Goal: Task Accomplishment & Management: Manage account settings

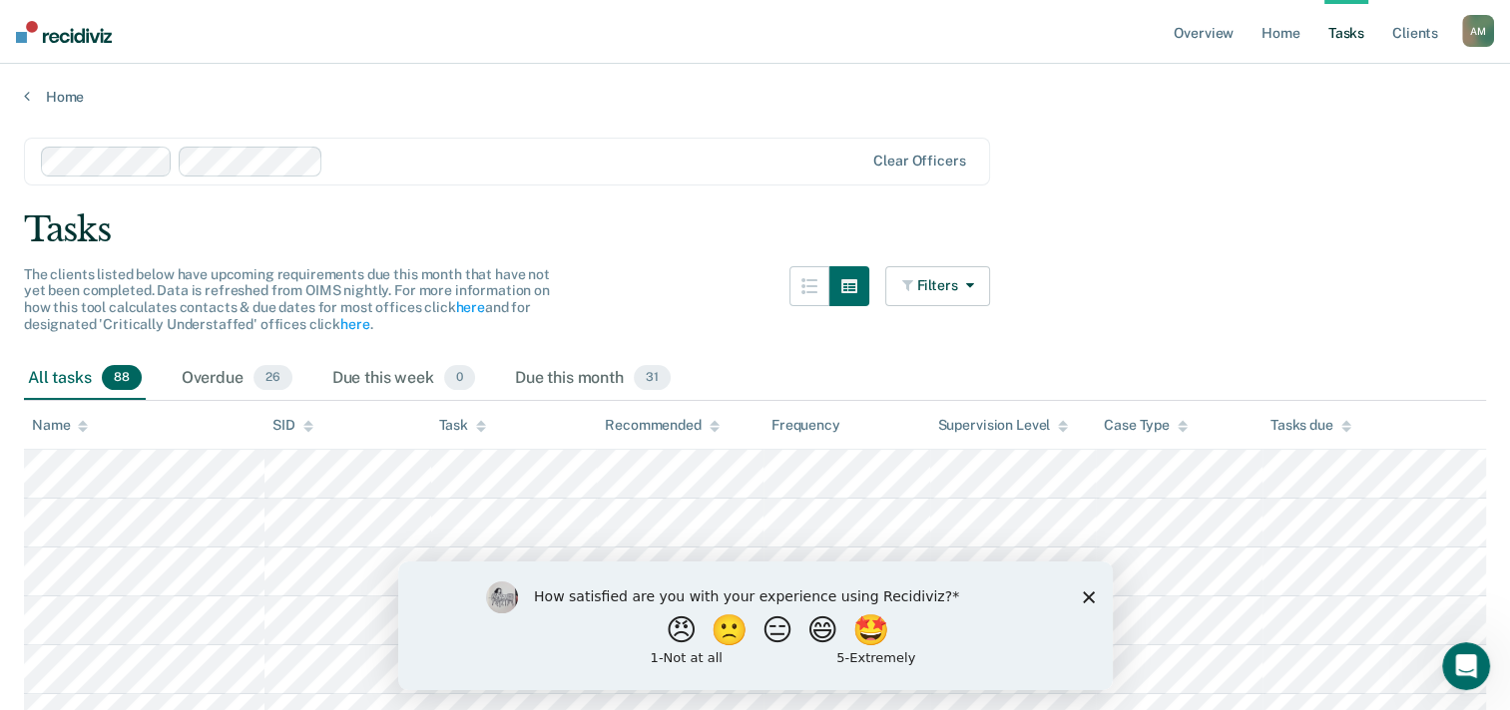
drag, startPoint x: 1513, startPoint y: 697, endPoint x: 1188, endPoint y: 116, distance: 666.0
click at [1188, 116] on main "Clear officers Tasks The clients listed below have upcoming requirements due th…" at bounding box center [755, 405] width 1510 height 599
click at [1085, 596] on icon "Close survey" at bounding box center [1088, 597] width 12 height 12
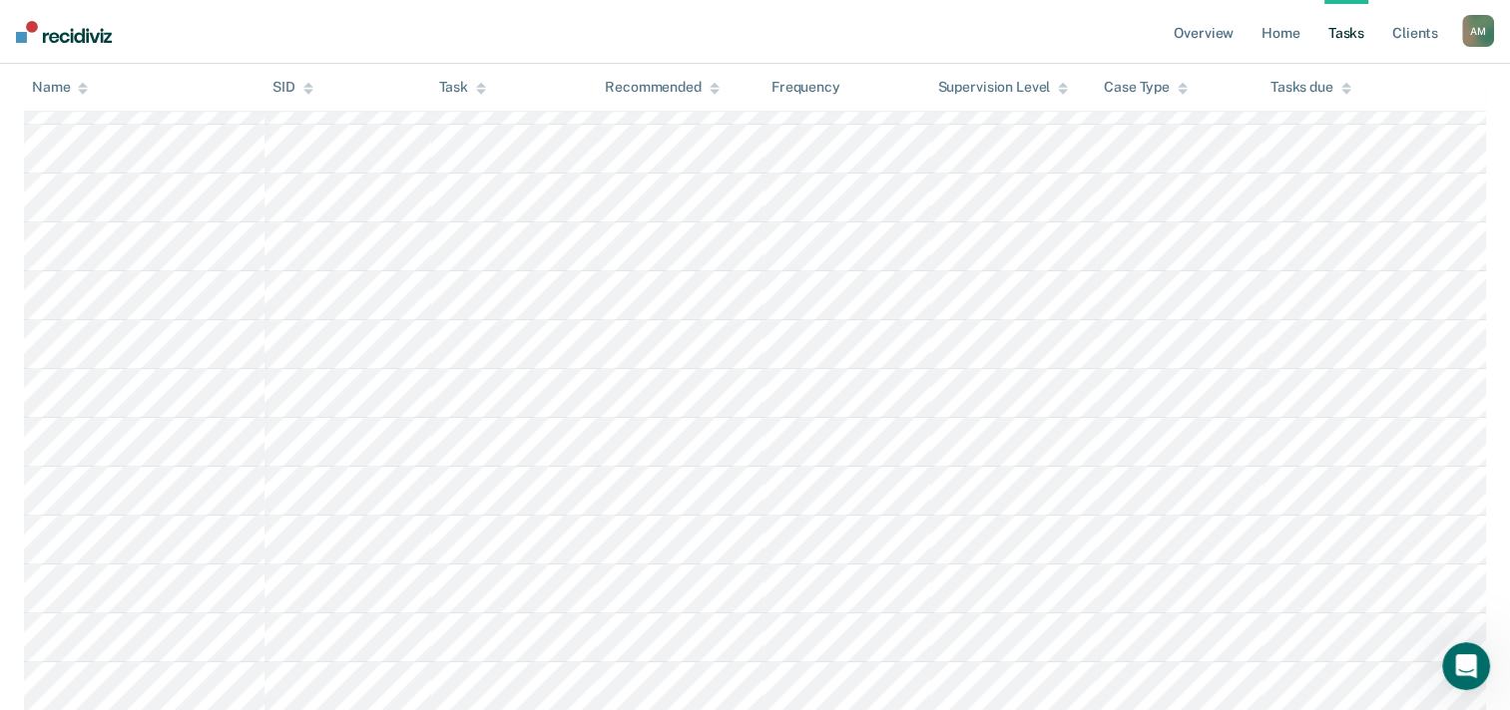
scroll to position [1689, 0]
drag, startPoint x: 1515, startPoint y: 700, endPoint x: 1503, endPoint y: 154, distance: 546.9
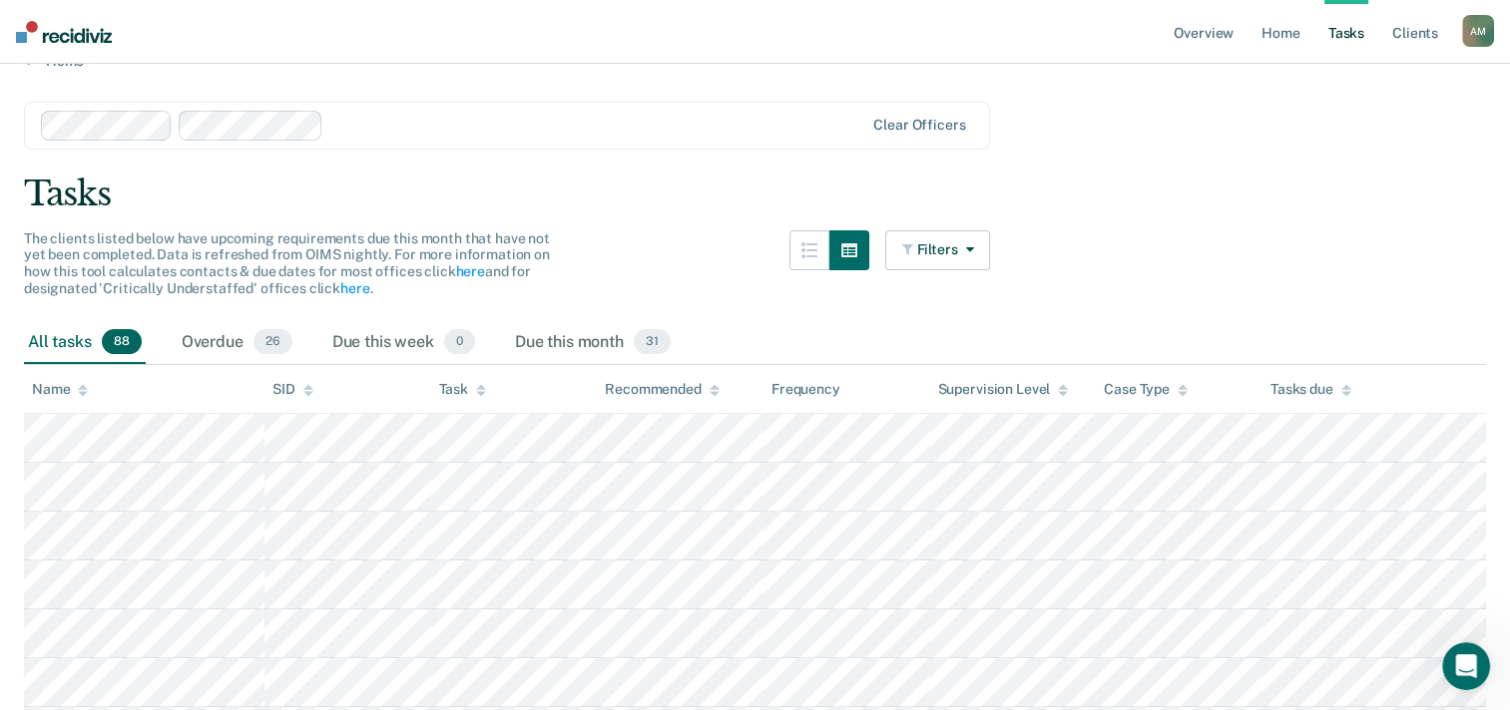
scroll to position [0, 0]
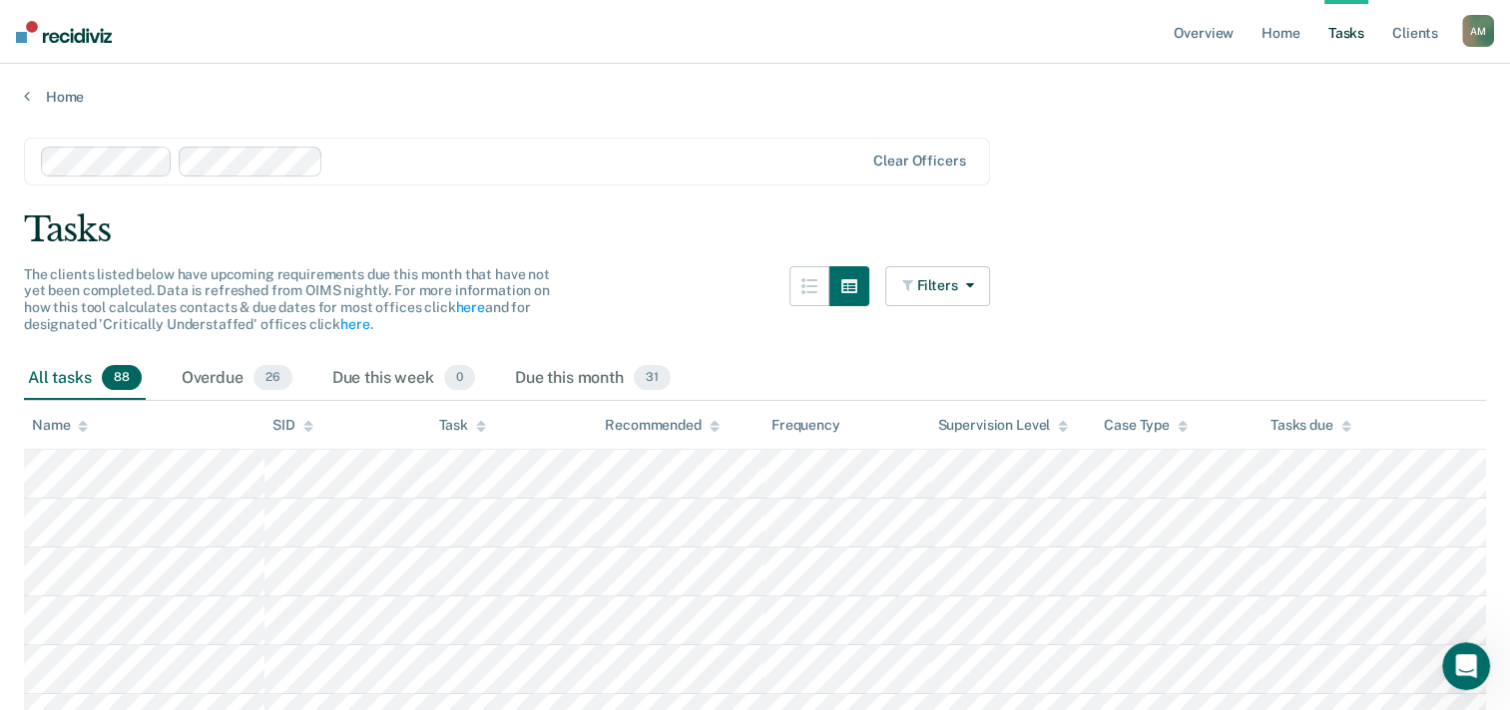
click at [68, 442] on th "Name" at bounding box center [144, 425] width 240 height 49
click at [854, 279] on icon "button" at bounding box center [849, 286] width 16 height 14
click at [867, 290] on button "button" at bounding box center [849, 286] width 40 height 40
click at [817, 289] on icon "button" at bounding box center [809, 286] width 16 height 16
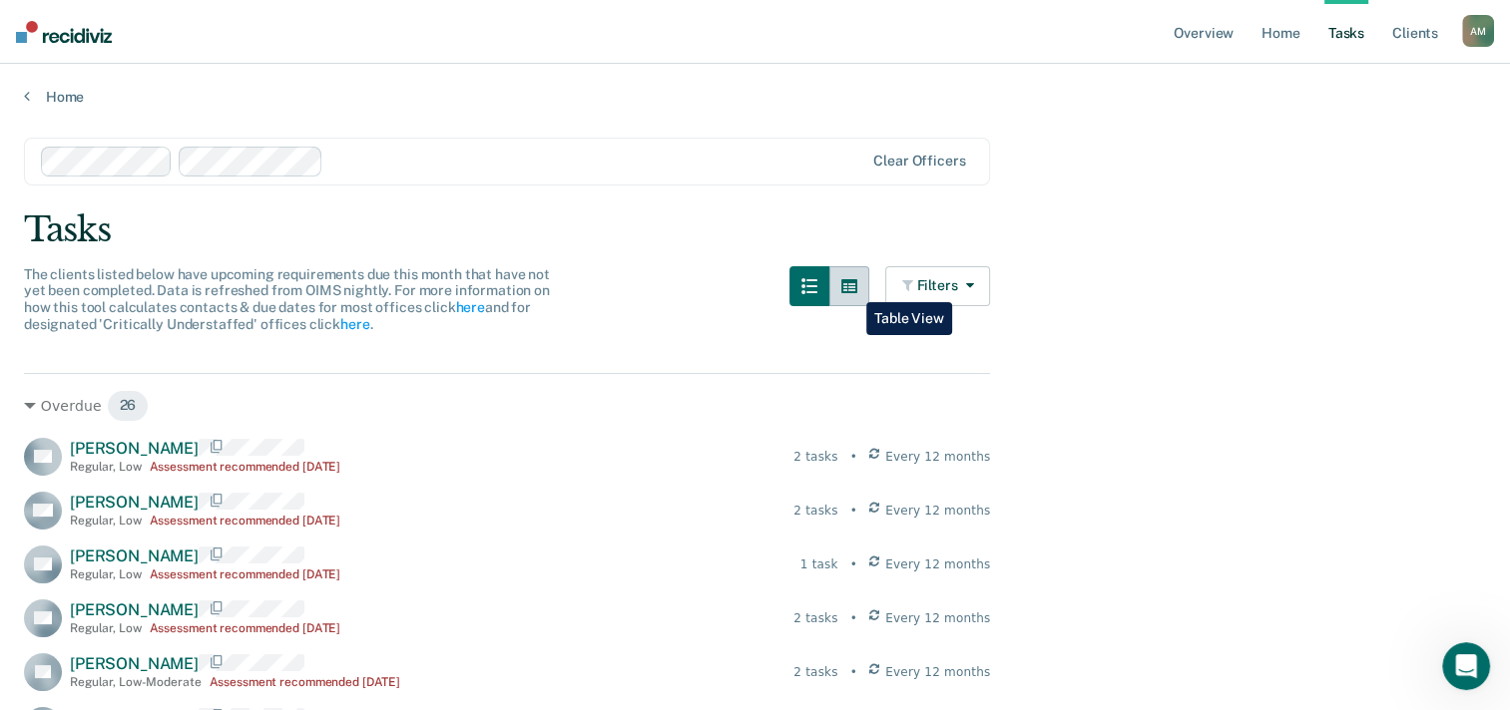
click at [851, 287] on icon "button" at bounding box center [849, 286] width 16 height 14
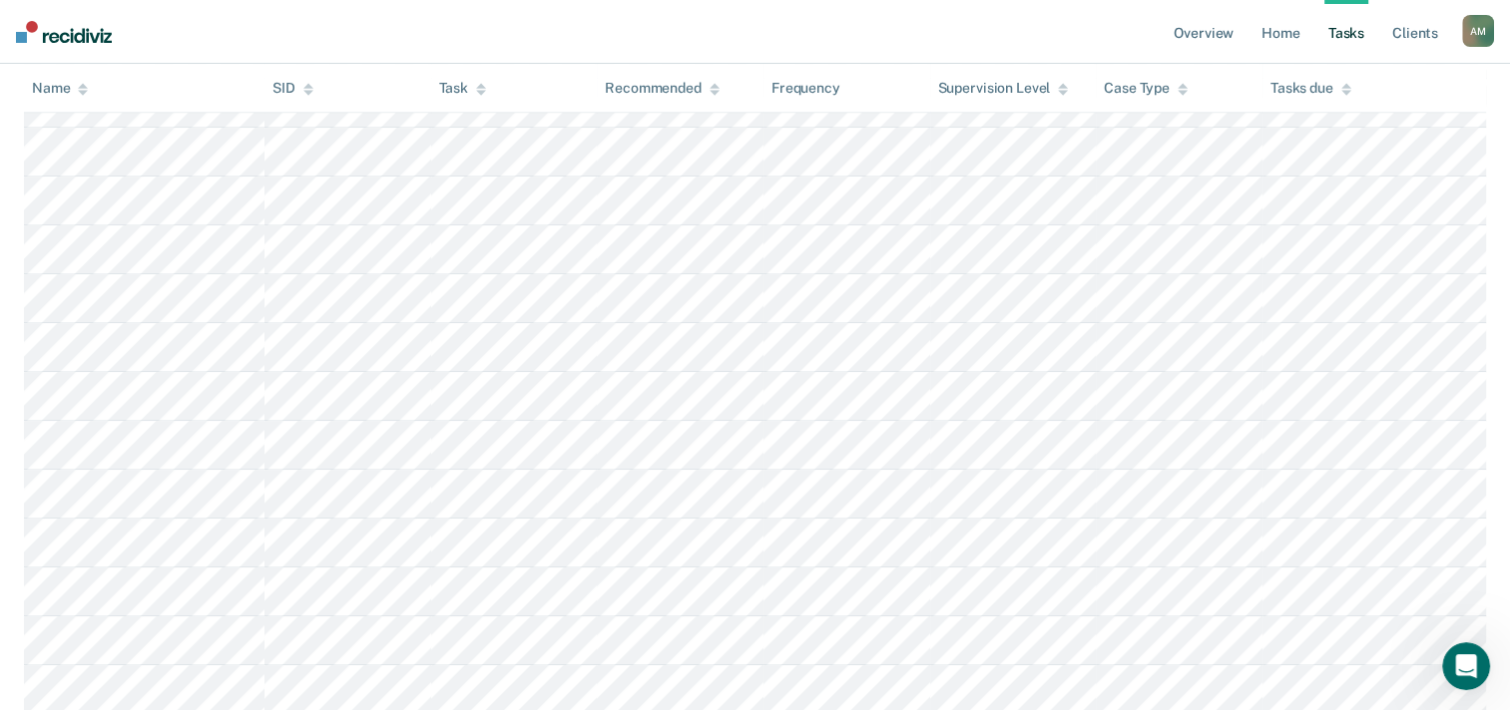
scroll to position [878, 0]
click at [1417, 35] on link "Client s" at bounding box center [1415, 32] width 54 height 64
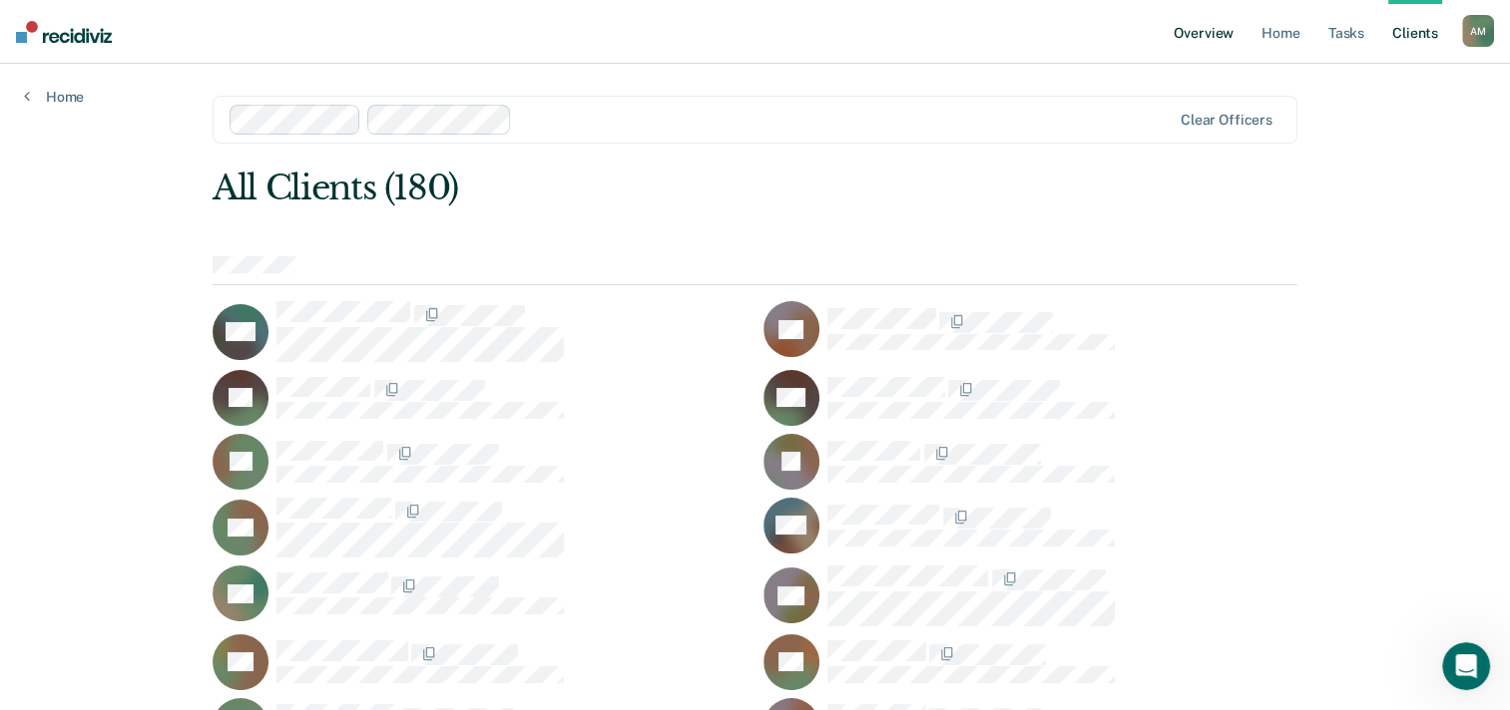
click at [1225, 36] on link "Overview" at bounding box center [1203, 32] width 68 height 64
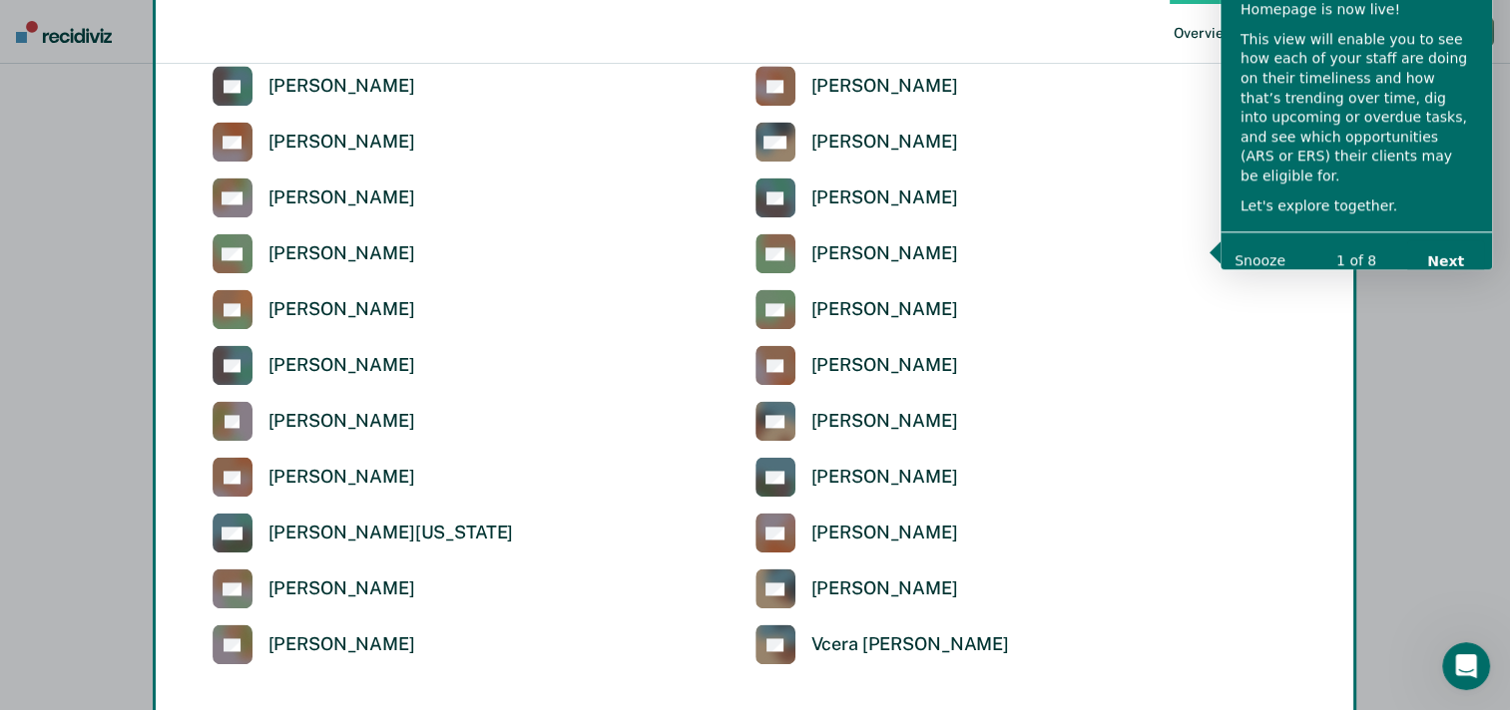
scroll to position [247, 0]
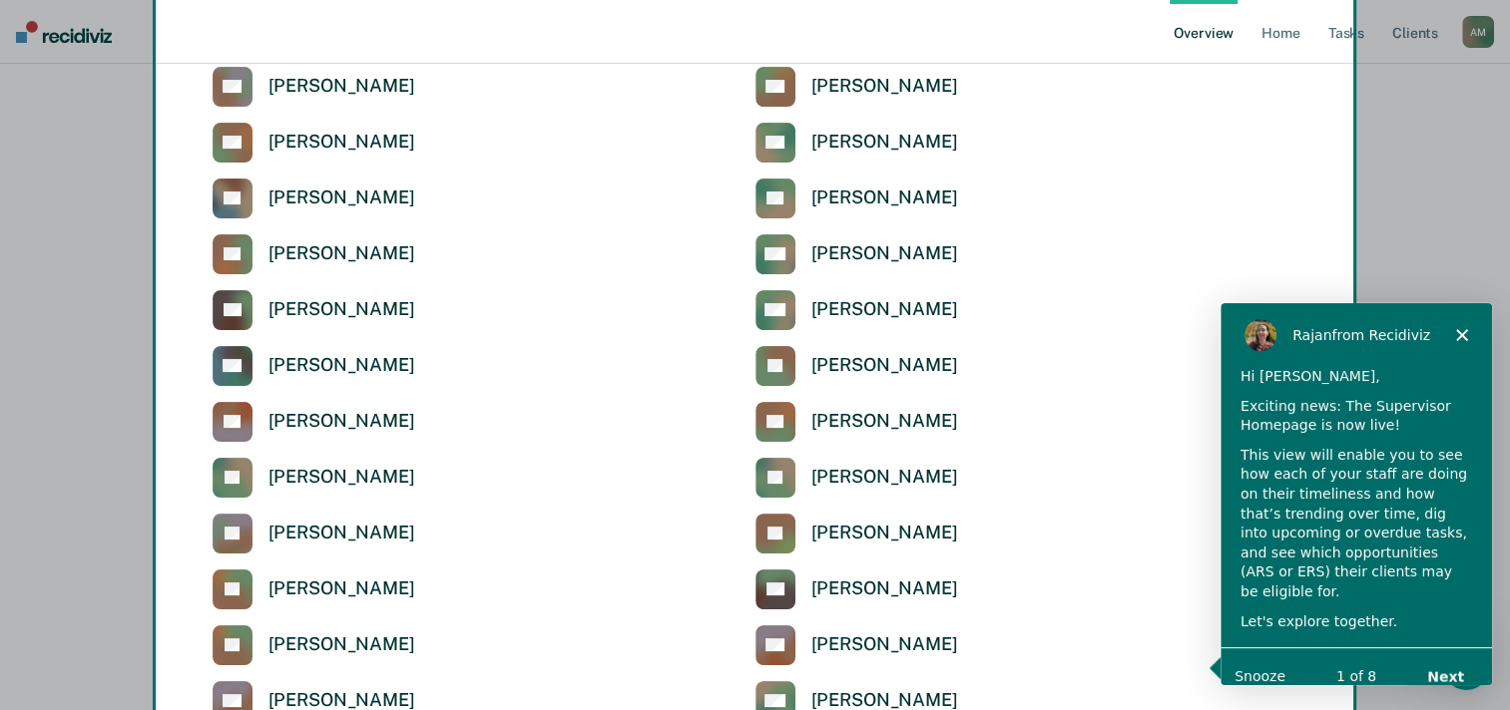
click at [1463, 334] on polygon "Close" at bounding box center [1461, 333] width 12 height 12
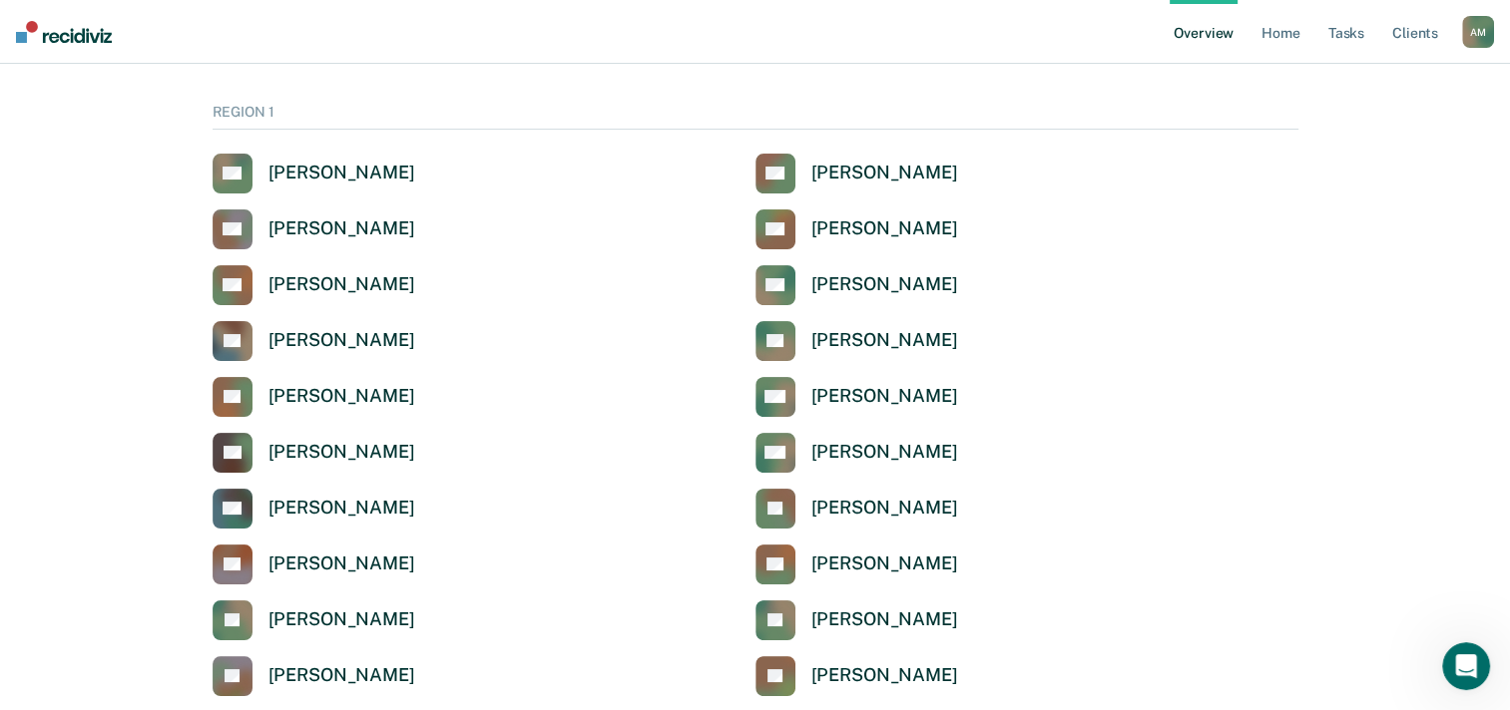
scroll to position [58, 0]
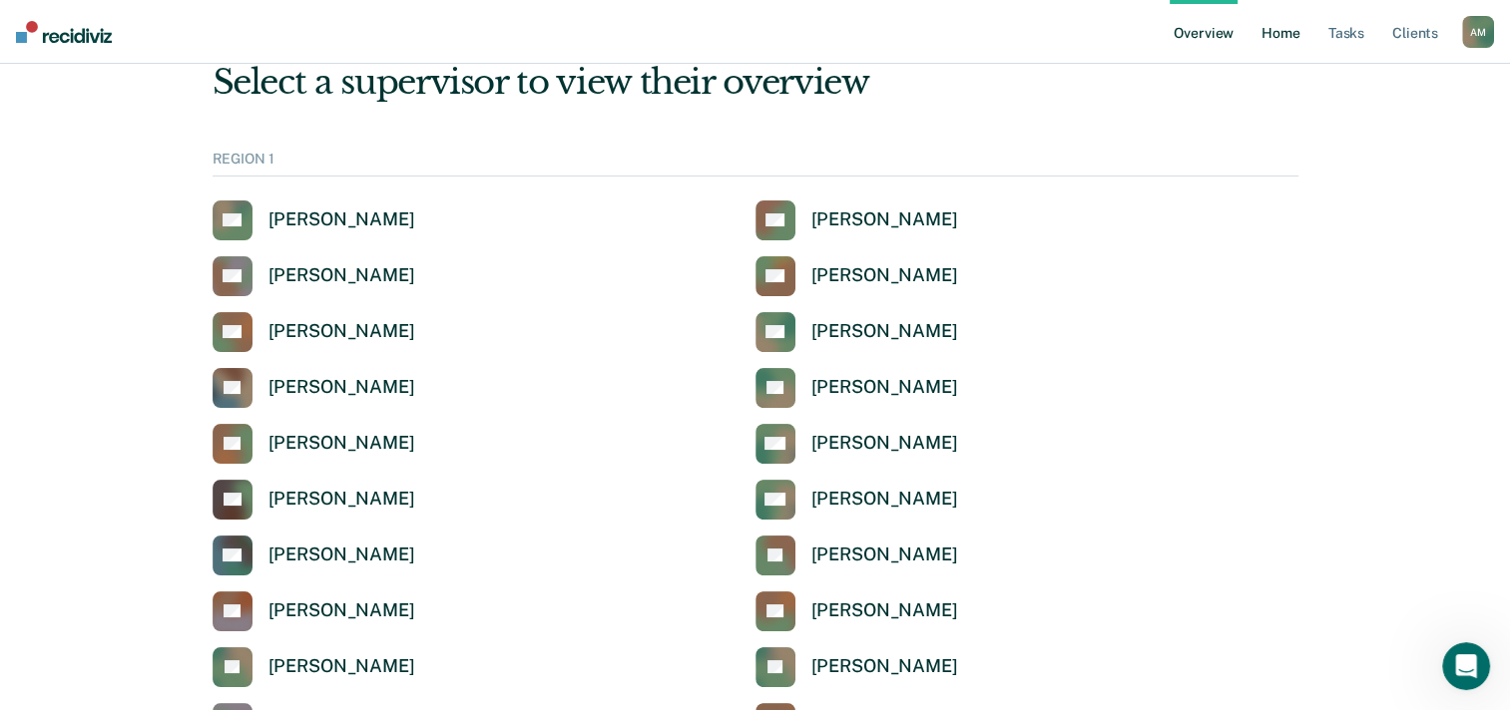
click at [1269, 26] on link "Home" at bounding box center [1280, 32] width 46 height 64
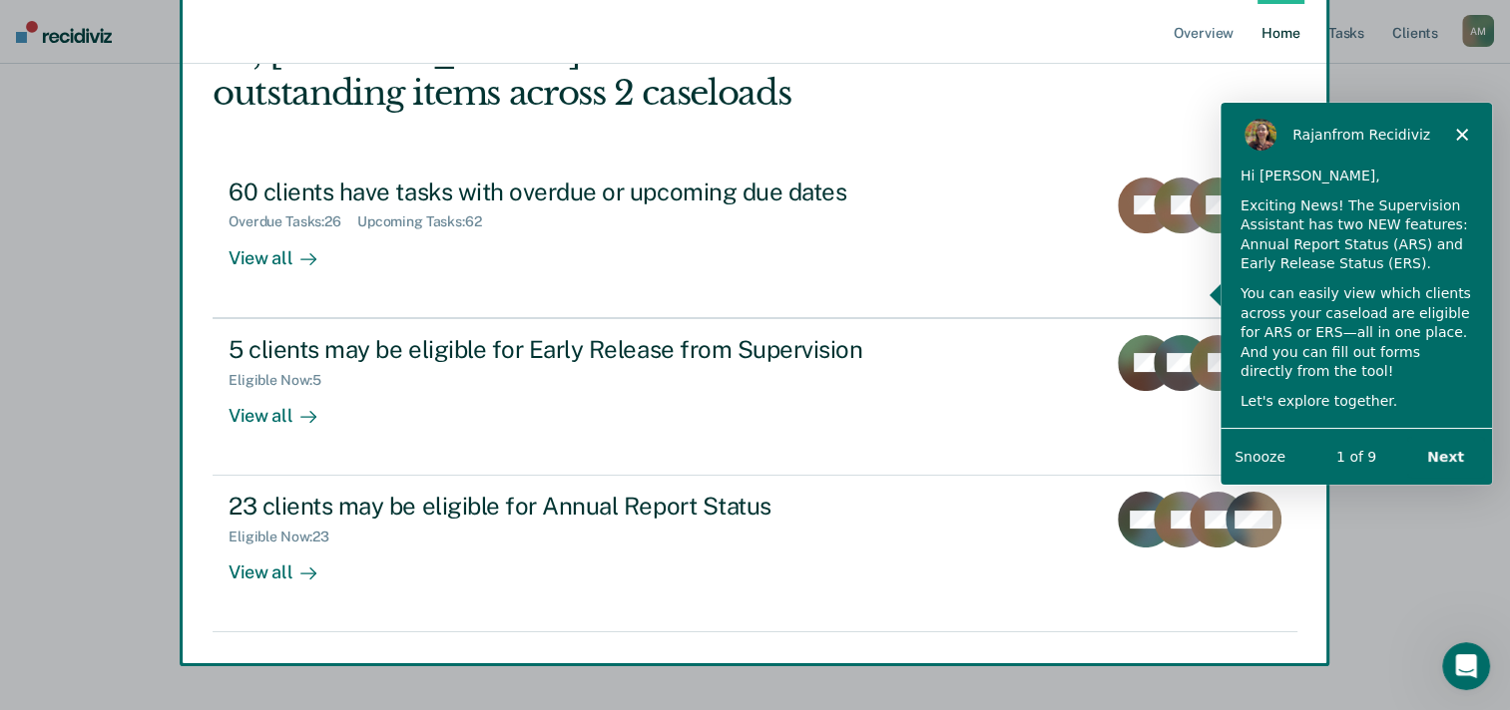
scroll to position [137, 0]
click at [1411, 535] on div "Product tour overlay" at bounding box center [755, 355] width 1510 height 710
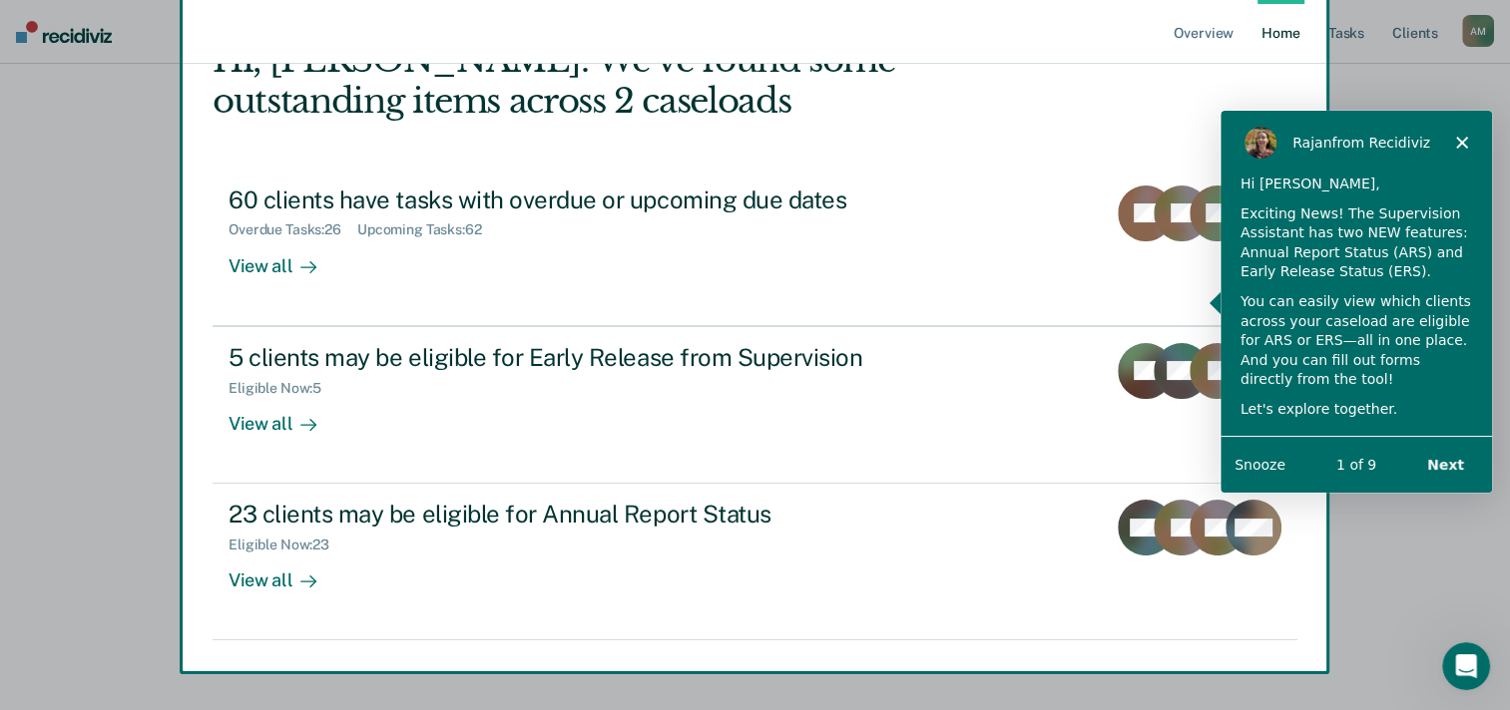
scroll to position [0, 0]
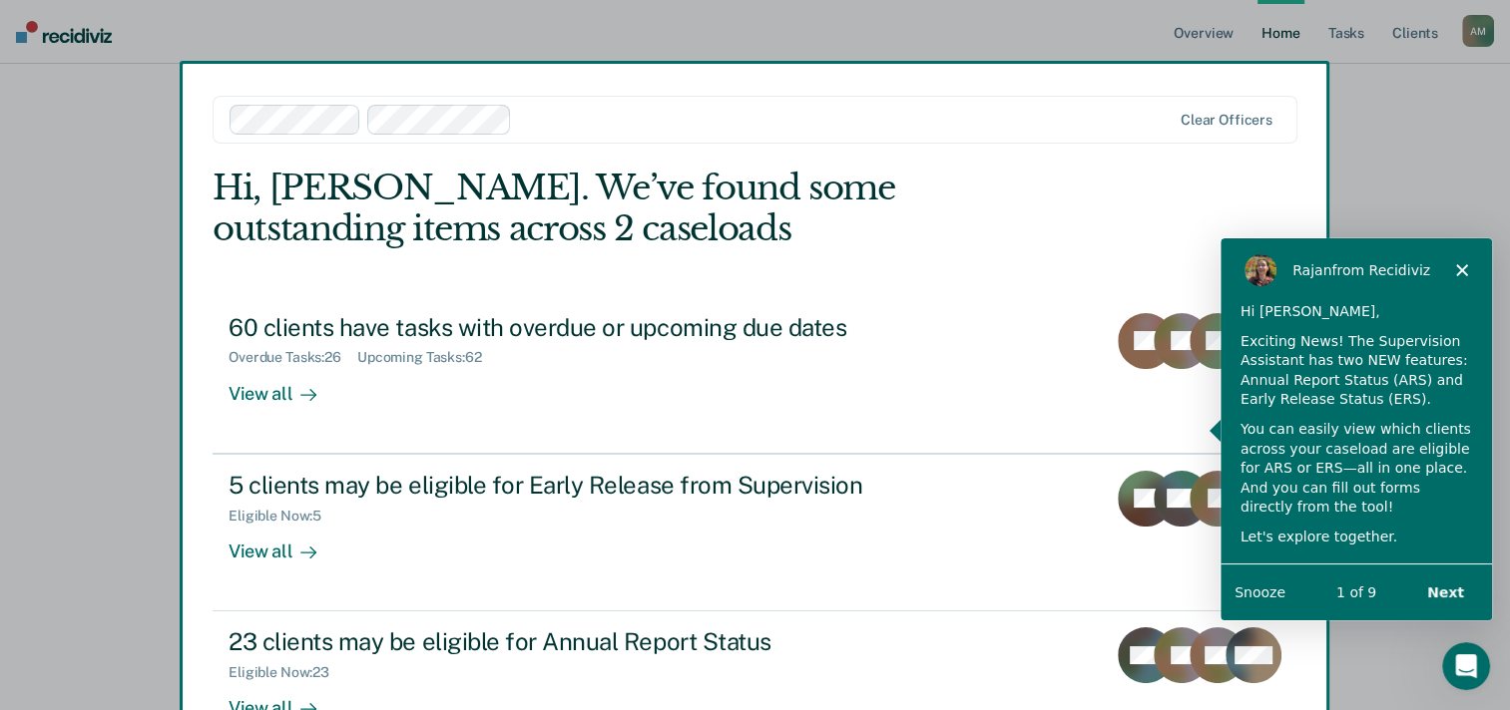
click at [1456, 589] on button "Next" at bounding box center [1444, 591] width 77 height 41
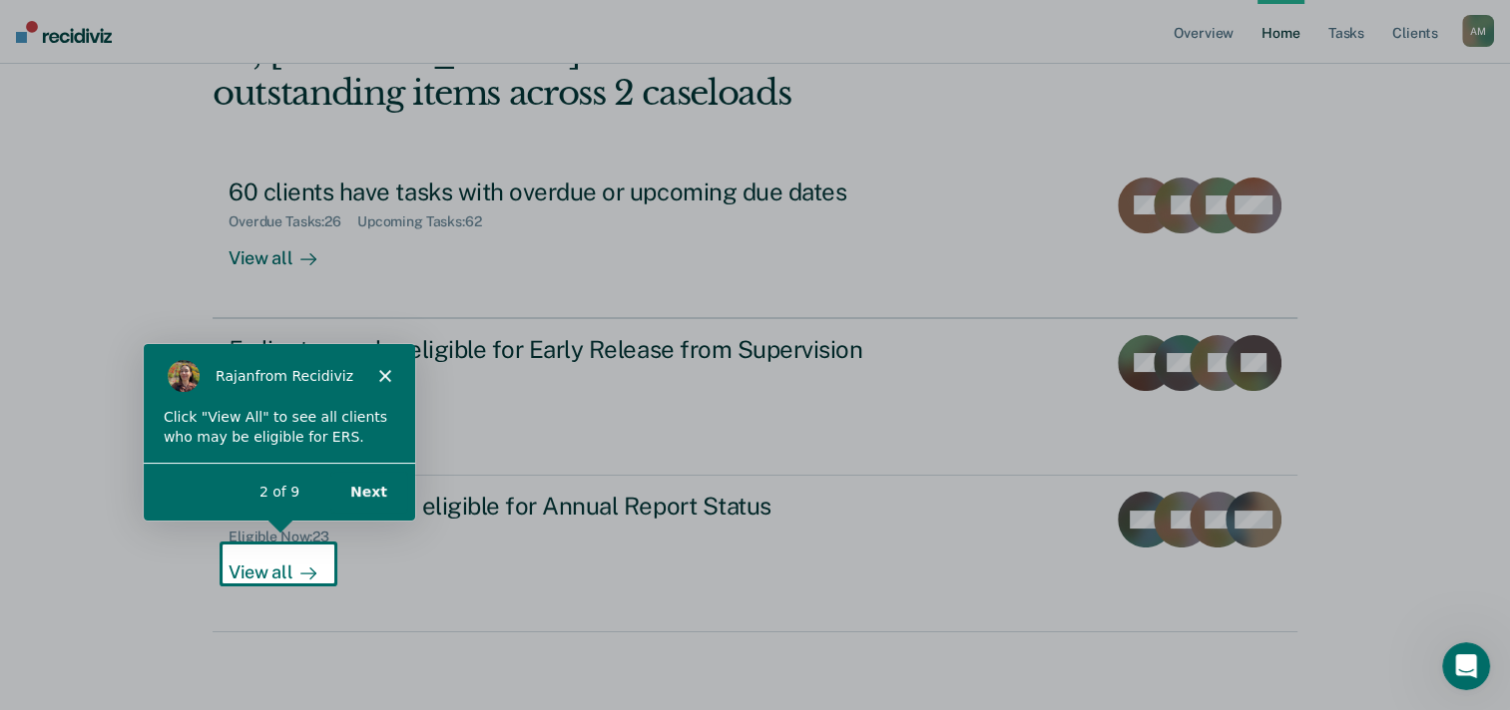
scroll to position [137, 0]
click at [368, 490] on button "Next" at bounding box center [366, 490] width 77 height 41
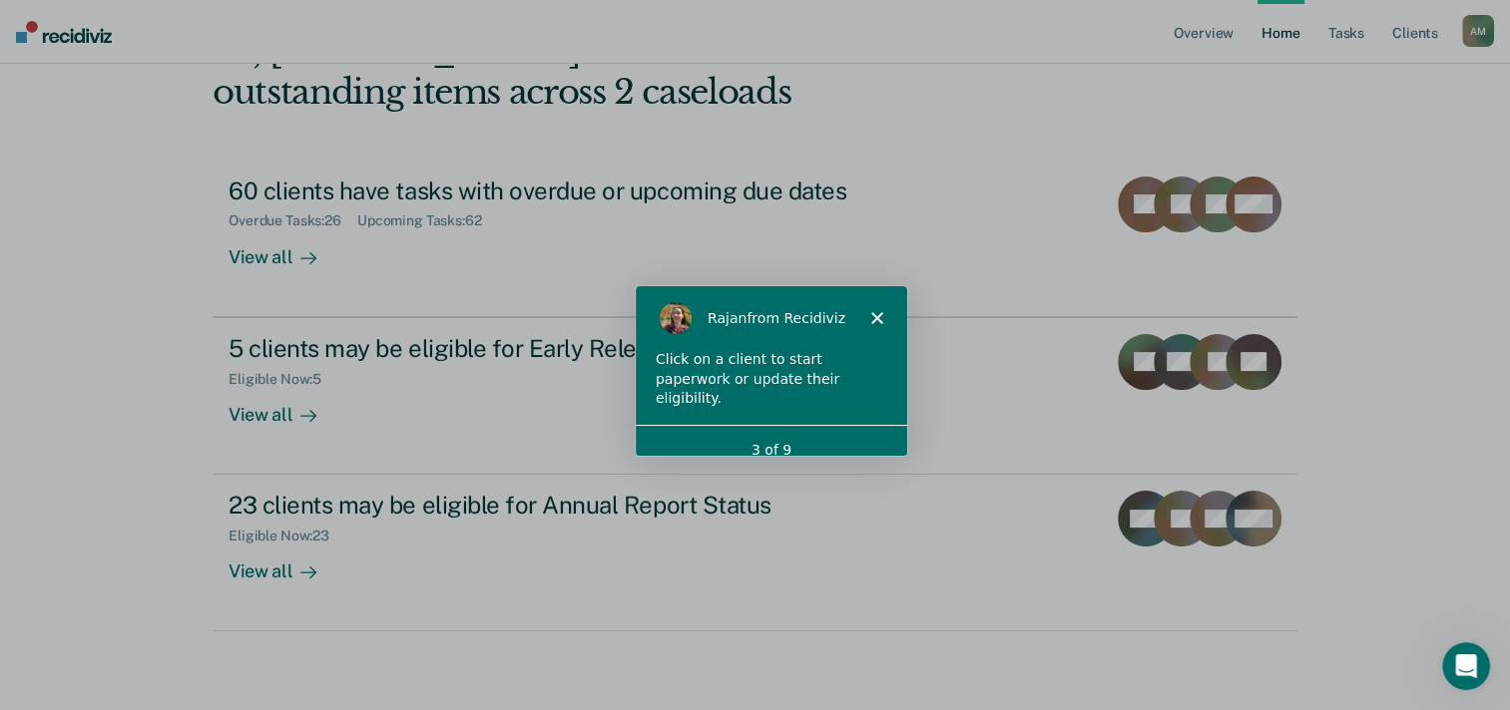
scroll to position [0, 0]
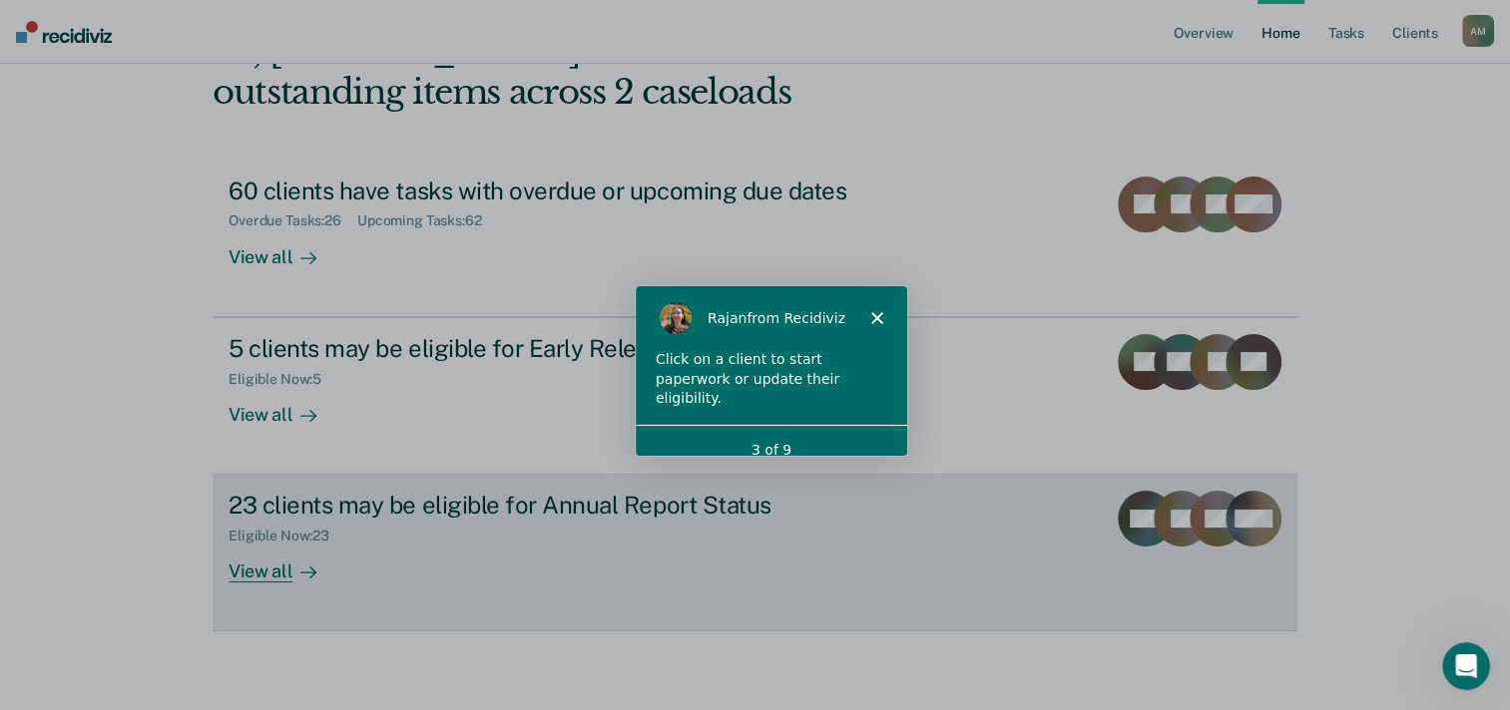
click at [1053, 543] on link "23 clients may be eligible for Annual Report Status Eligible Now : 23 View all …" at bounding box center [755, 553] width 1085 height 157
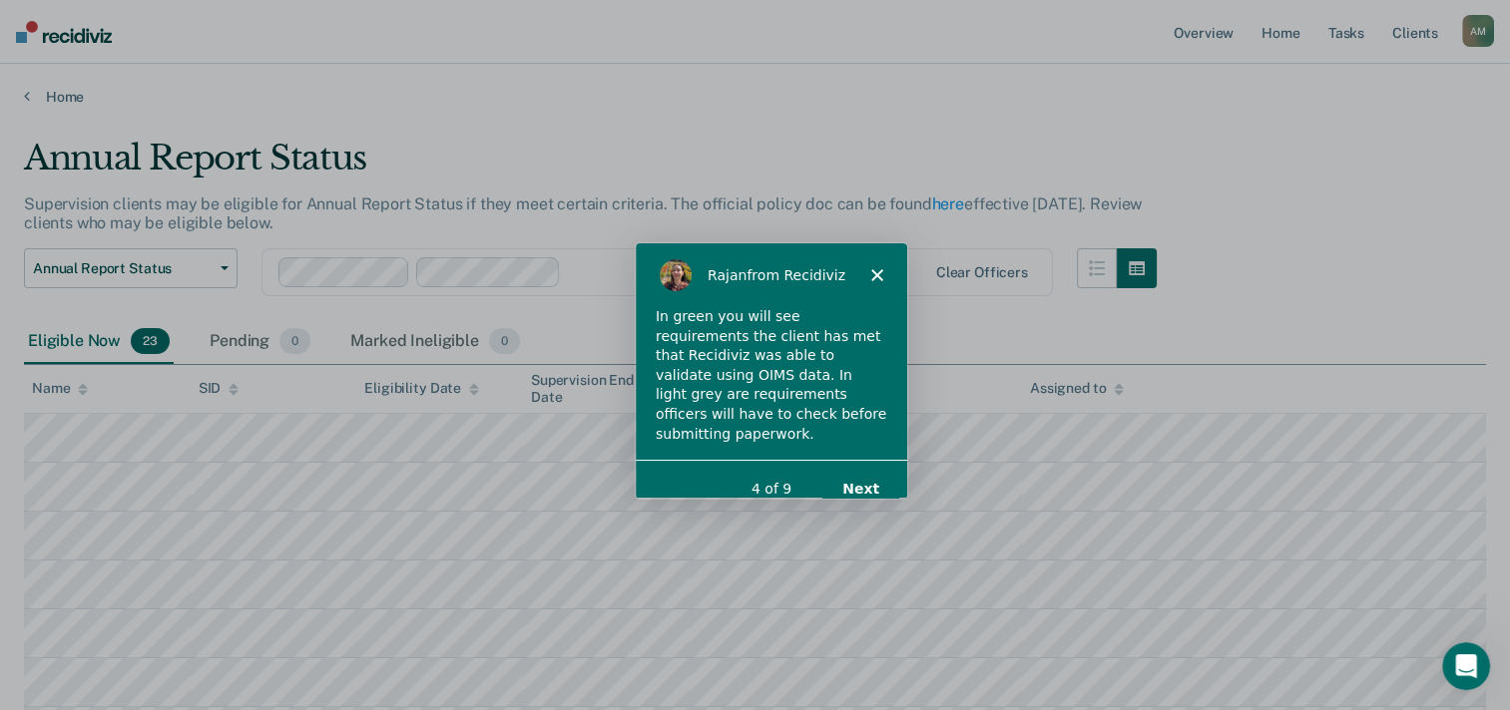
click at [861, 474] on button "Next" at bounding box center [858, 488] width 77 height 41
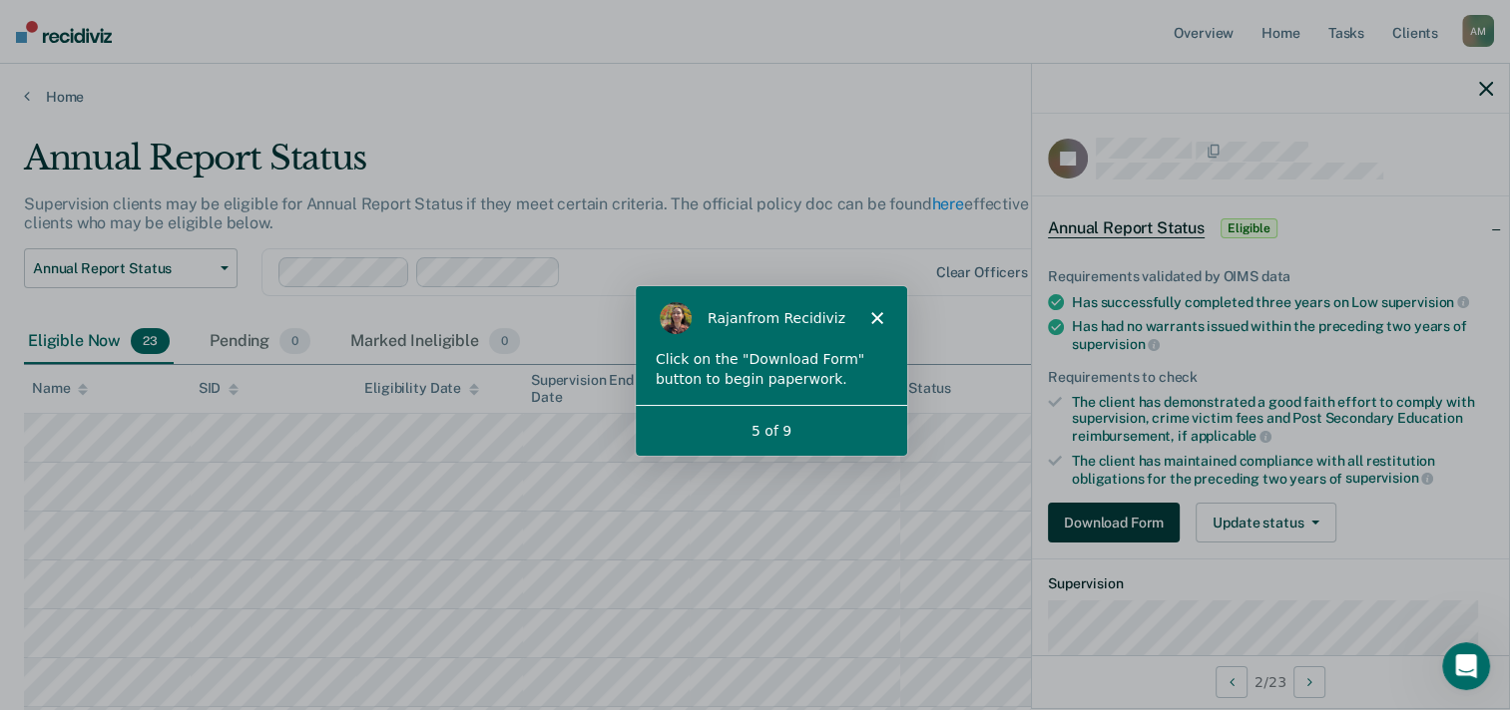
click at [1117, 527] on button "Download Form" at bounding box center [1114, 523] width 132 height 40
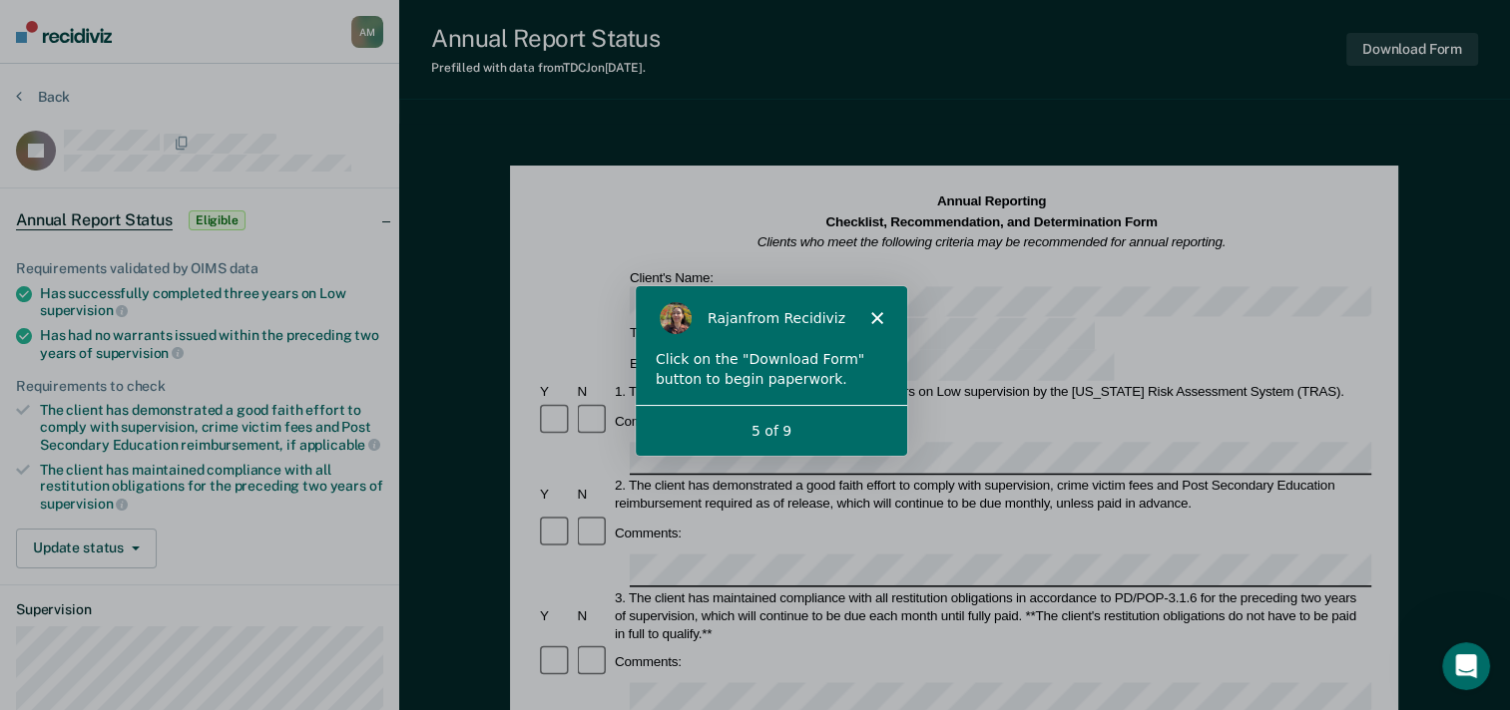
click at [847, 589] on div "3. The client has maintained compliance with all restitution obligations in acc…" at bounding box center [991, 616] width 759 height 54
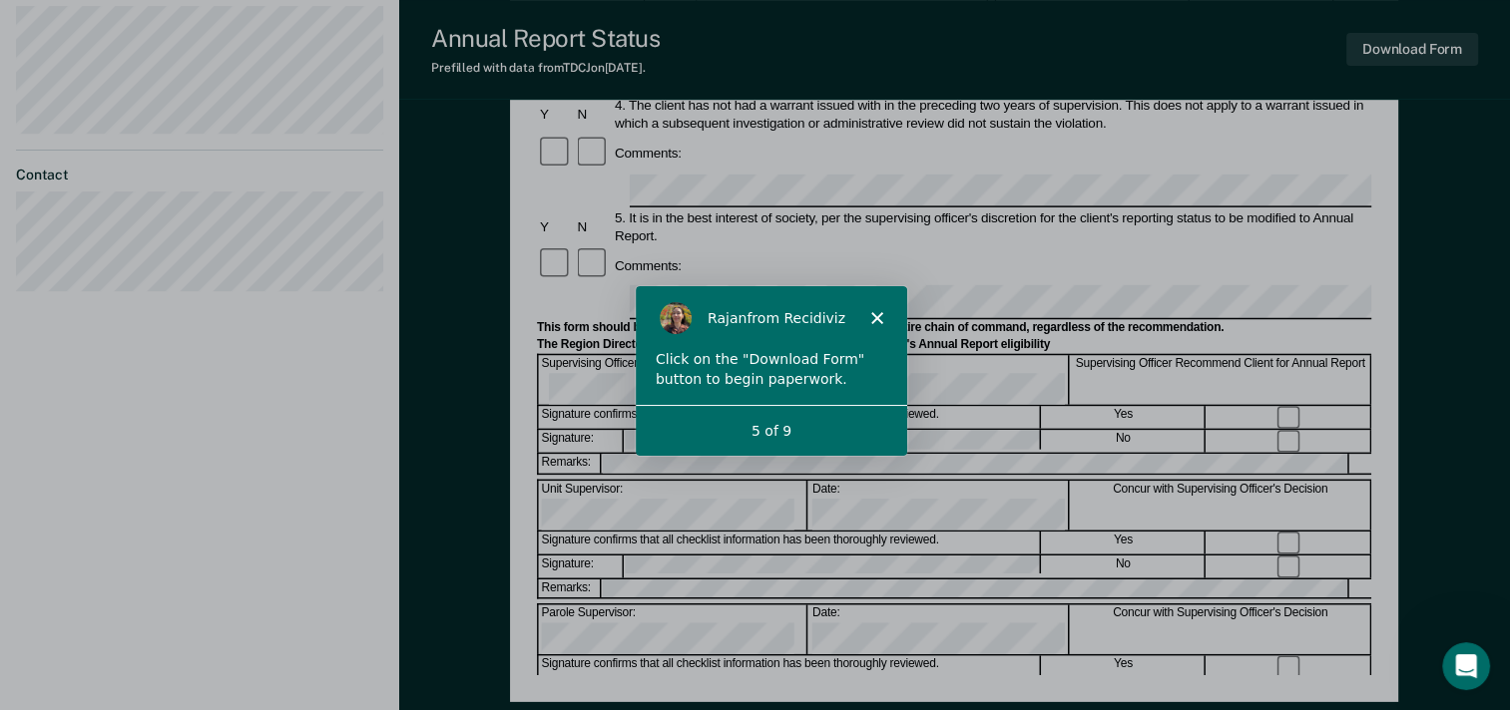
scroll to position [767, 0]
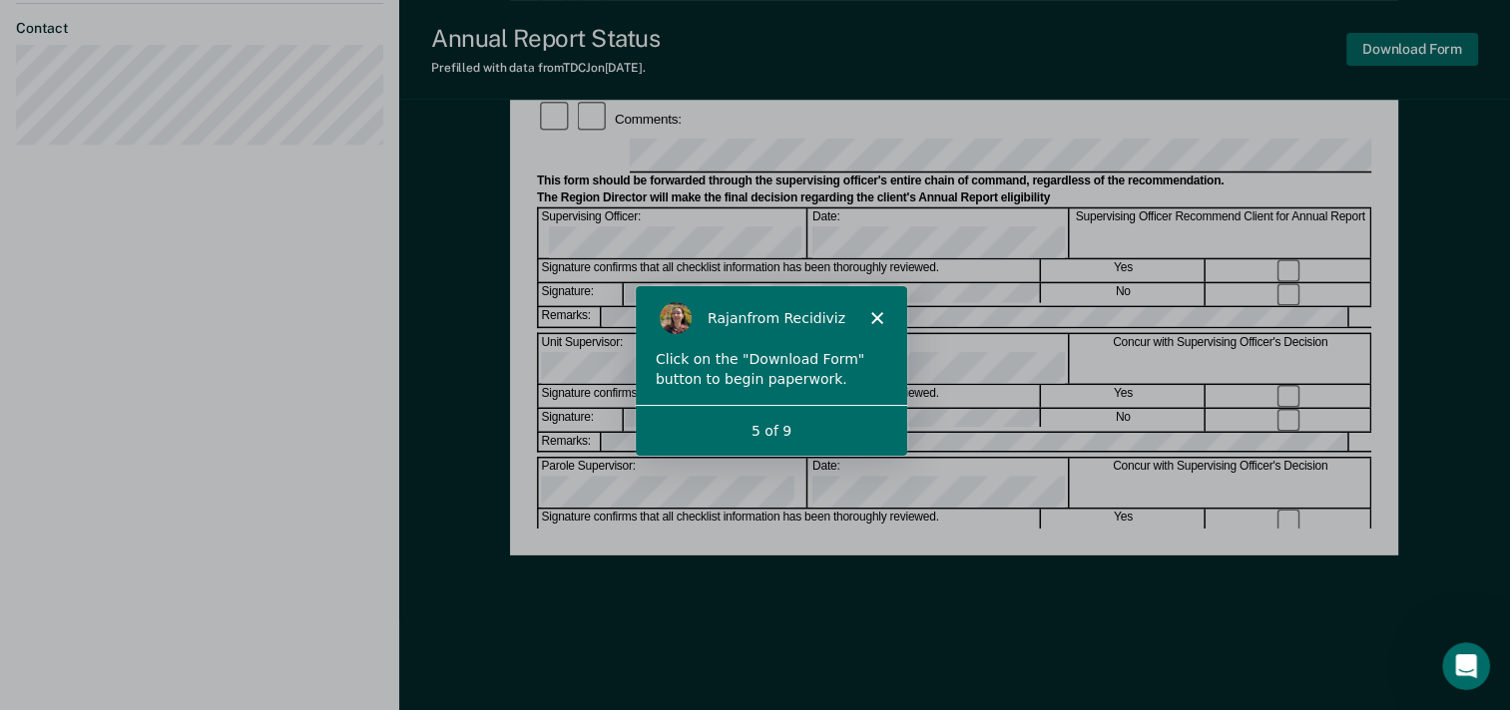
click at [1405, 54] on button "Download Form" at bounding box center [1412, 49] width 132 height 33
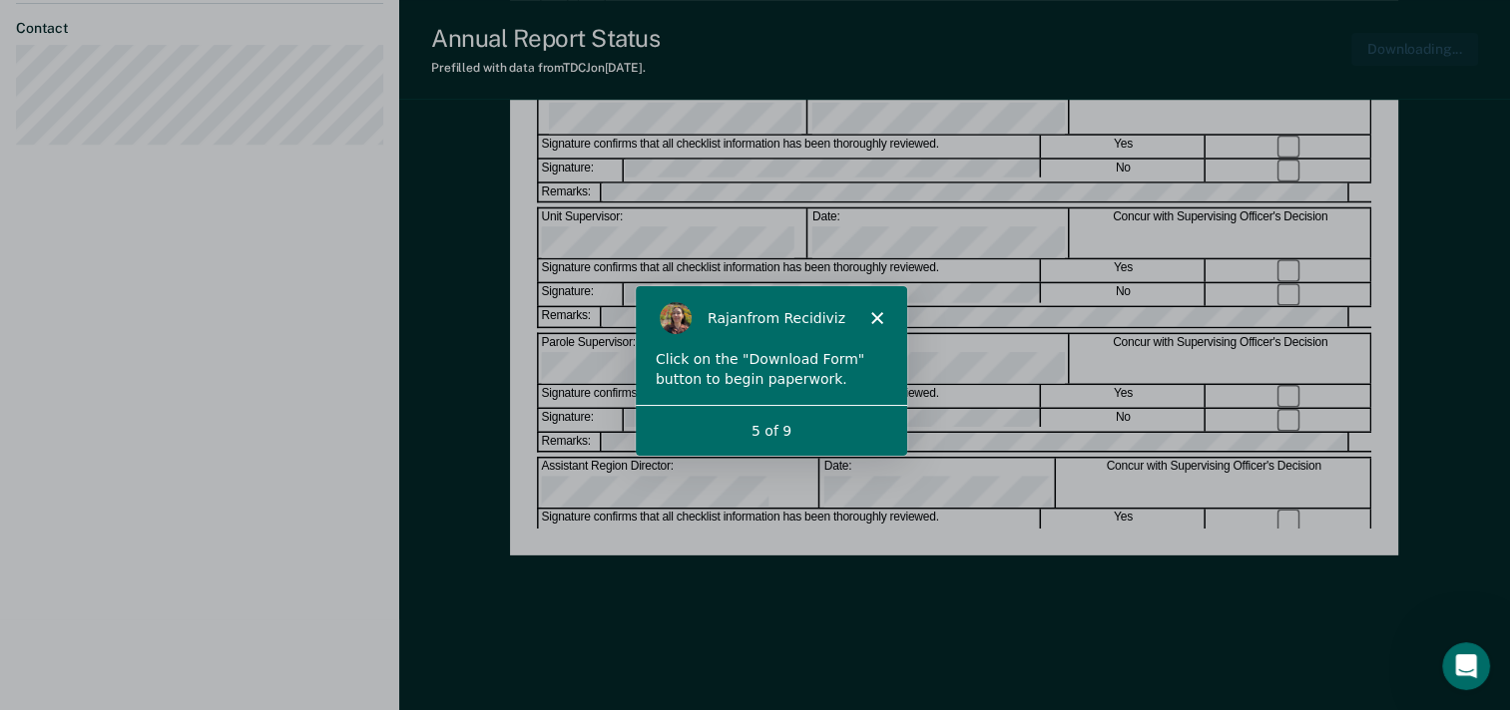
scroll to position [0, 0]
click at [1035, 601] on div "Annual Reporting Checklist, Recommendation, and Determination Form Clients who …" at bounding box center [954, 33] width 888 height 1291
click at [1453, 665] on icon "Open Intercom Messenger" at bounding box center [1463, 664] width 33 height 33
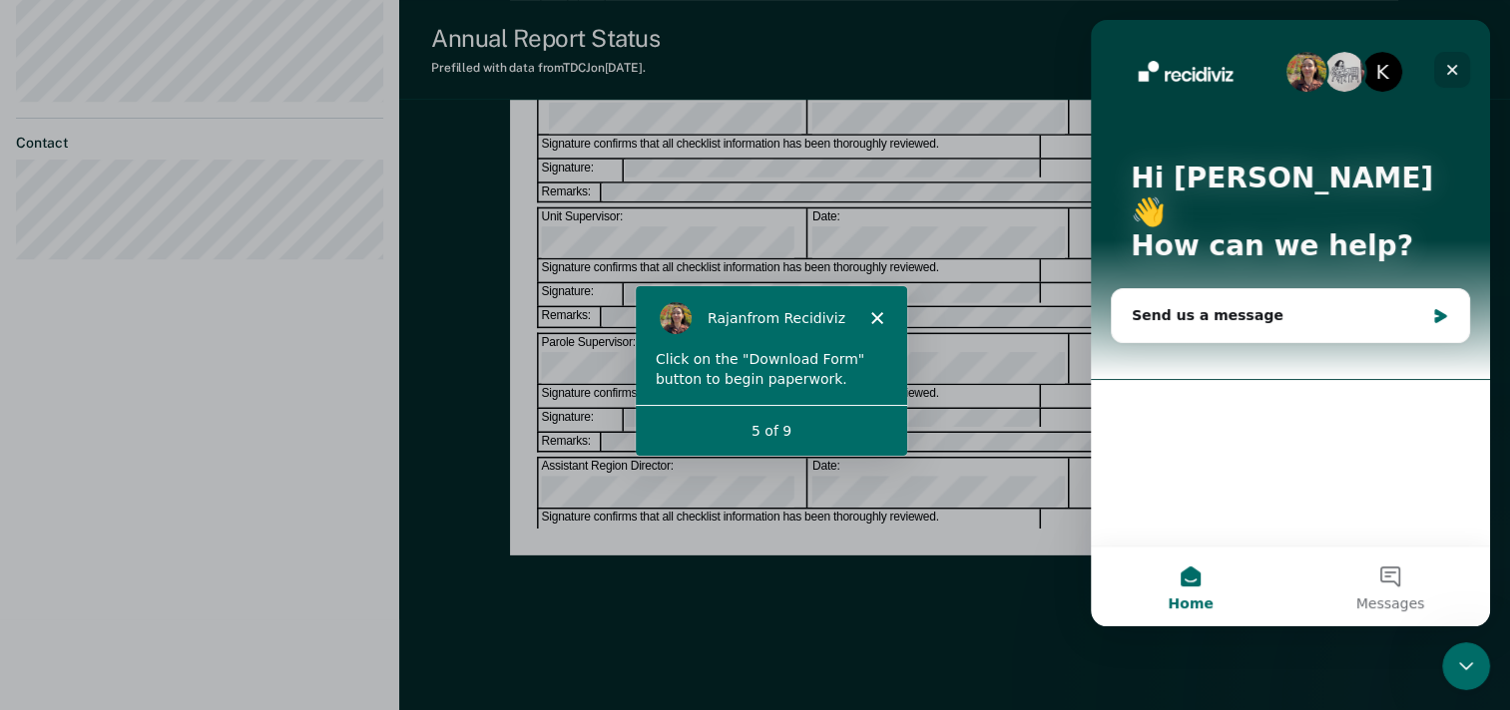
click at [1442, 72] on div "Close" at bounding box center [1452, 70] width 36 height 36
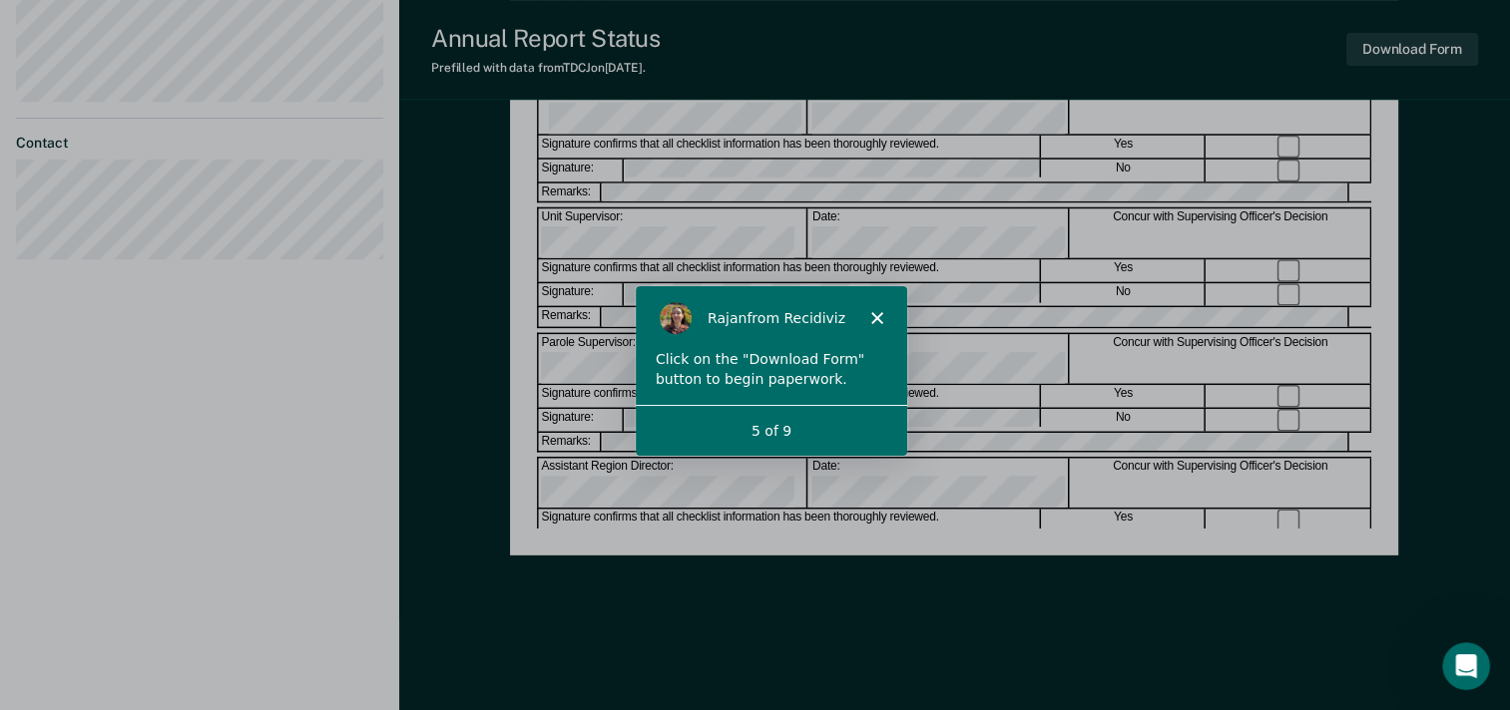
click at [848, 635] on div "Annual Reporting Checklist, Recommendation, and Determination Form Clients who …" at bounding box center [954, 33] width 888 height 1291
click at [785, 437] on div "5 of 9" at bounding box center [769, 430] width 271 height 21
click at [1051, 607] on div "Annual Reporting Checklist, Recommendation, and Determination Form Clients who …" at bounding box center [954, 33] width 888 height 1291
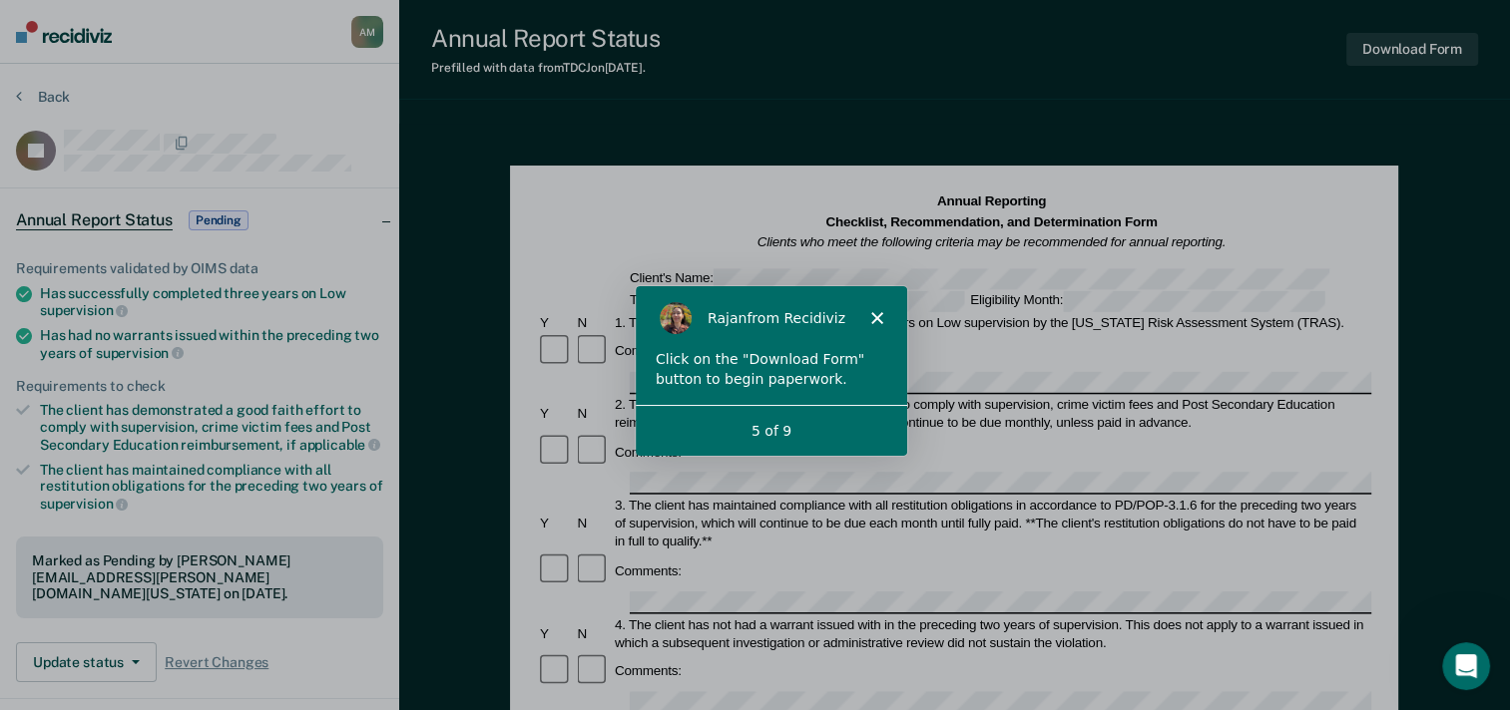
click at [816, 391] on div "Click on the "Download Form" button to begin paperwork." at bounding box center [769, 376] width 271 height 55
click at [347, 647] on div "Update status Revert from Pending Mark Ineligible Revert Changes" at bounding box center [199, 663] width 367 height 40
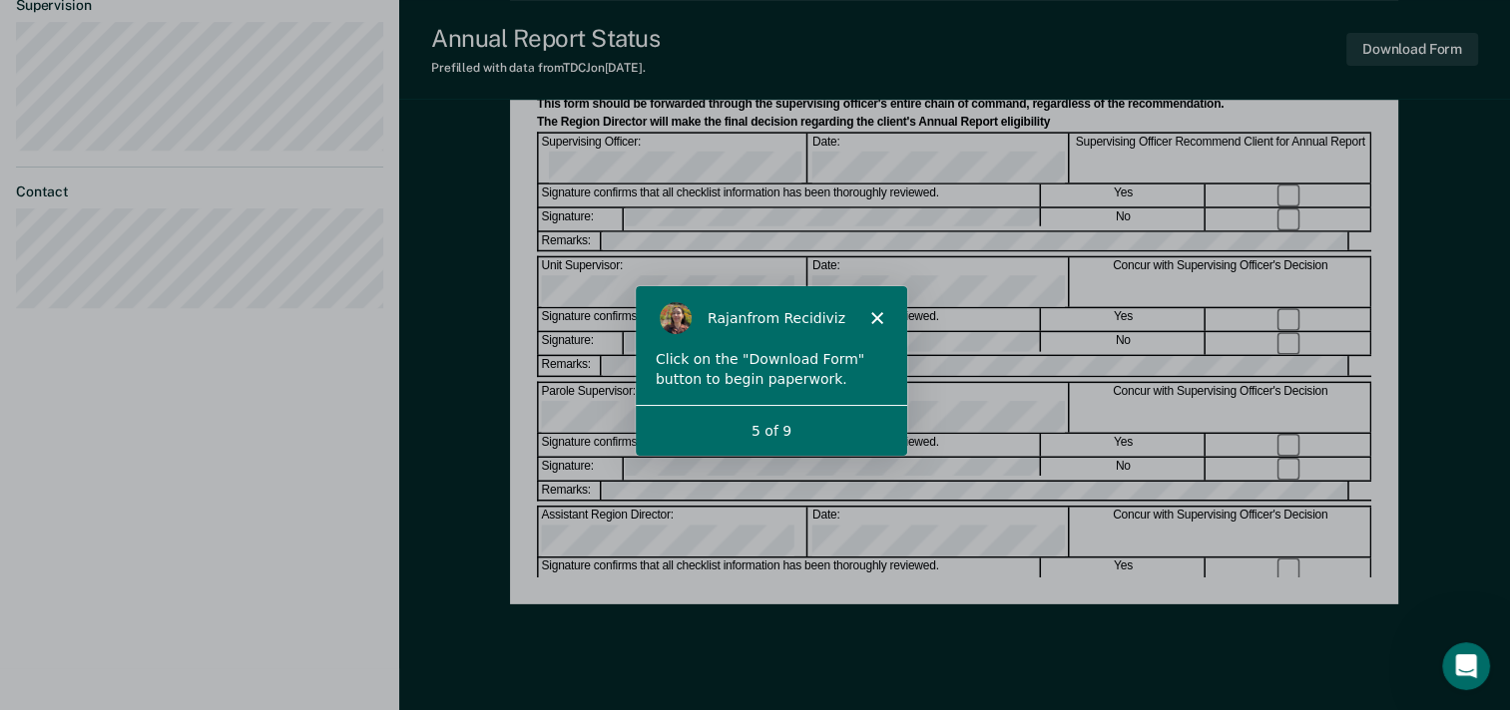
scroll to position [758, 0]
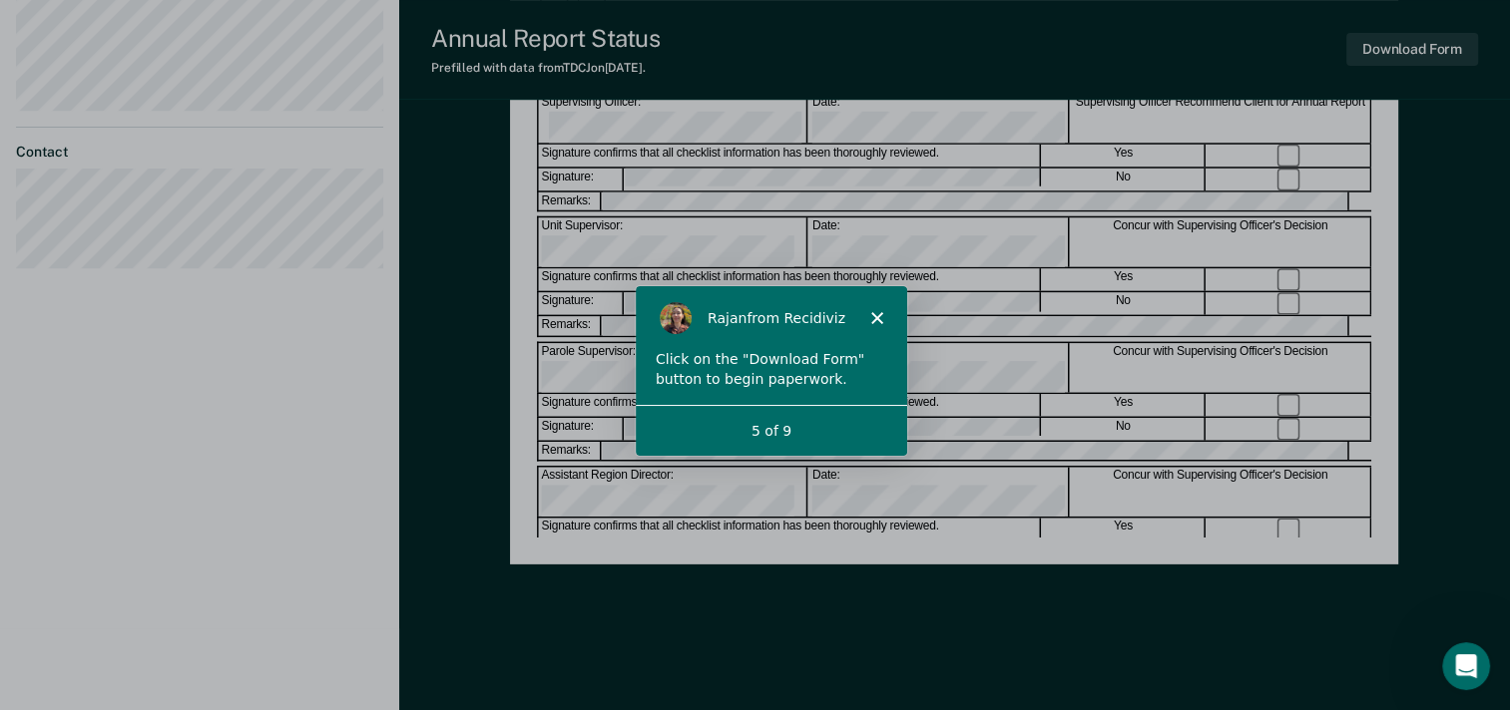
click at [776, 433] on div "5 of 9" at bounding box center [769, 430] width 271 height 21
click at [816, 431] on div "5 of 9" at bounding box center [769, 430] width 271 height 21
click at [1098, 467] on div "Concur with Supervising Officer's Decision" at bounding box center [1221, 491] width 300 height 49
click at [1103, 518] on div "Yes" at bounding box center [1124, 529] width 164 height 22
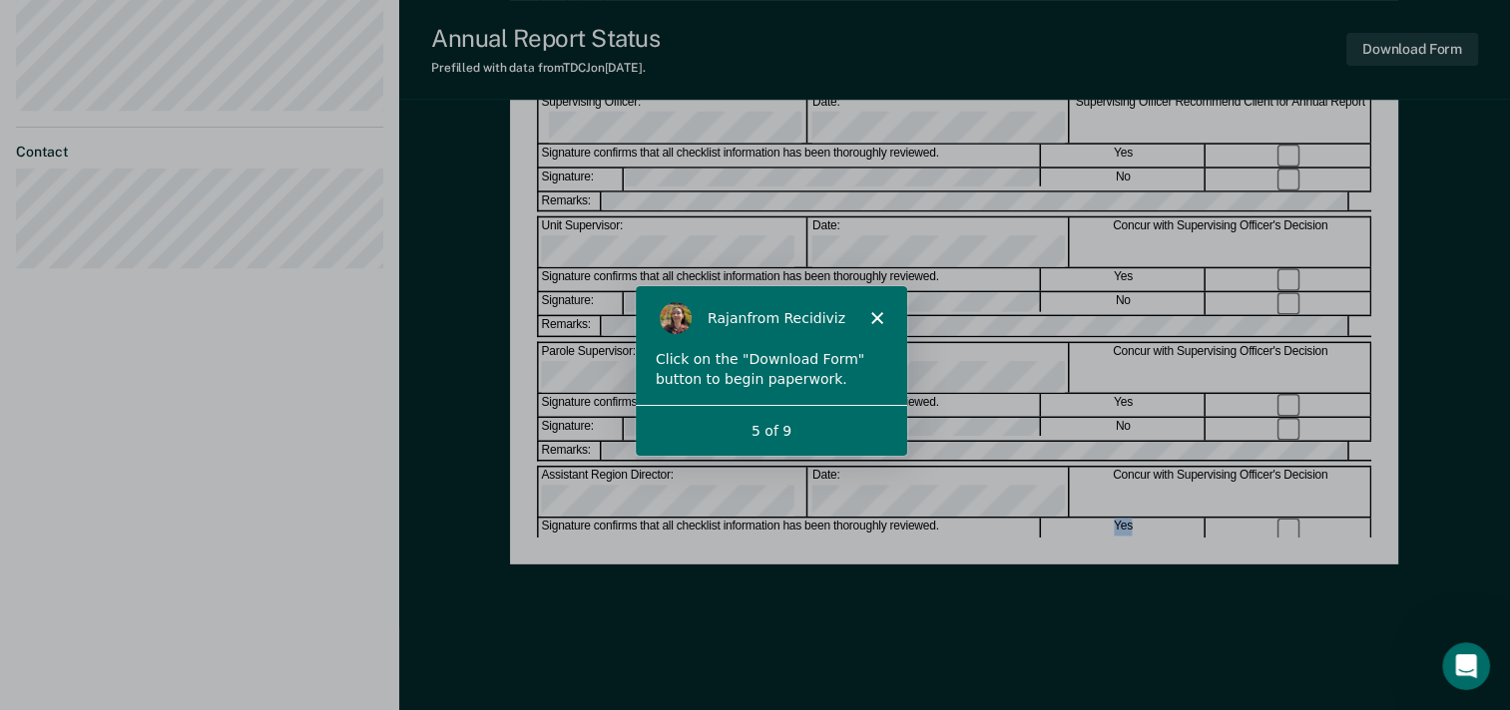
click at [1103, 518] on div "Yes" at bounding box center [1124, 529] width 164 height 22
drag, startPoint x: 1103, startPoint y: 343, endPoint x: 982, endPoint y: 433, distance: 150.5
click at [982, 643] on div "Signature confirms that all checklist information has been thoroughly reviewed." at bounding box center [790, 654] width 502 height 22
click at [876, 314] on polygon "Close" at bounding box center [875, 317] width 12 height 12
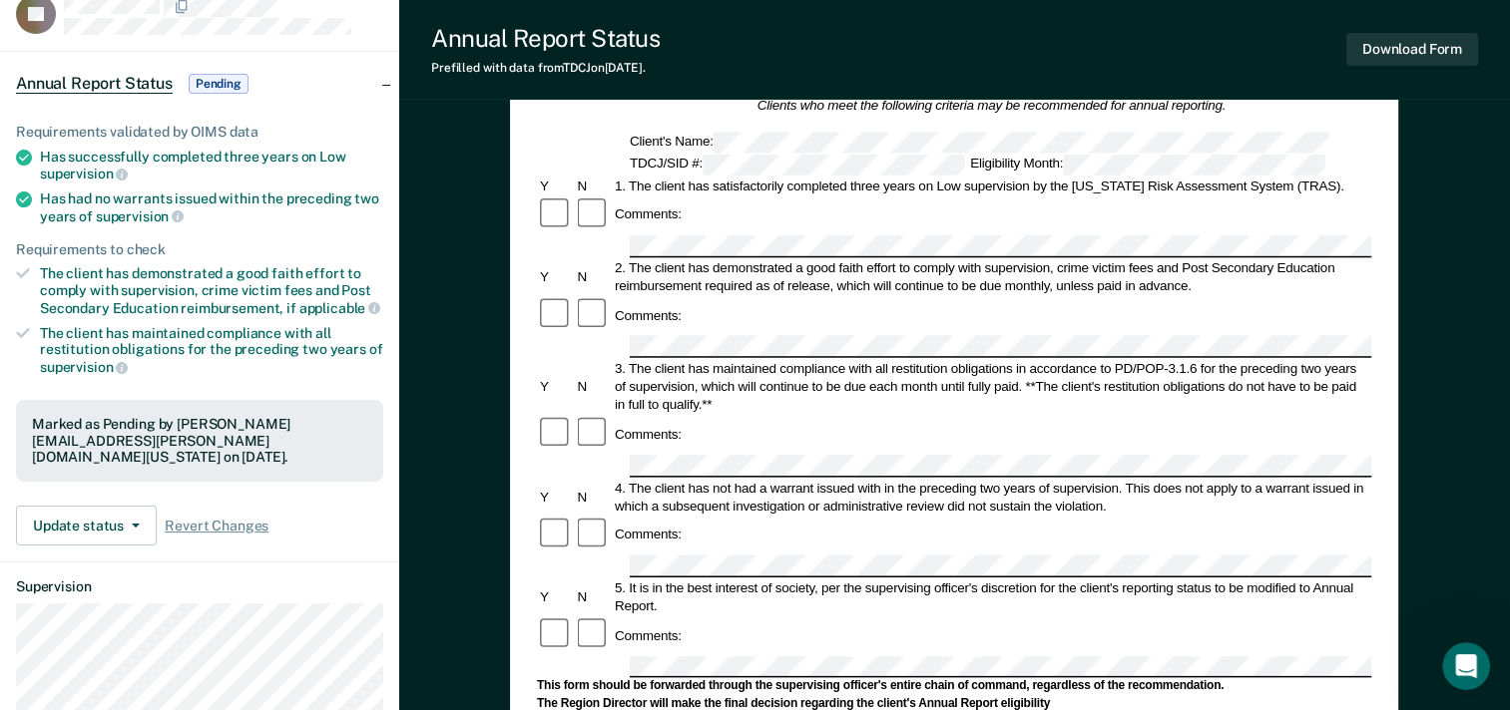
scroll to position [0, 0]
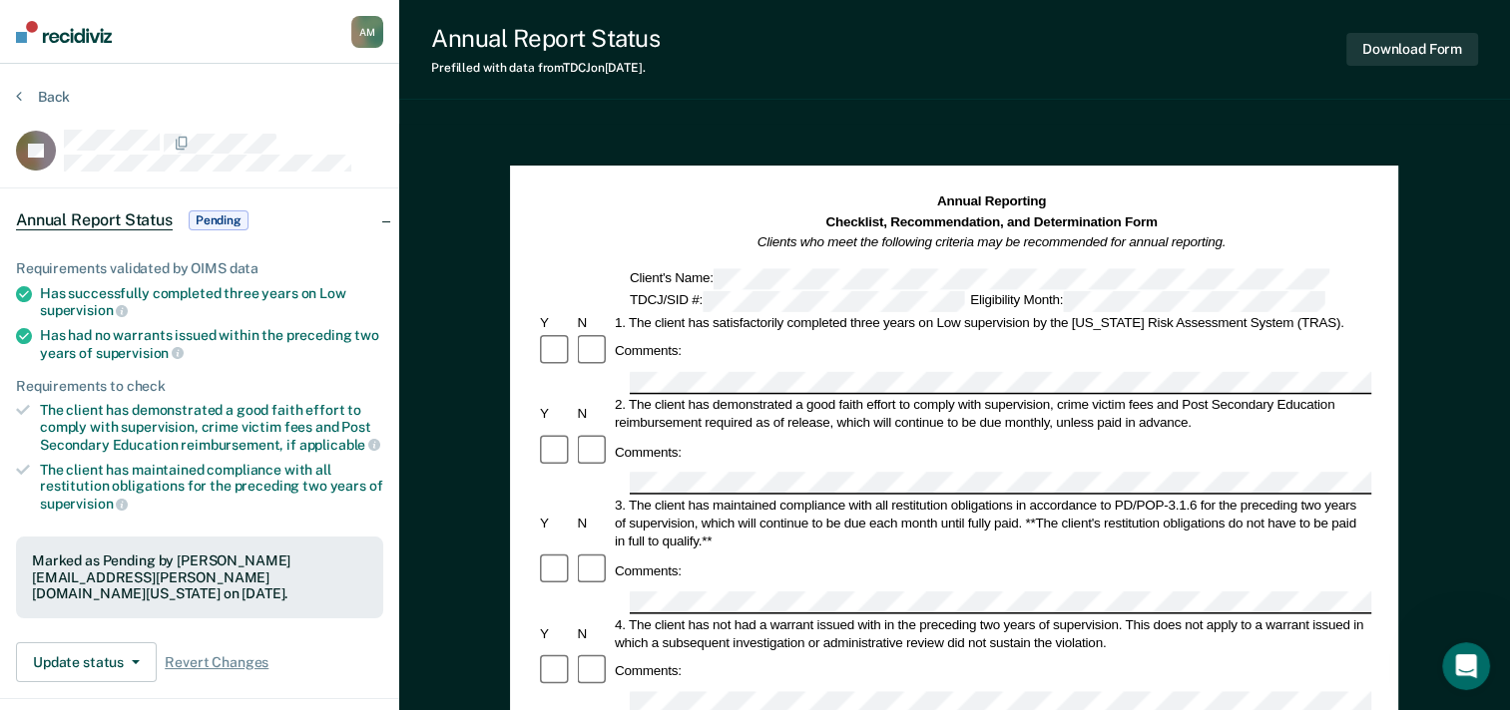
click at [698, 396] on div "2. The client has demonstrated a good faith effort to comply with supervision, …" at bounding box center [991, 414] width 759 height 36
click at [50, 567] on div "Marked as Pending by [PERSON_NAME][EMAIL_ADDRESS][PERSON_NAME][DOMAIN_NAME][US_…" at bounding box center [199, 578] width 335 height 50
click at [204, 655] on span "Revert Changes" at bounding box center [217, 663] width 104 height 17
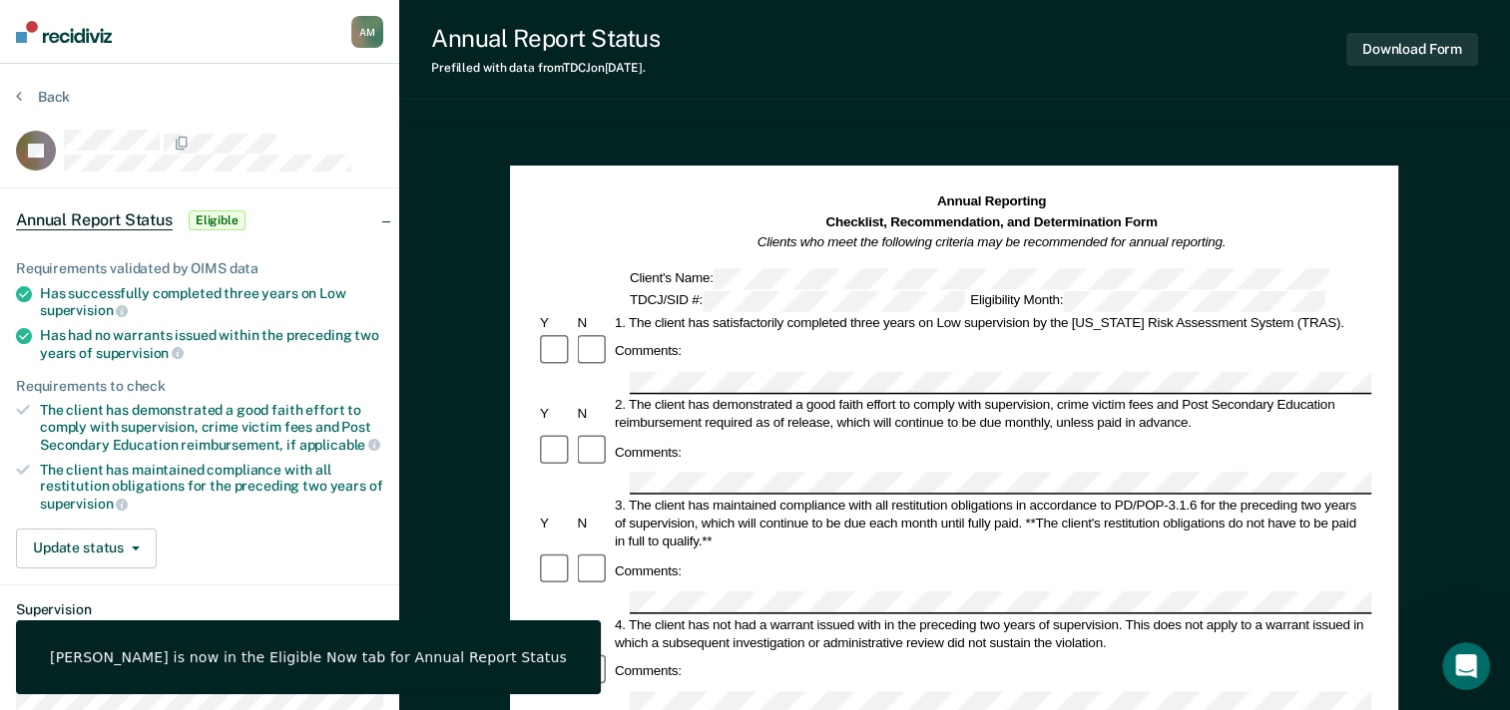
click at [1094, 103] on div "Annual Report Status Prefilled with data from TDCJ on [DATE] . Download Form An…" at bounding box center [954, 693] width 1111 height 1387
click at [256, 602] on dt "Supervision" at bounding box center [199, 610] width 367 height 17
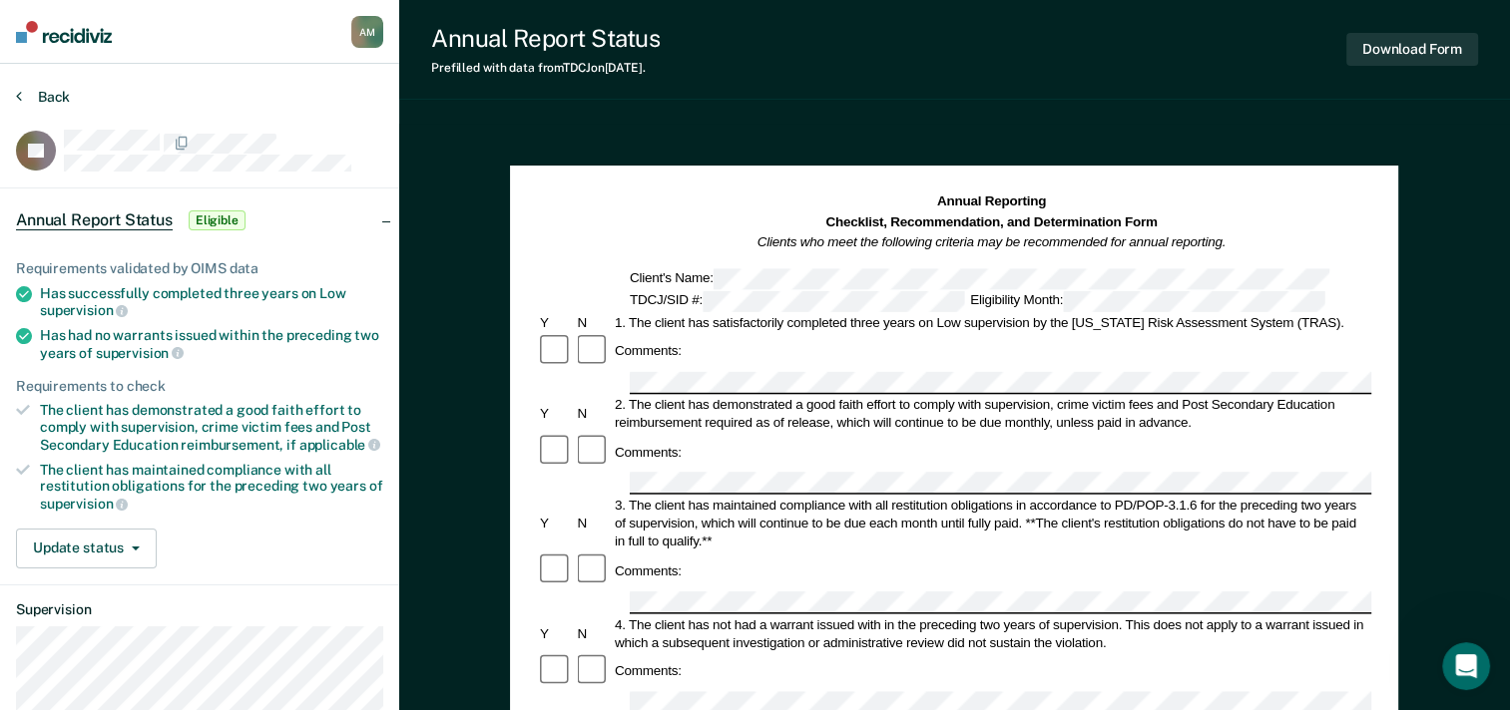
click at [46, 91] on button "Back" at bounding box center [43, 97] width 54 height 18
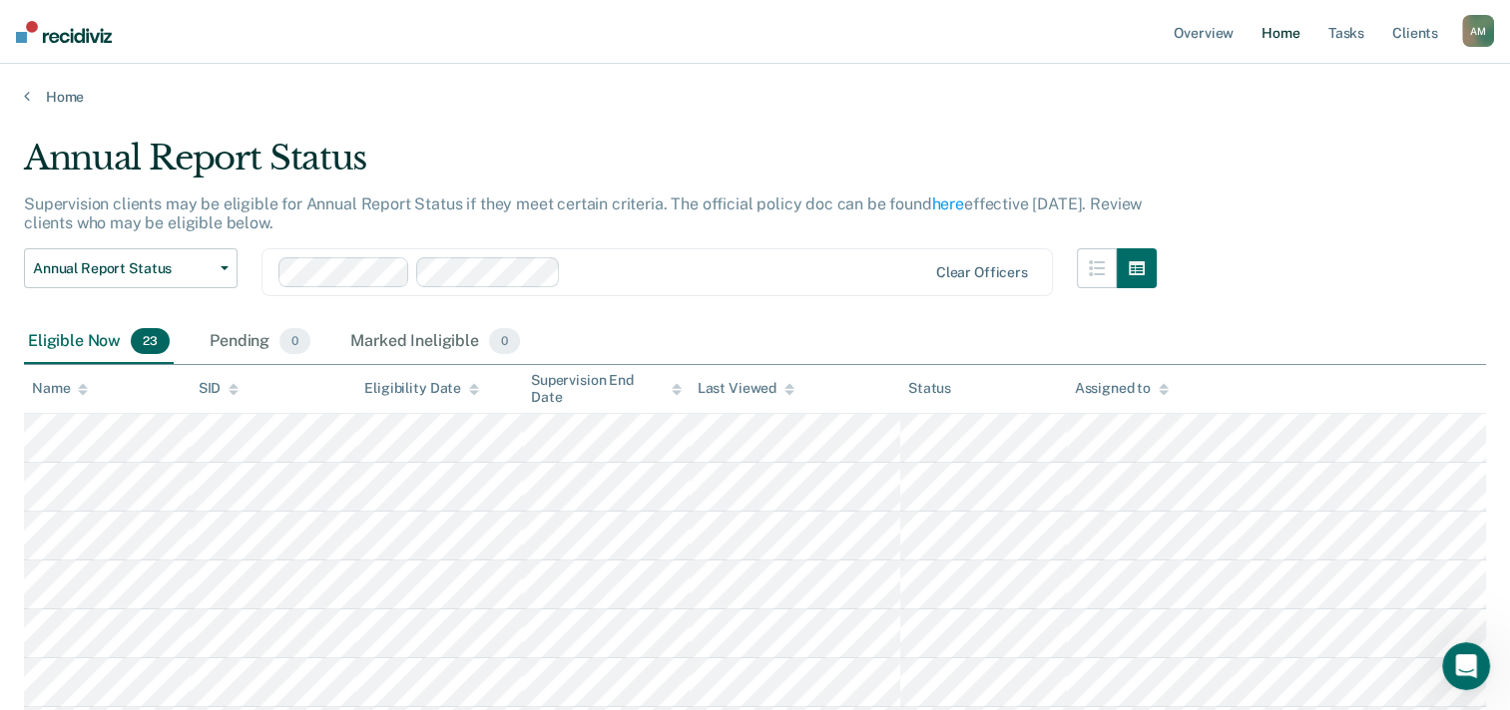
click at [1275, 30] on link "Home" at bounding box center [1280, 32] width 46 height 64
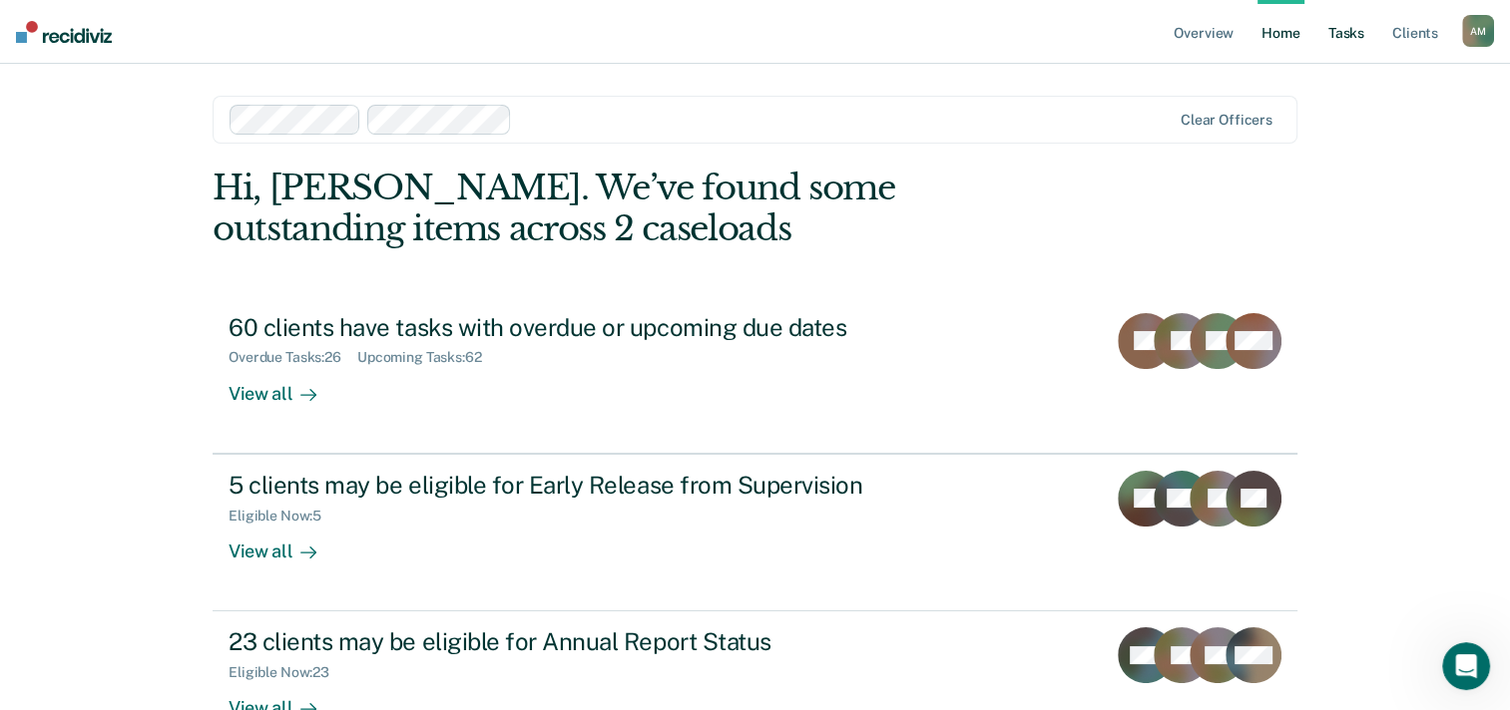
click at [1352, 40] on link "Tasks" at bounding box center [1346, 32] width 44 height 64
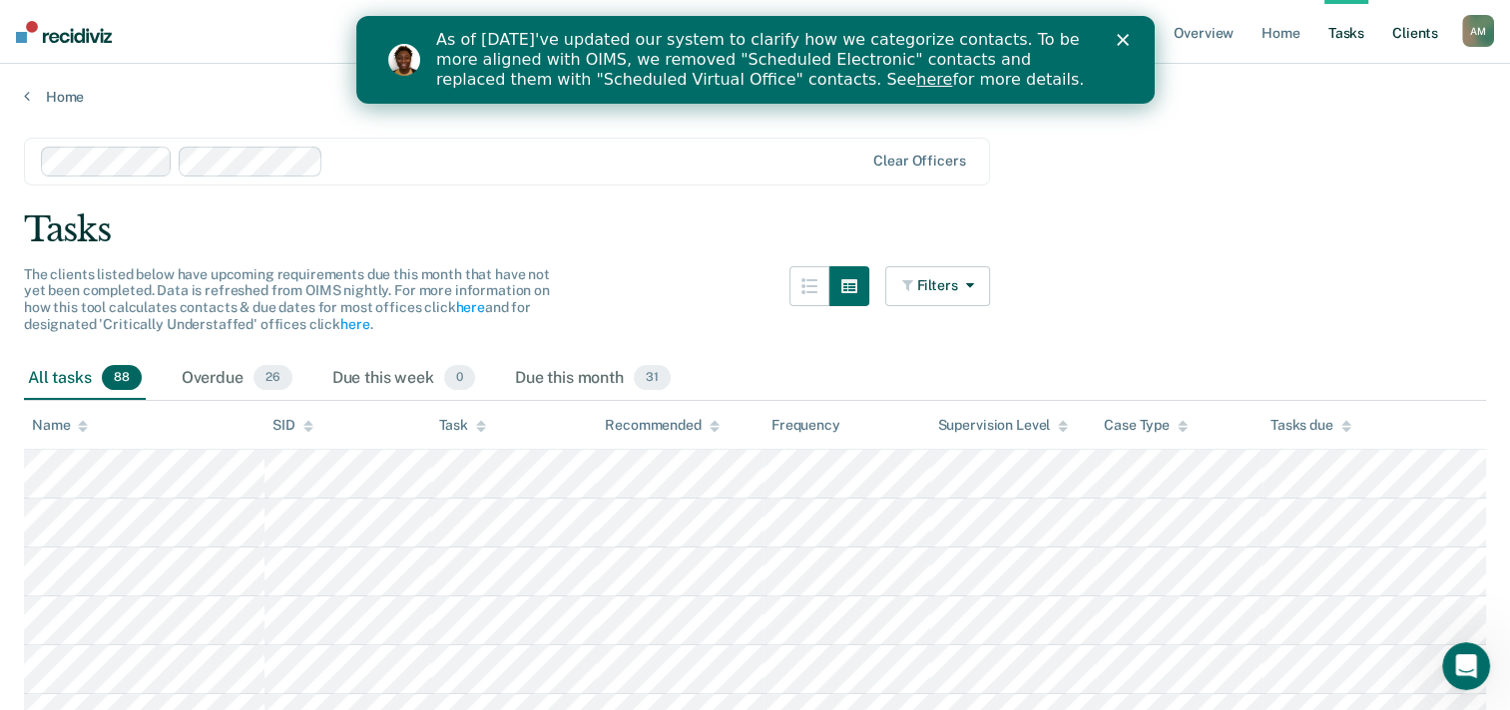
click at [1414, 34] on link "Client s" at bounding box center [1415, 32] width 54 height 64
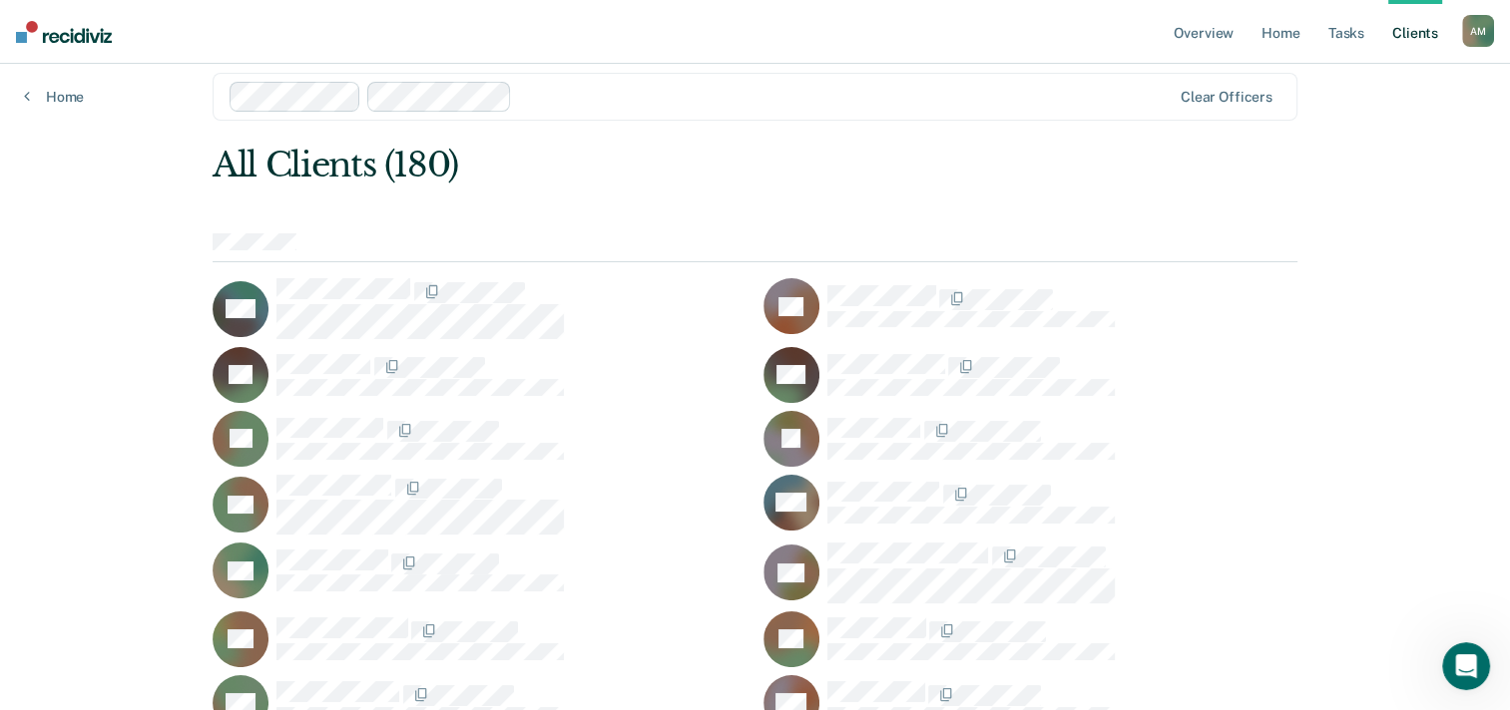
scroll to position [40, 0]
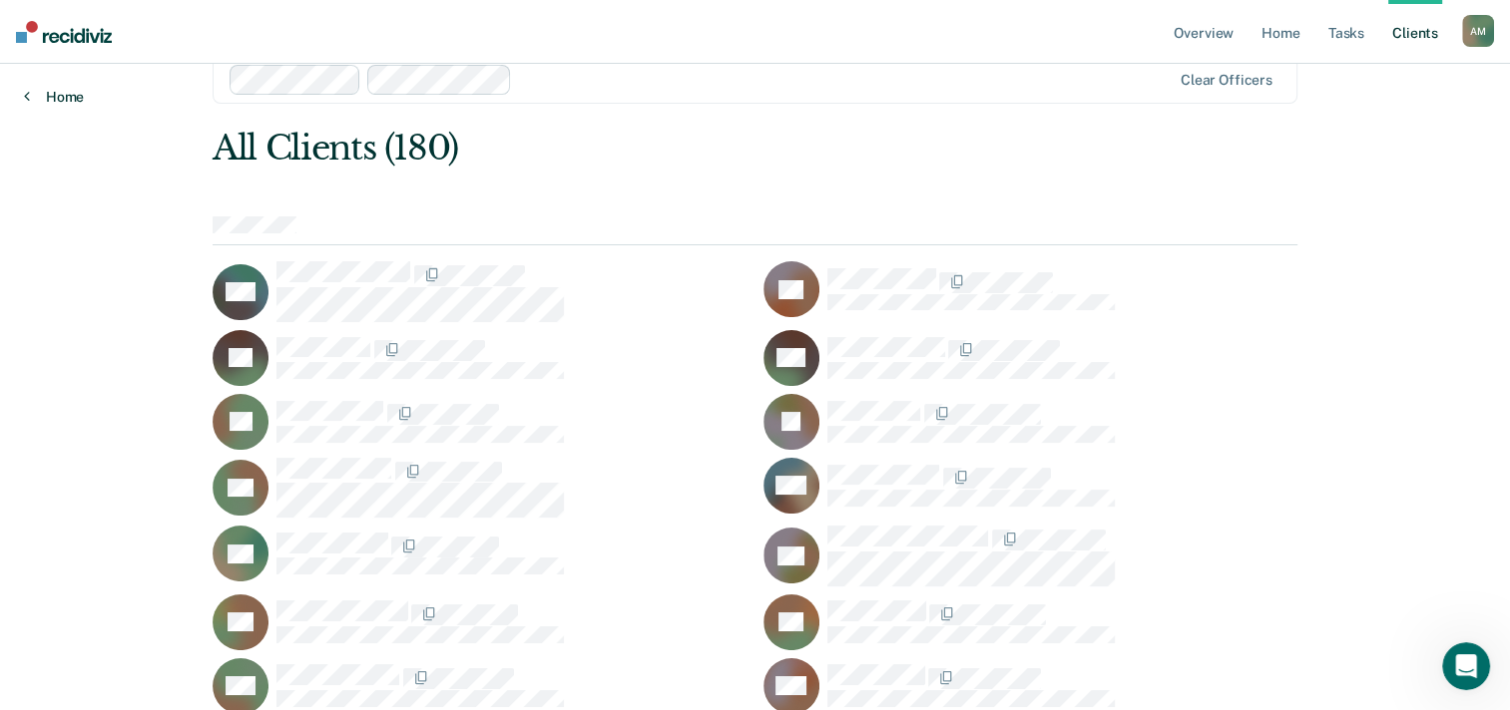
click at [61, 96] on link "Home" at bounding box center [54, 97] width 60 height 18
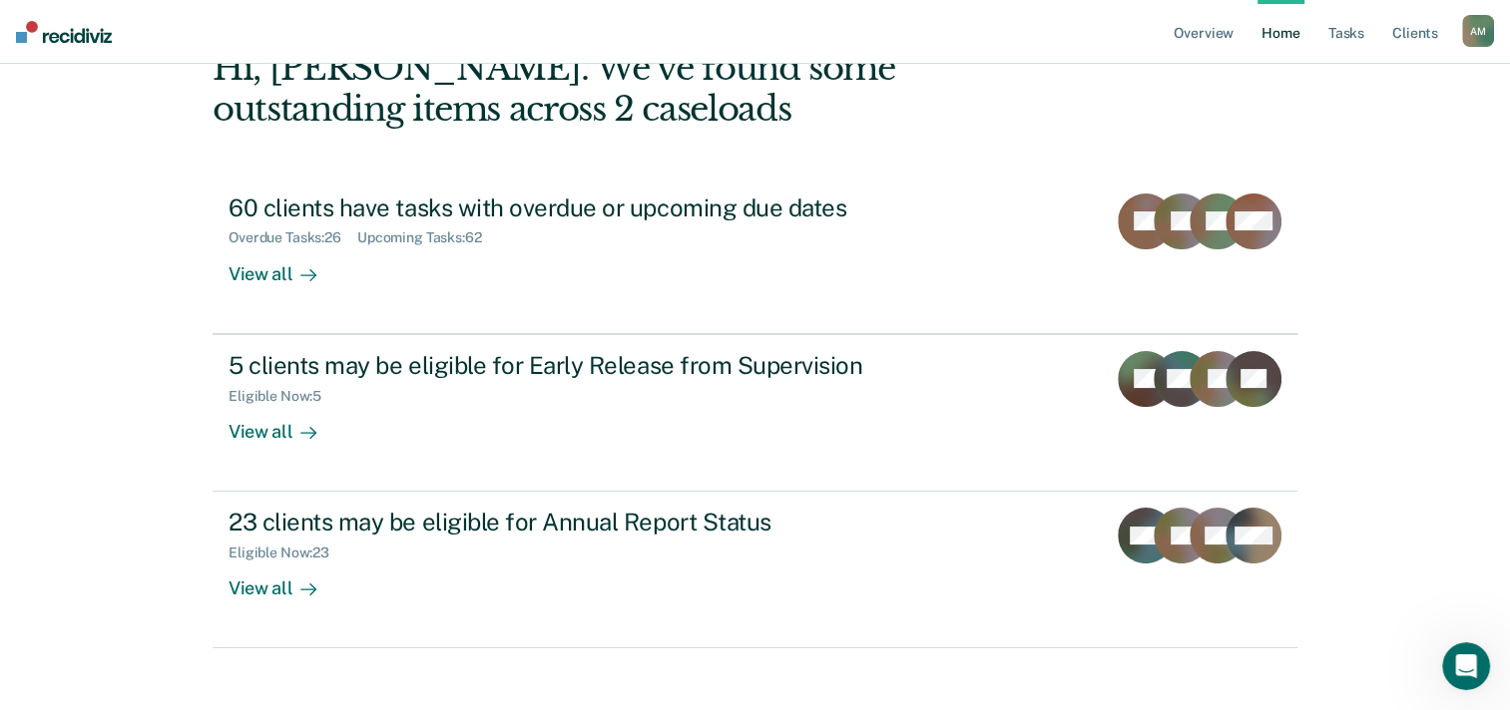
scroll to position [137, 0]
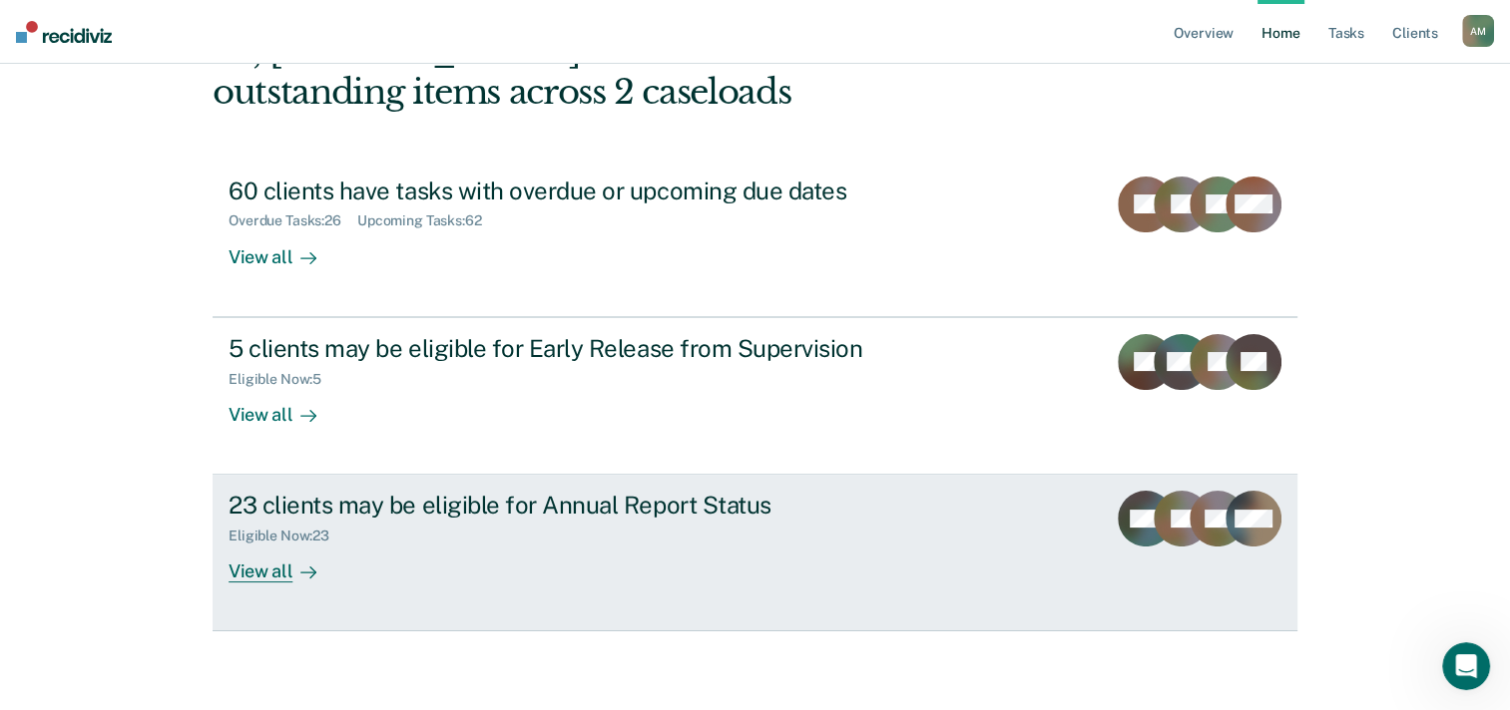
click at [255, 575] on div "View all" at bounding box center [284, 564] width 112 height 39
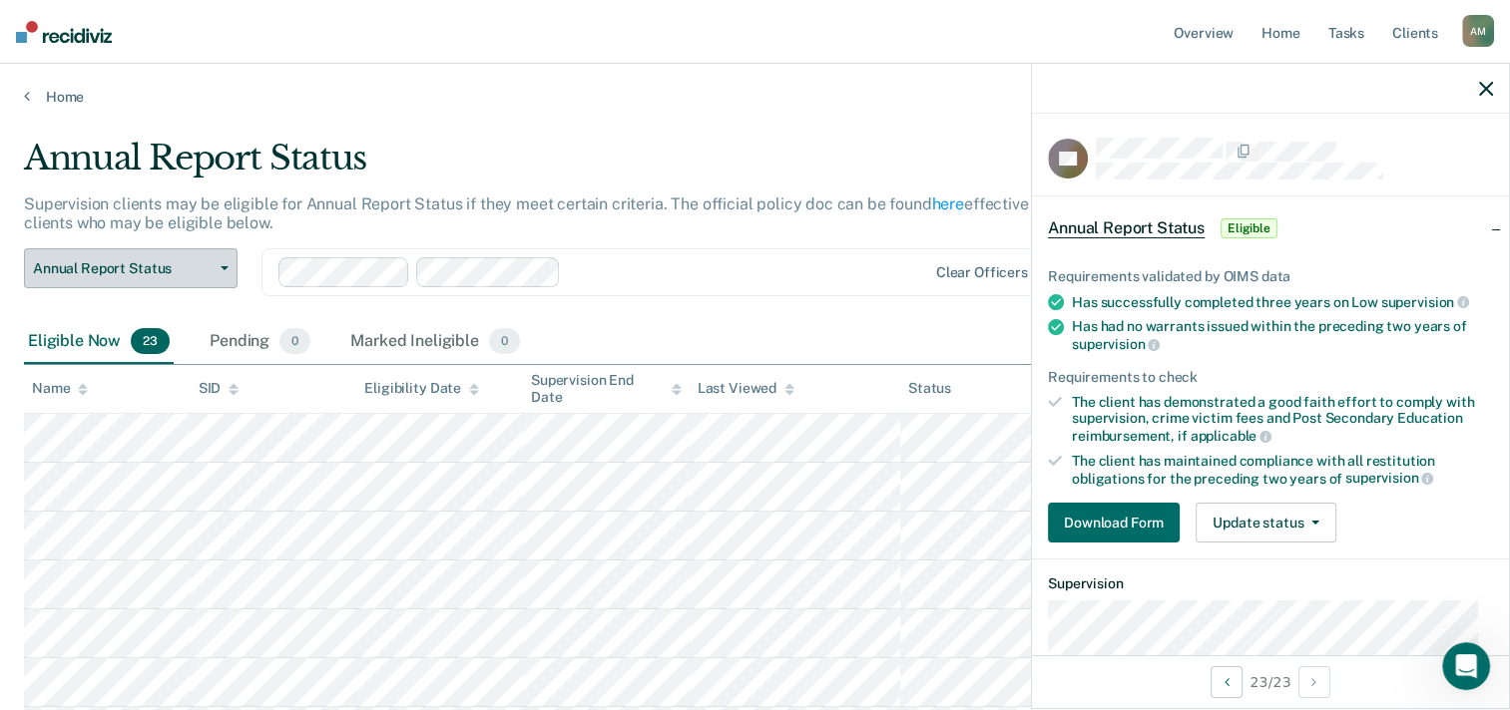
click at [225, 263] on button "Annual Report Status" at bounding box center [131, 268] width 214 height 40
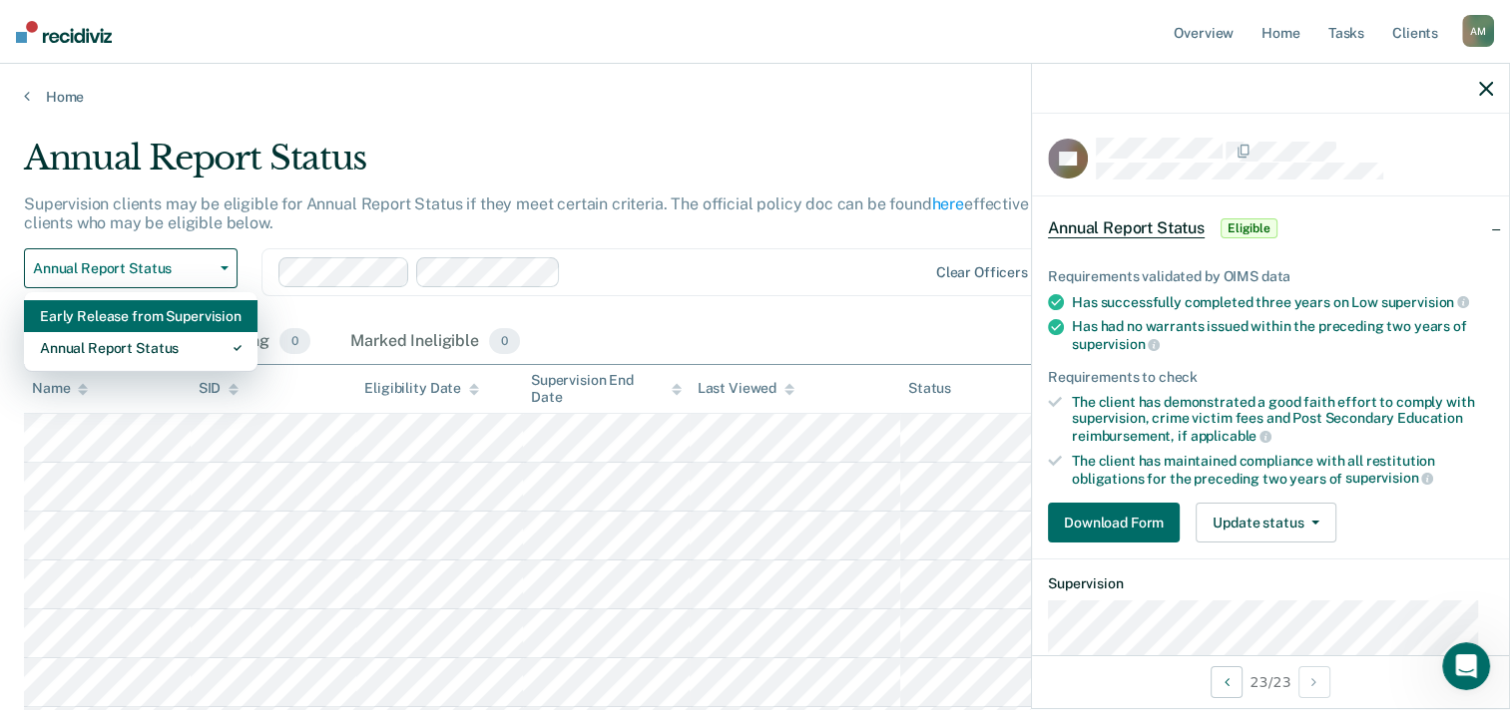
click at [176, 315] on div "Early Release from Supervision" at bounding box center [141, 316] width 202 height 32
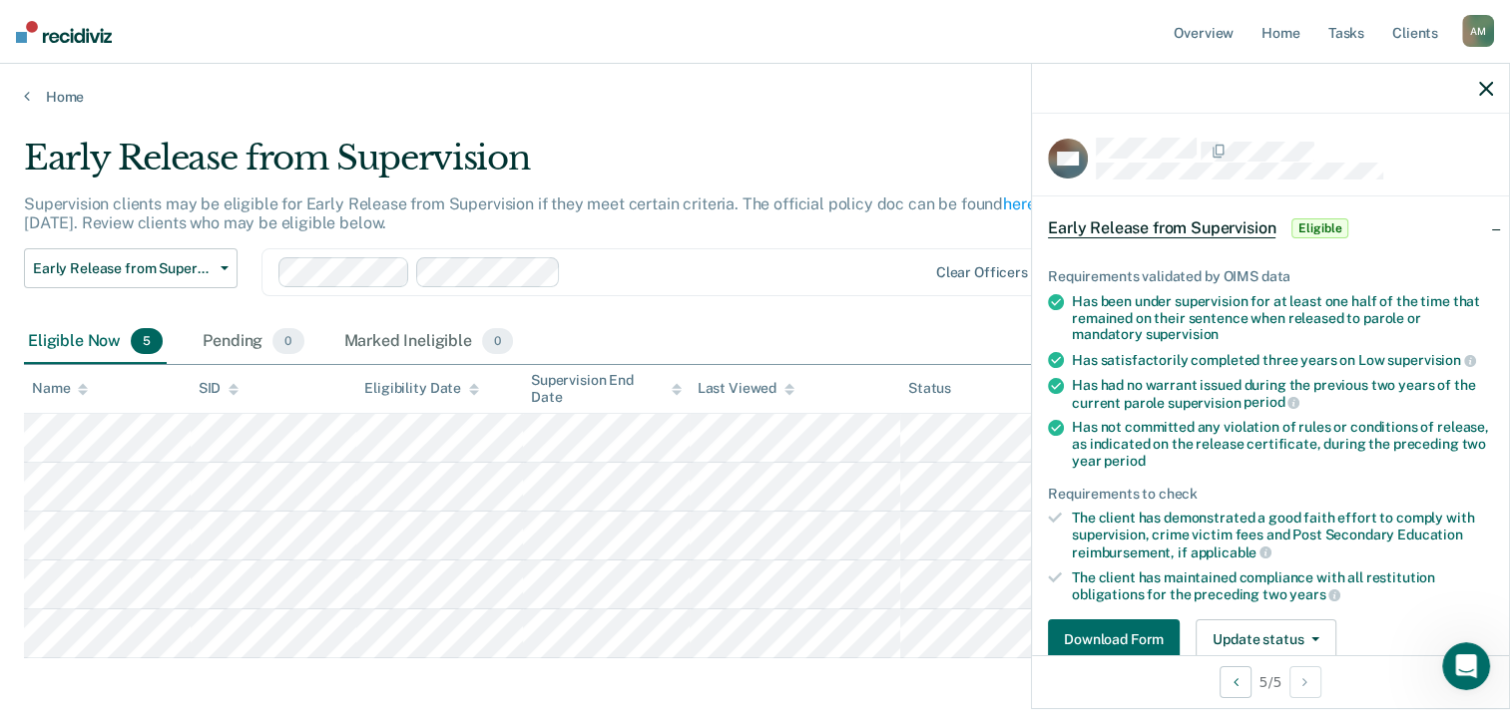
click at [152, 350] on span "5" at bounding box center [147, 341] width 32 height 26
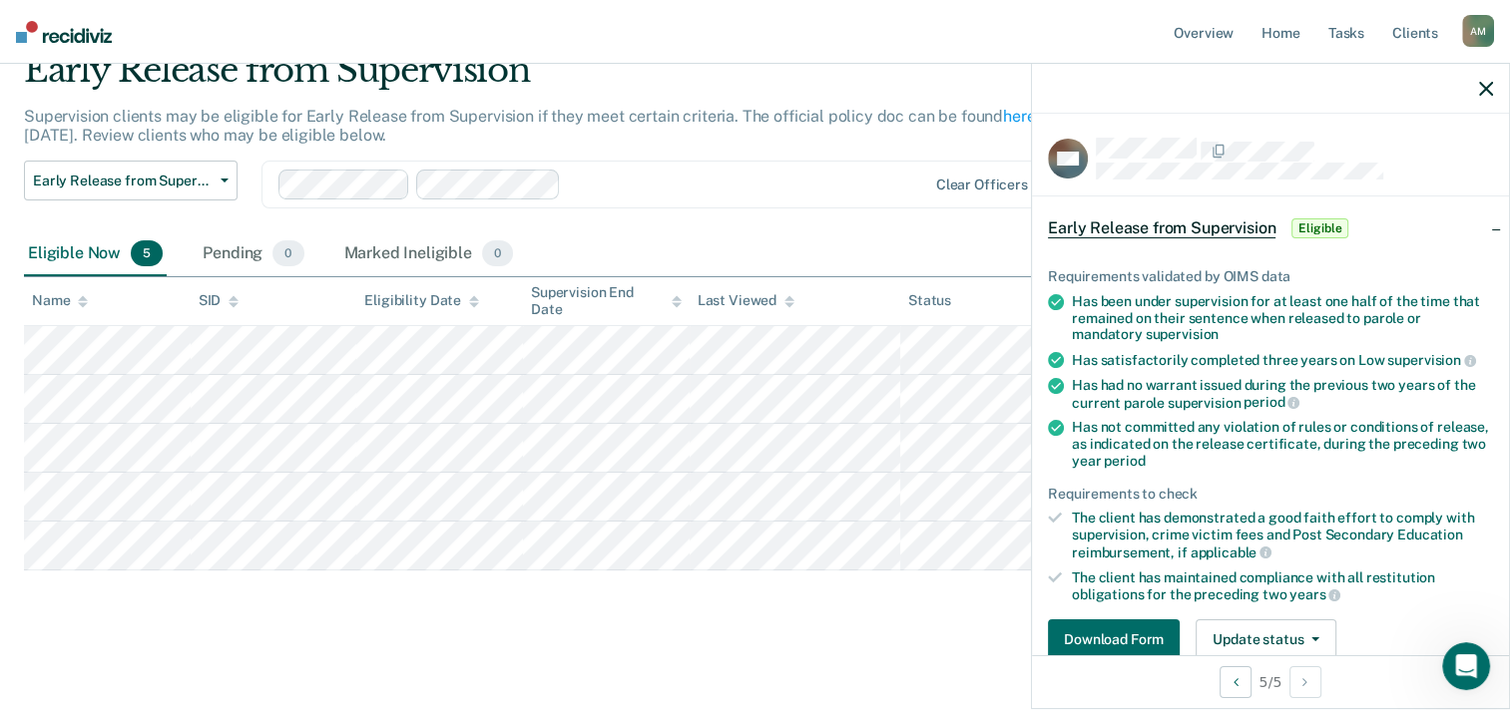
scroll to position [90, 0]
click at [49, 250] on div "Eligible Now 5" at bounding box center [95, 252] width 143 height 44
click at [92, 247] on div "Eligible Now 5" at bounding box center [95, 252] width 143 height 44
click at [1276, 28] on link "Home" at bounding box center [1280, 32] width 46 height 64
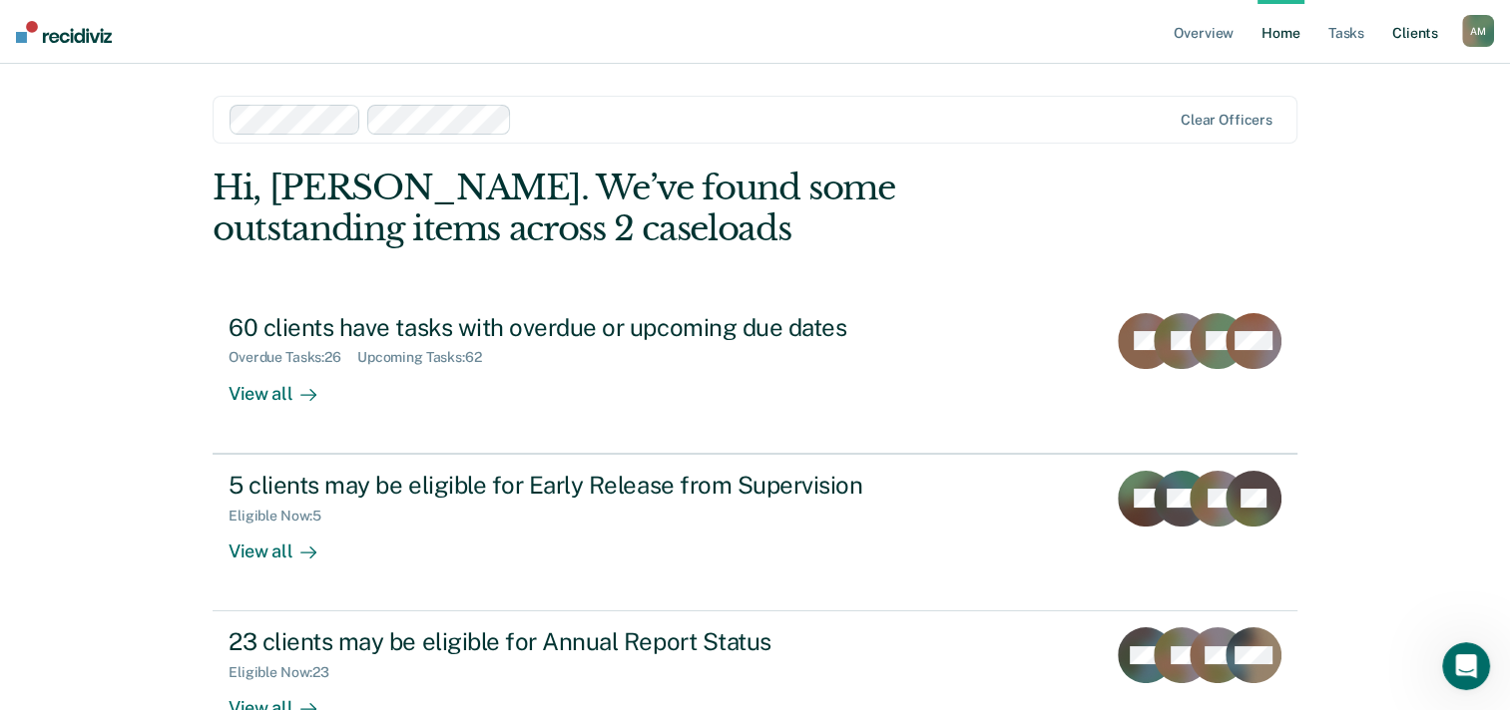
click at [1407, 37] on link "Client s" at bounding box center [1415, 32] width 54 height 64
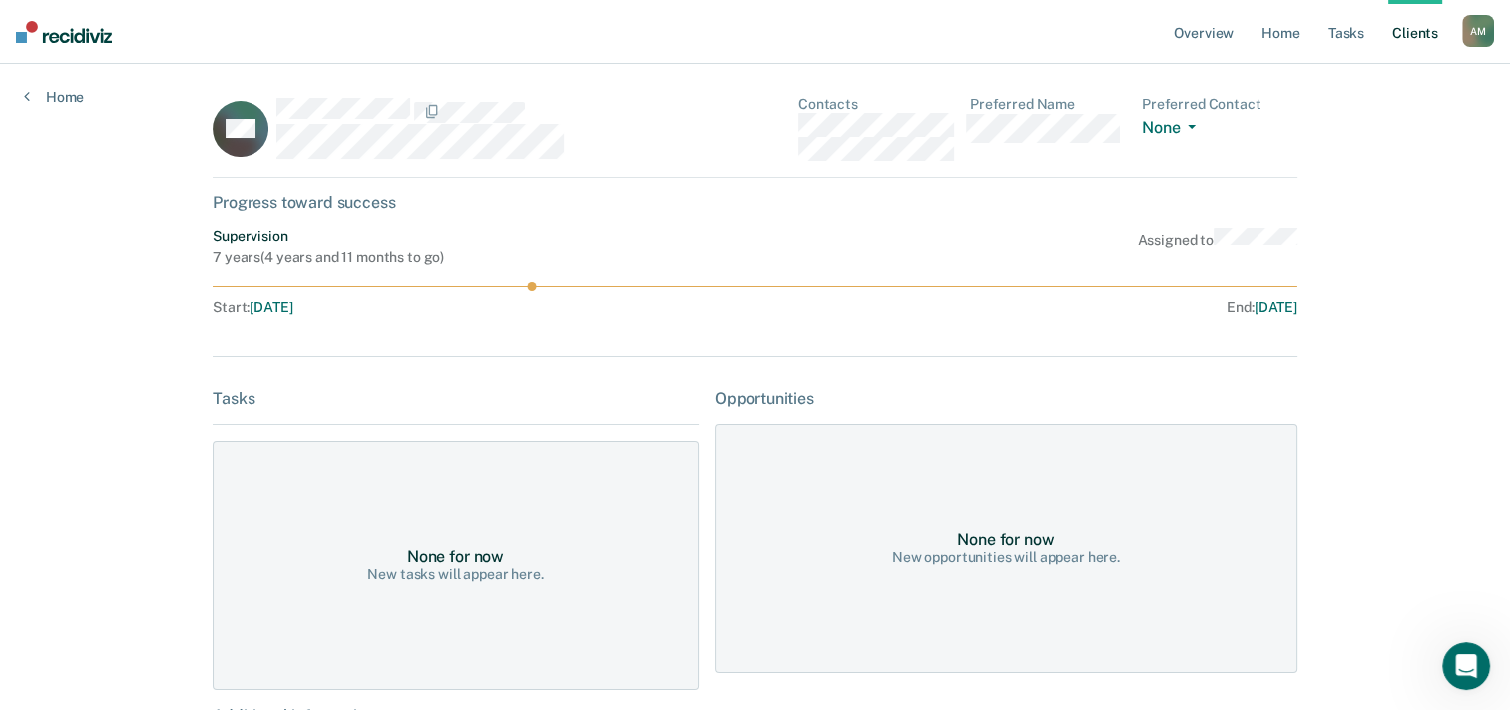
click at [22, 102] on div "Home" at bounding box center [54, 85] width 108 height 42
click at [35, 94] on link "Home" at bounding box center [54, 97] width 60 height 18
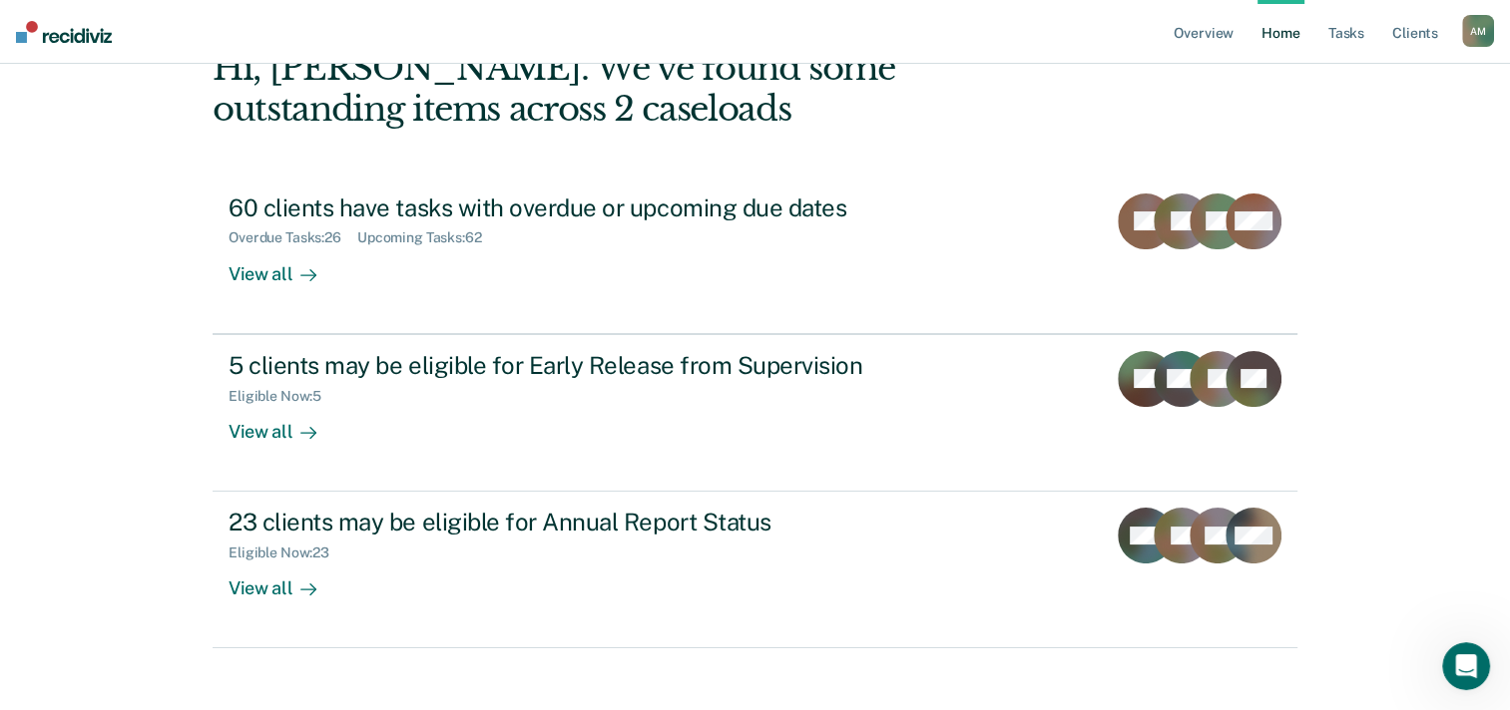
scroll to position [137, 0]
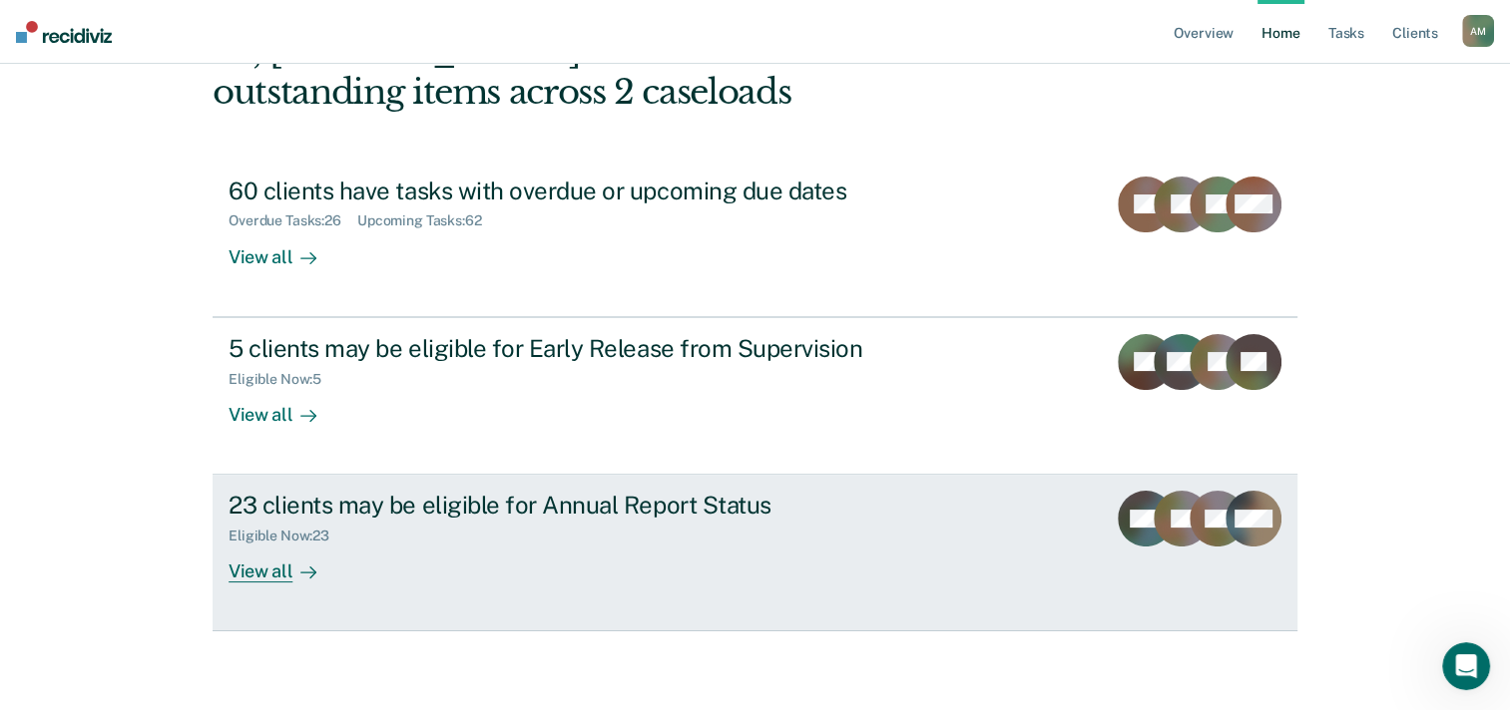
click at [262, 576] on div "View all" at bounding box center [284, 564] width 112 height 39
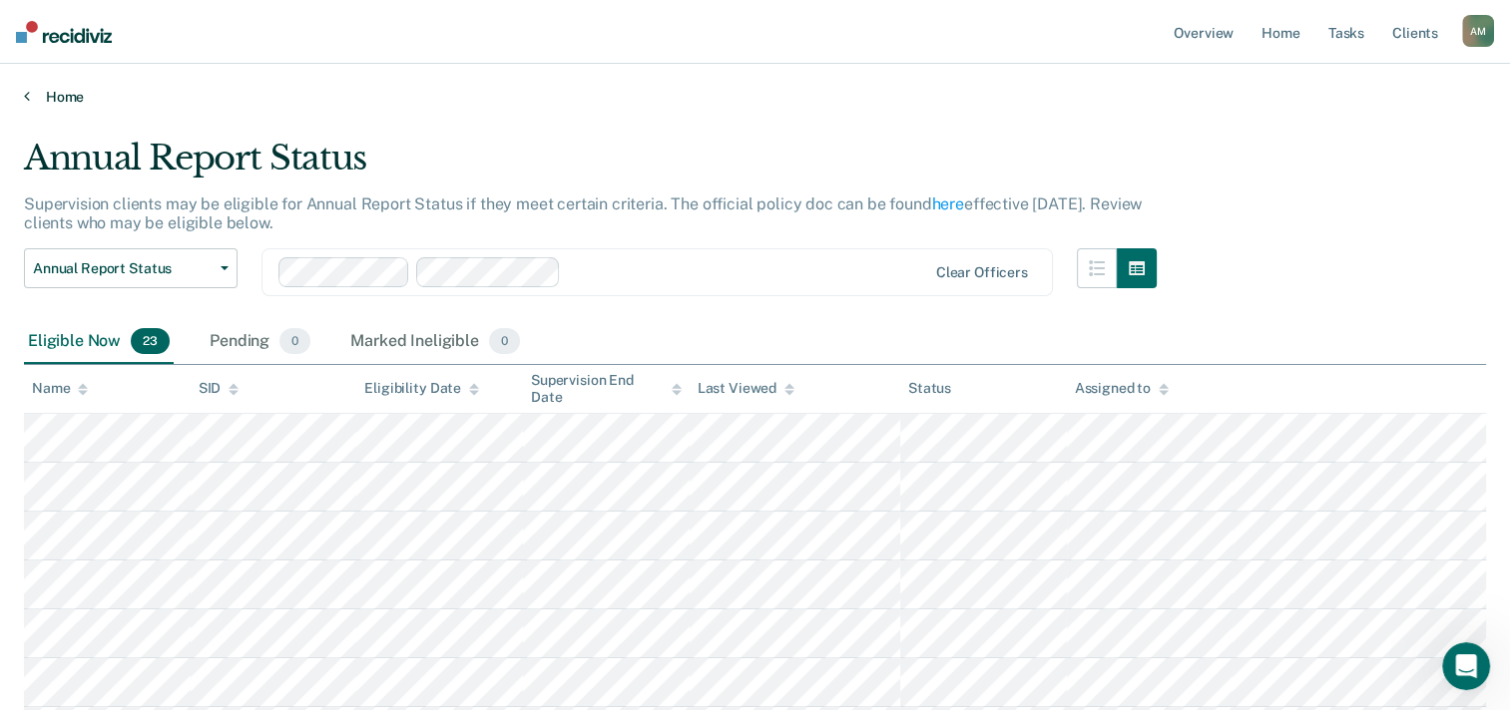
click at [824, 92] on link "Home" at bounding box center [755, 97] width 1462 height 18
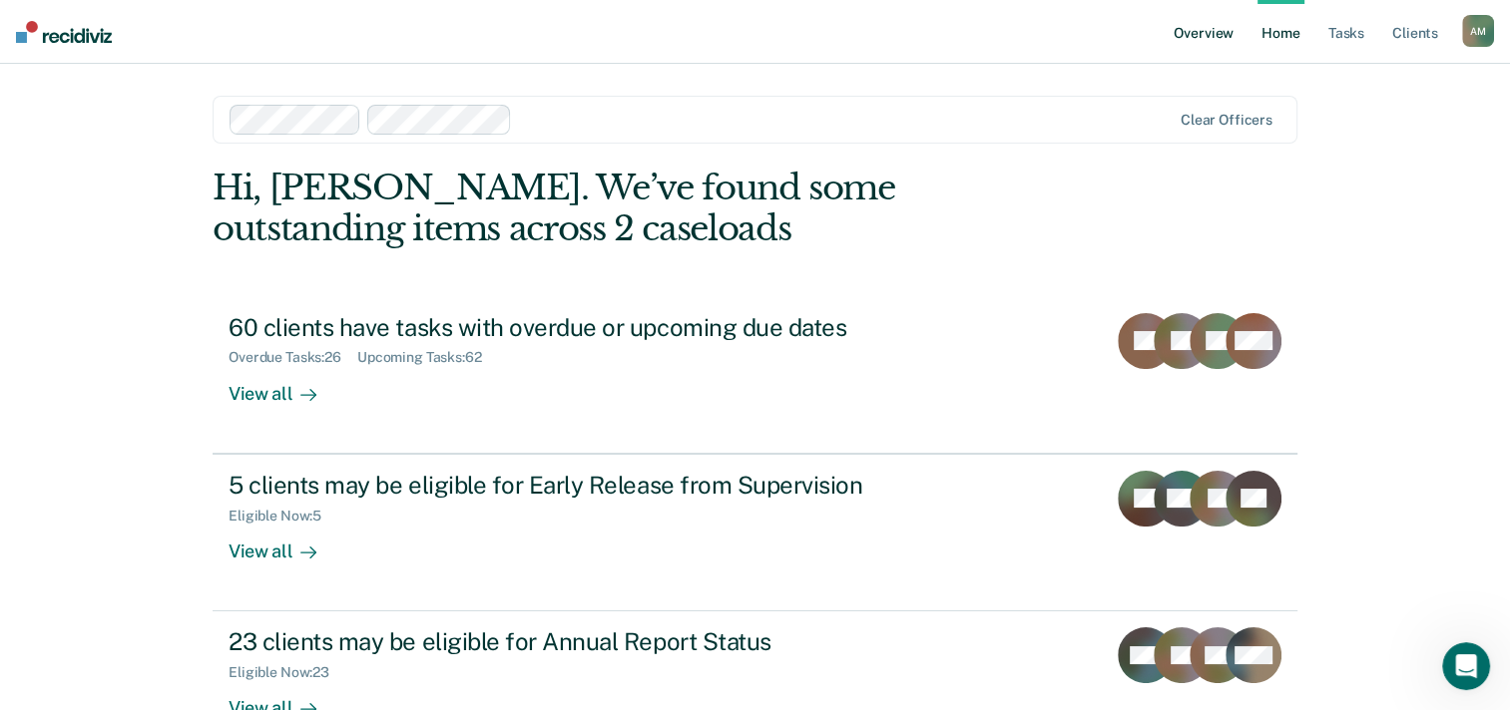
click at [1205, 34] on link "Overview" at bounding box center [1203, 32] width 68 height 64
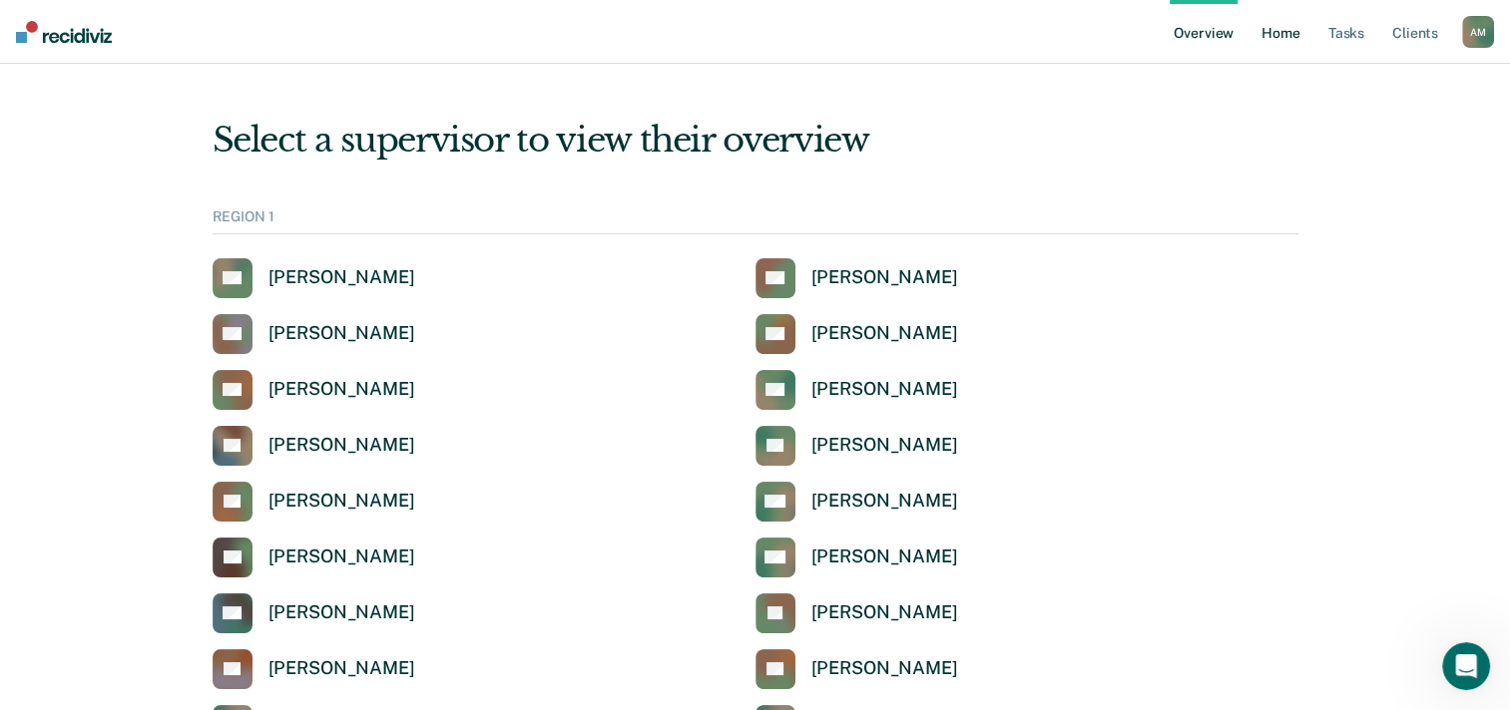
click at [1280, 32] on link "Home" at bounding box center [1280, 32] width 46 height 64
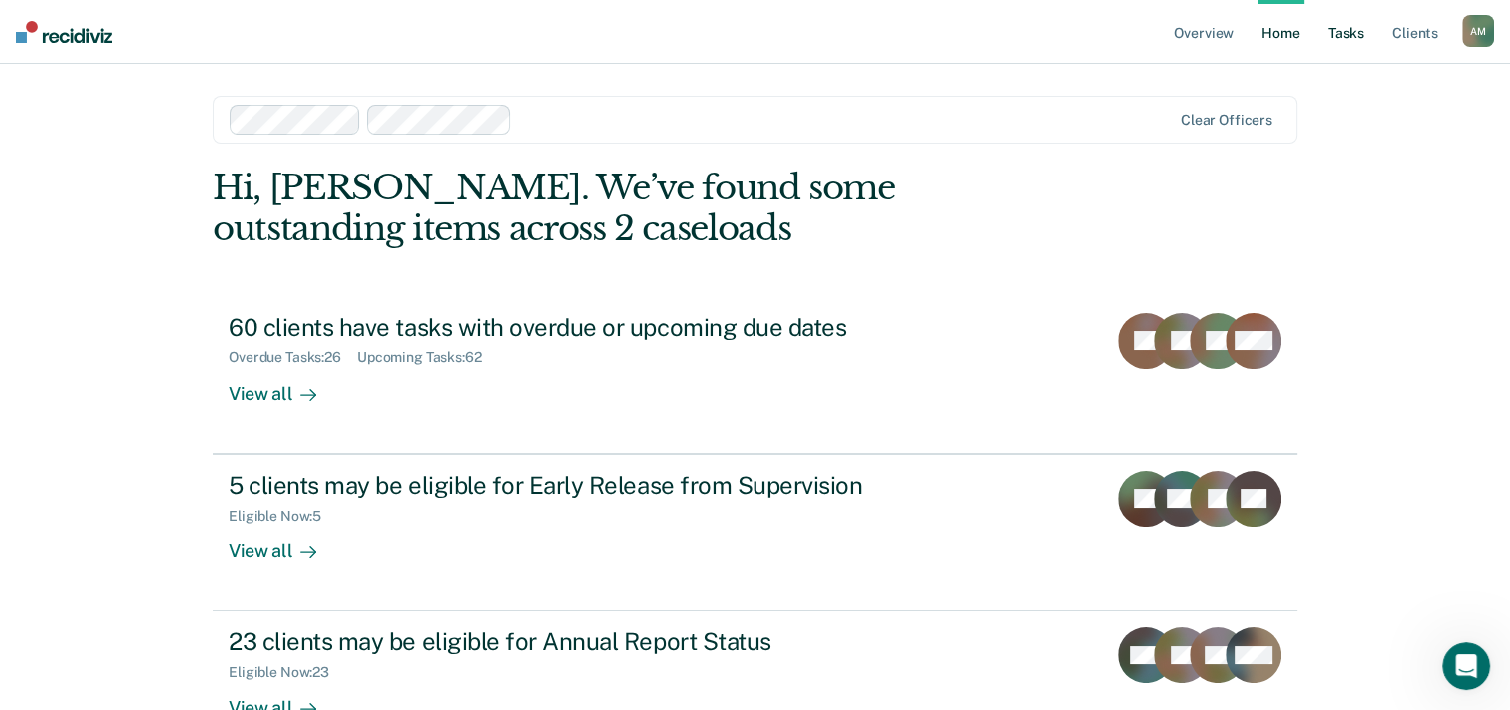
click at [1345, 32] on link "Tasks" at bounding box center [1346, 32] width 44 height 64
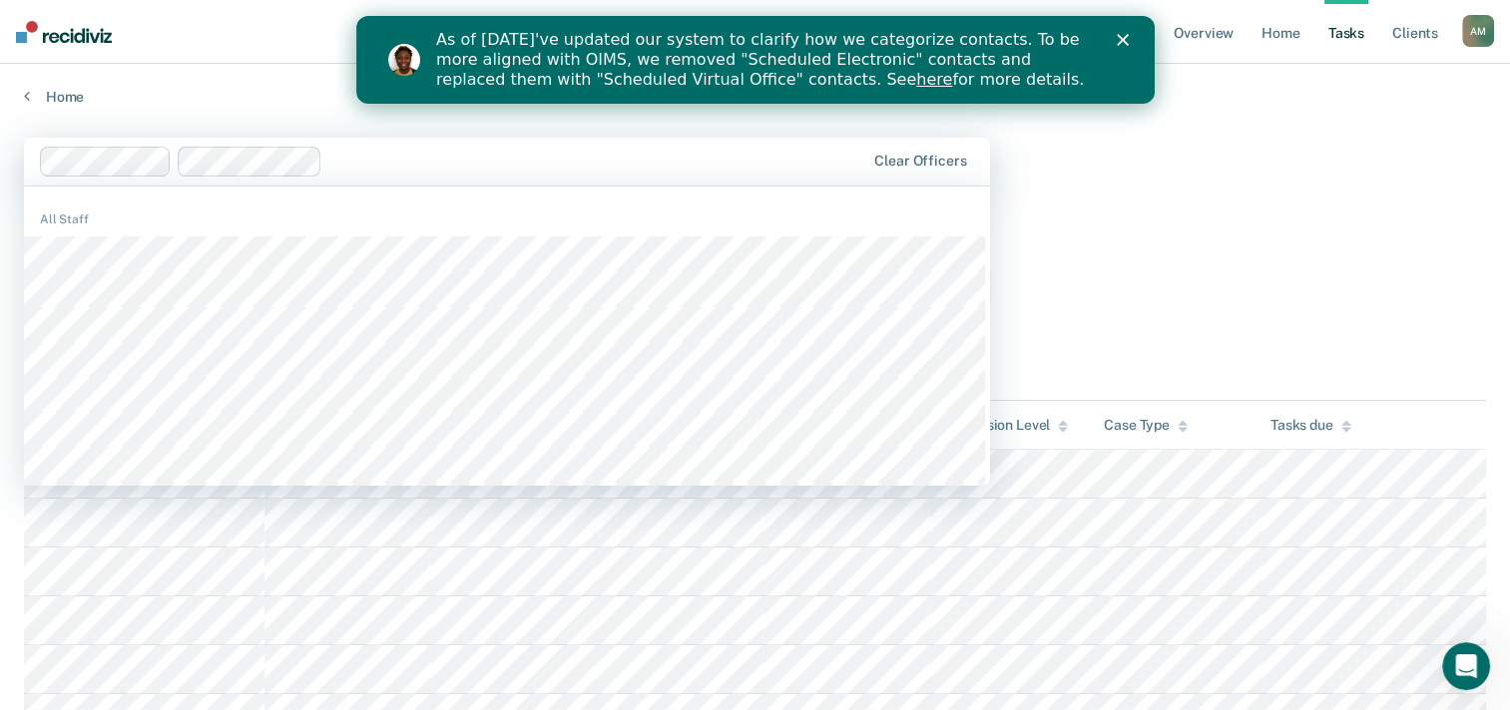
click at [985, 182] on div "Clear officers" at bounding box center [507, 162] width 966 height 48
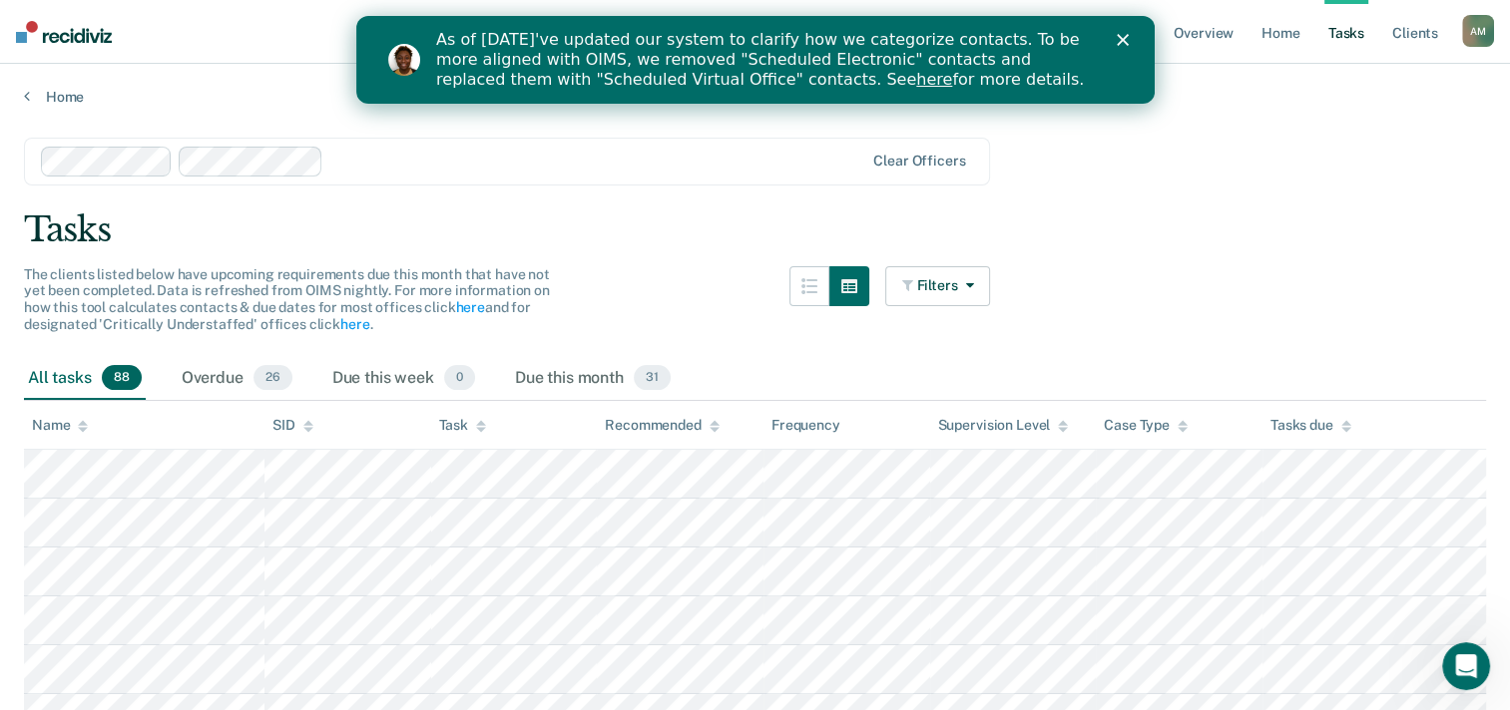
click at [1326, 216] on div "Tasks" at bounding box center [755, 230] width 1462 height 41
click at [220, 375] on div "Overdue 26" at bounding box center [237, 379] width 119 height 44
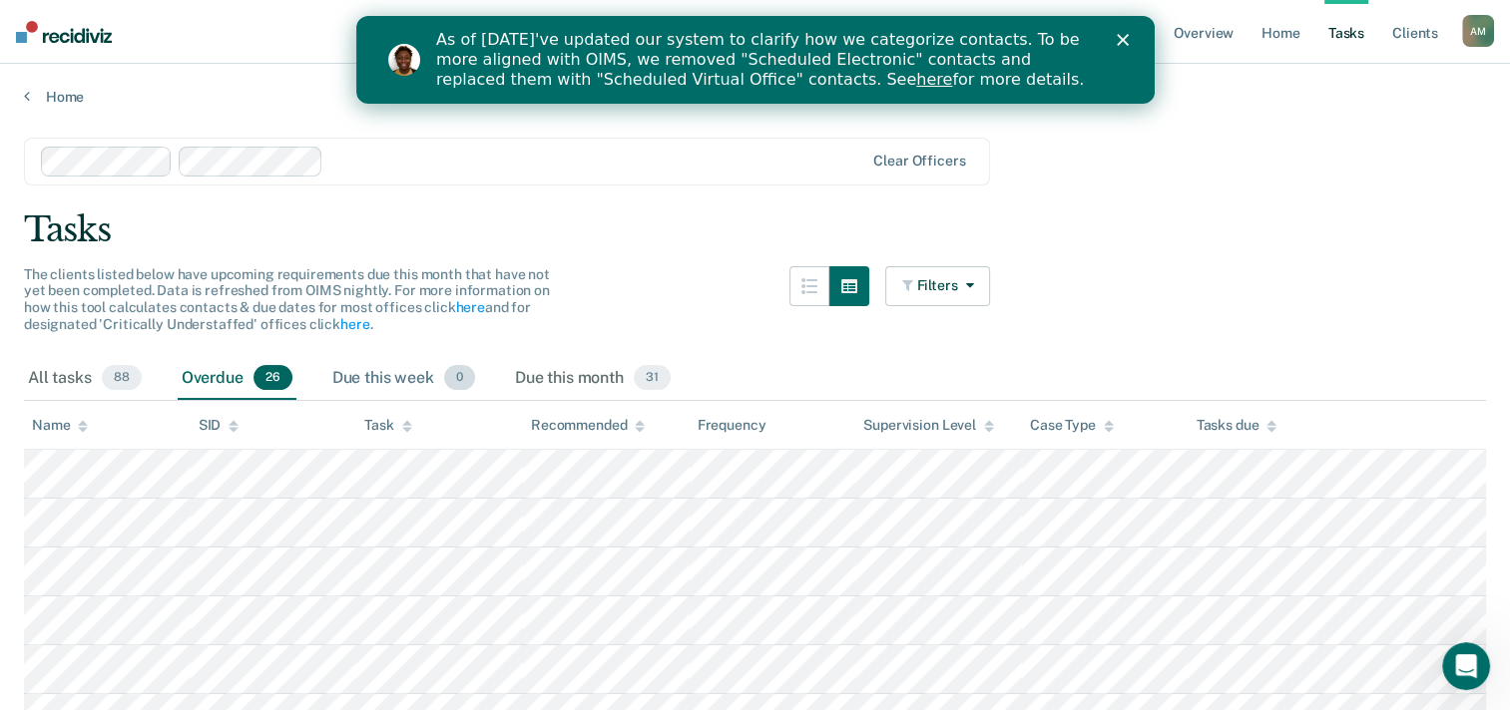
click at [383, 379] on div "Due this week 0" at bounding box center [403, 379] width 151 height 44
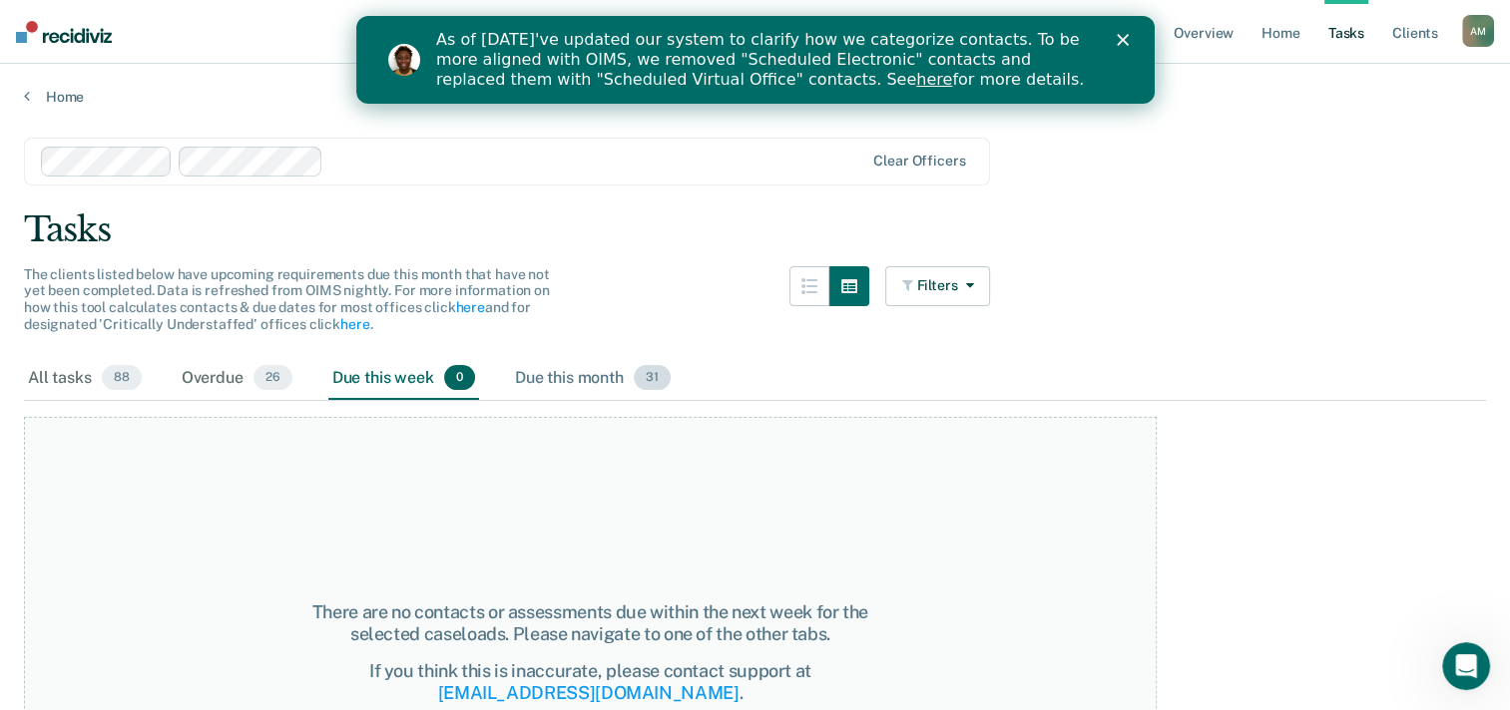
click at [562, 380] on div "Due this month 31" at bounding box center [593, 379] width 164 height 44
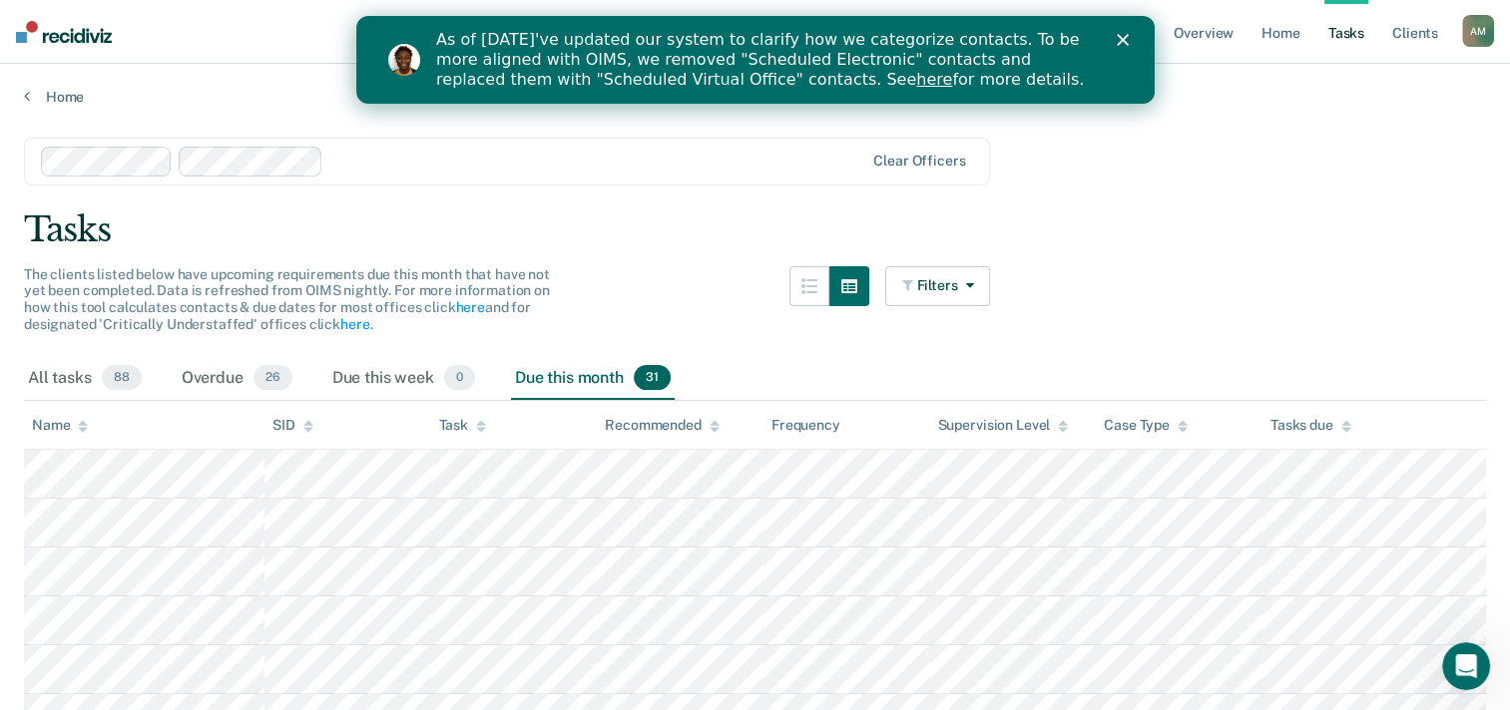
click at [1121, 40] on polygon "Close" at bounding box center [1122, 40] width 12 height 12
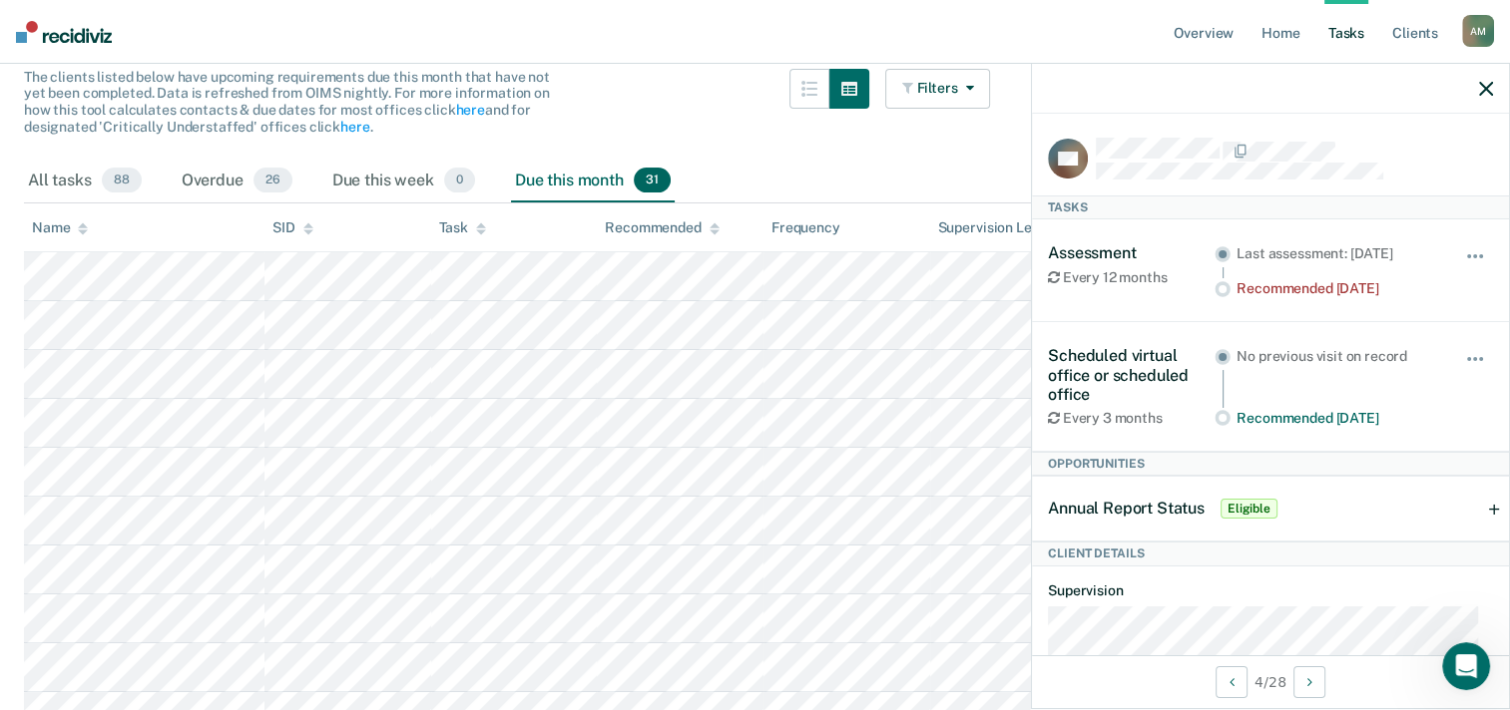
scroll to position [200, 0]
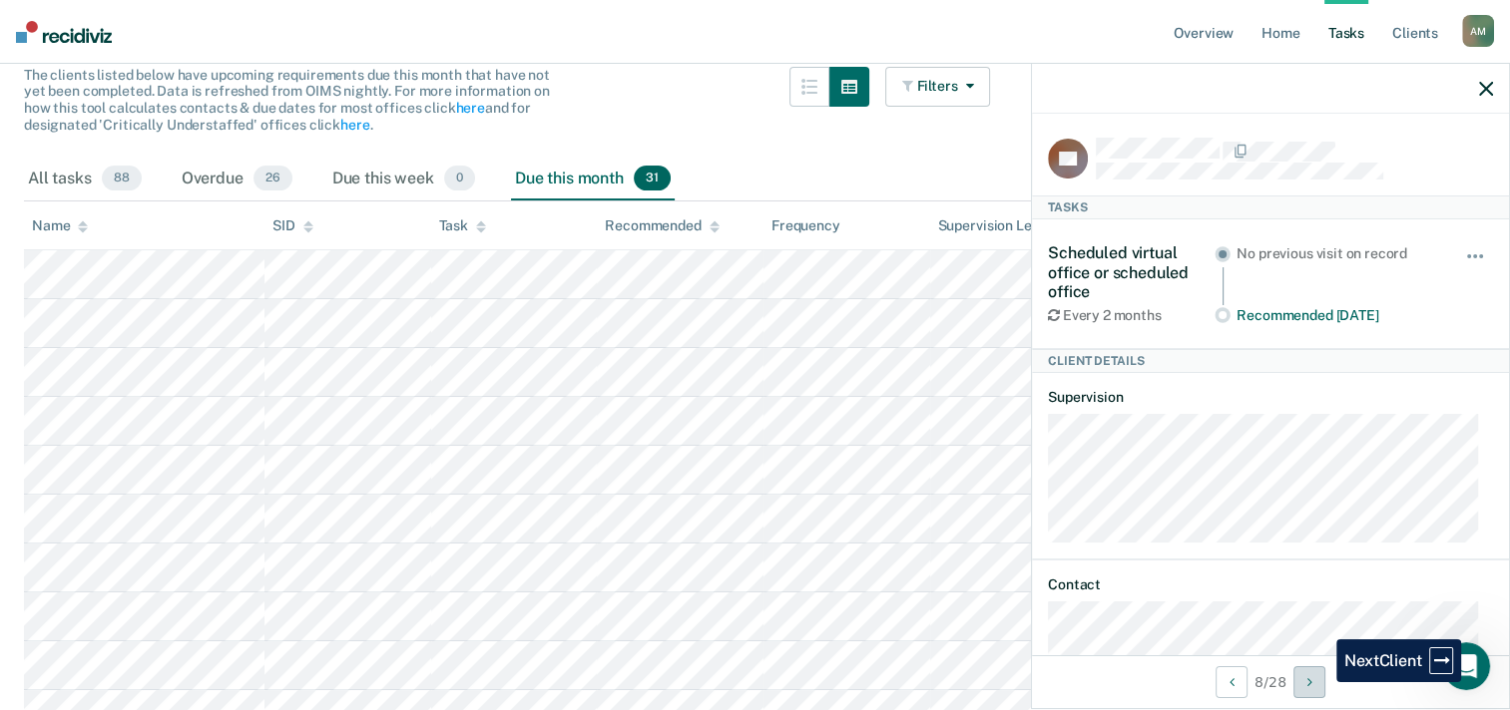
click at [1321, 683] on button "Next Client" at bounding box center [1309, 683] width 32 height 32
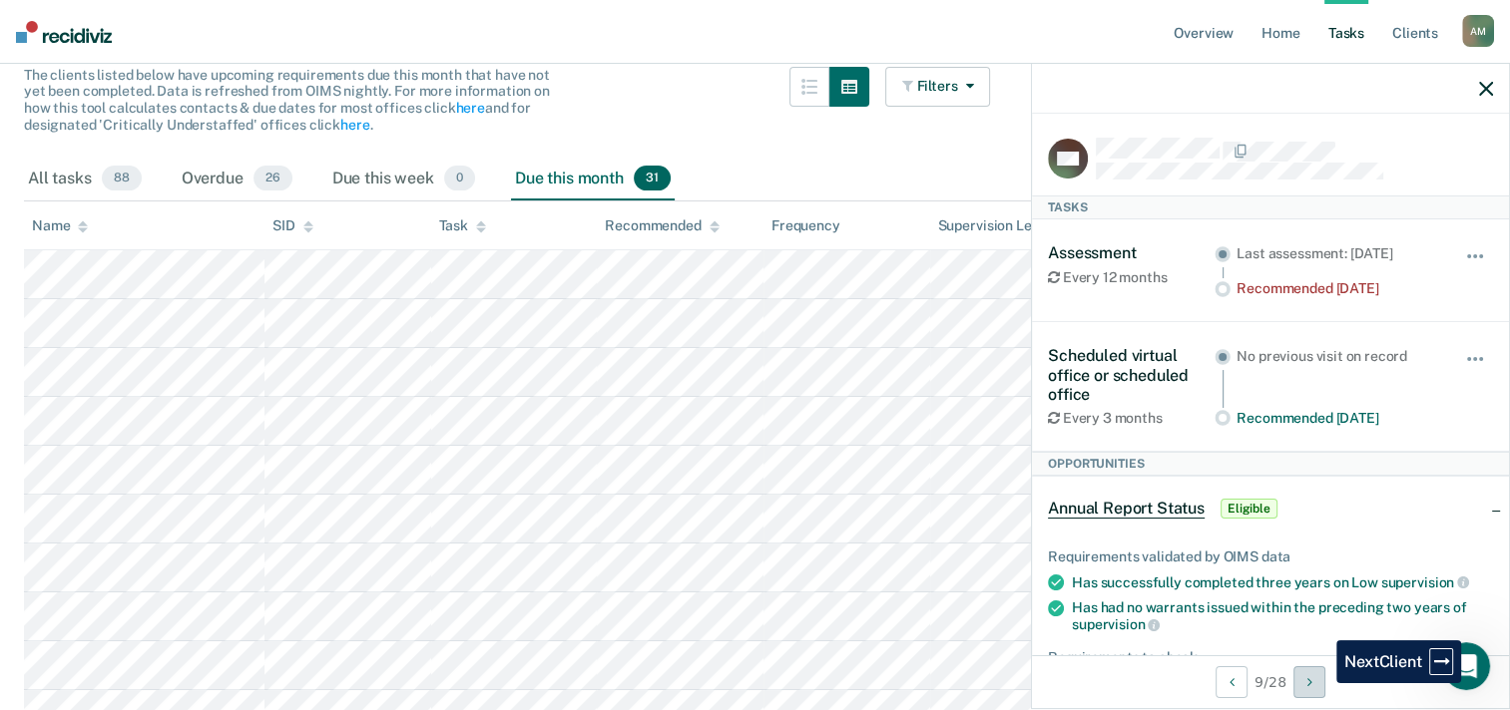
click at [1321, 683] on button "Next Client" at bounding box center [1309, 683] width 32 height 32
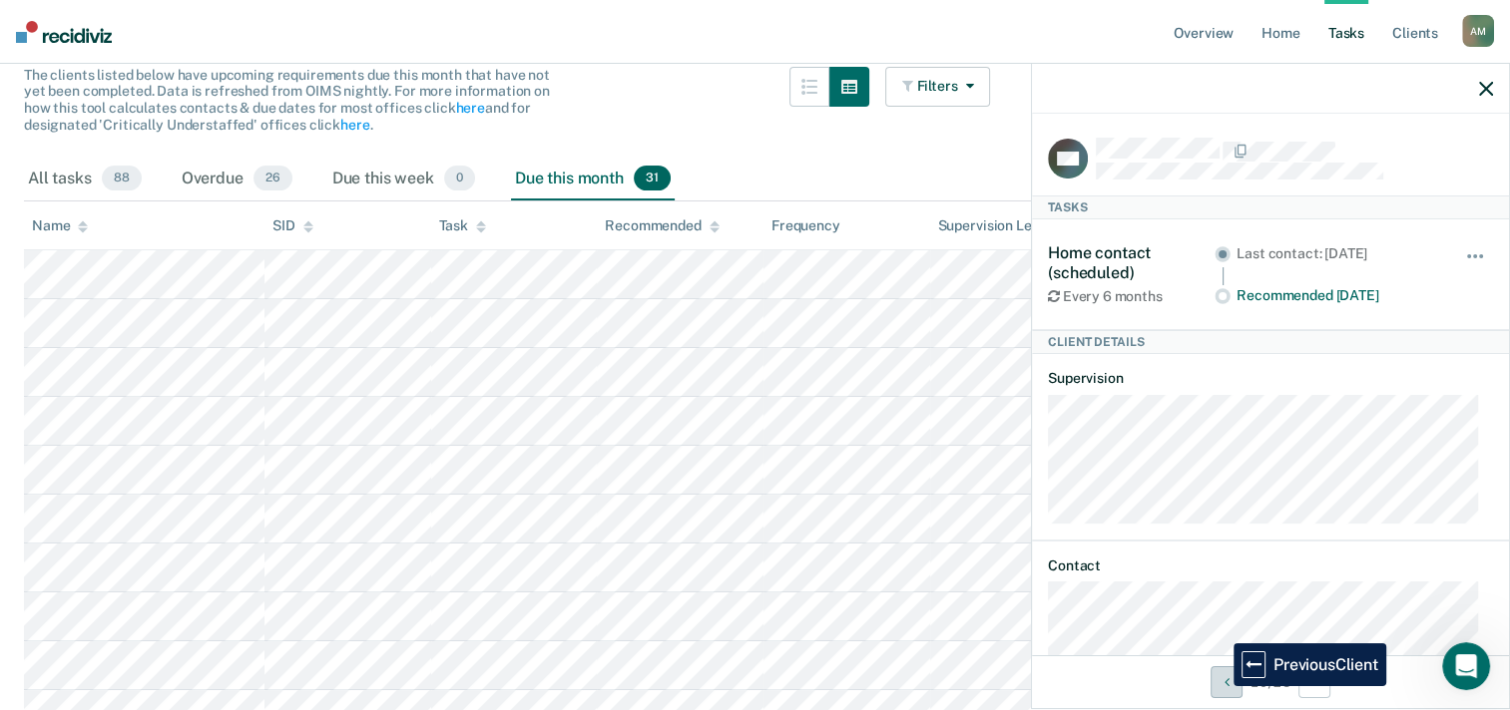
click at [1218, 686] on button "Previous Client" at bounding box center [1226, 683] width 32 height 32
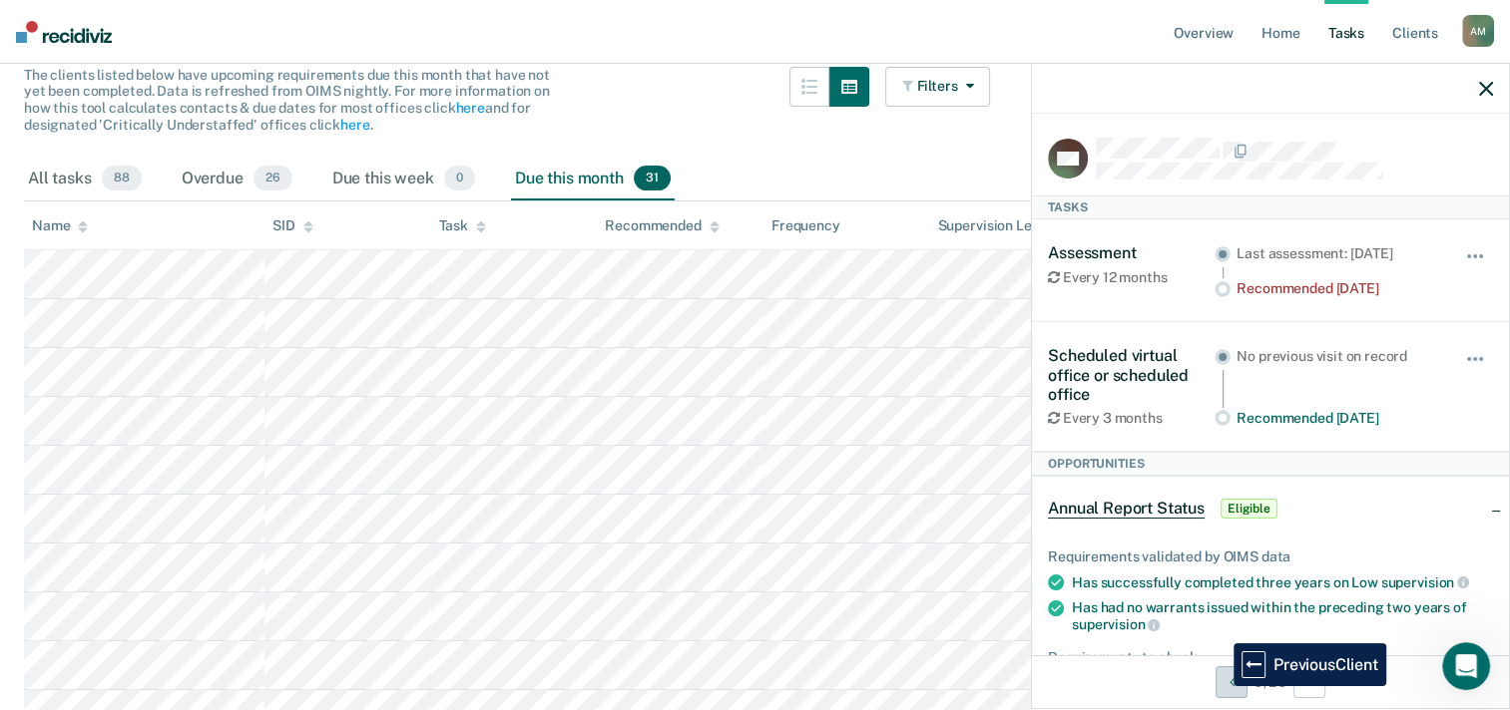
click at [1218, 686] on button "Previous Client" at bounding box center [1231, 683] width 32 height 32
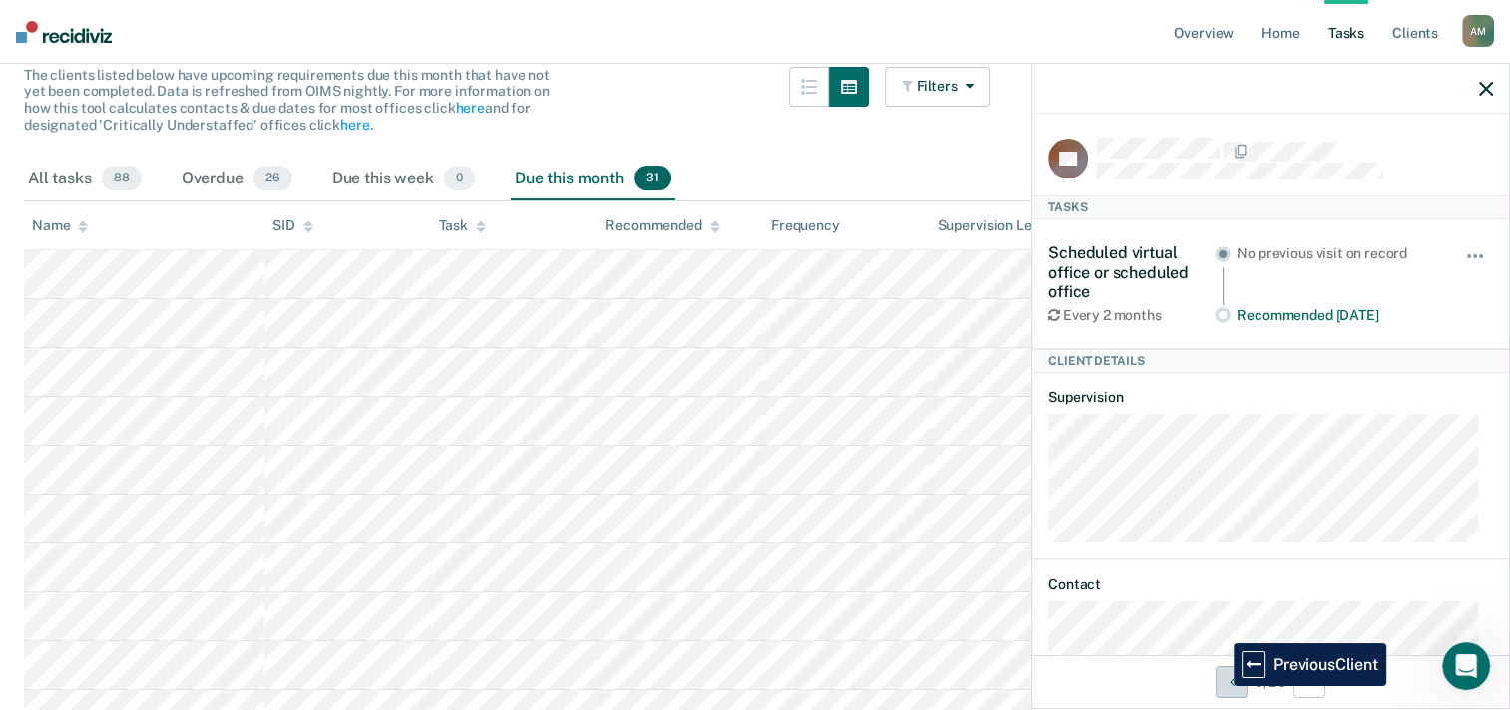
click at [1218, 686] on button "Previous Client" at bounding box center [1231, 683] width 32 height 32
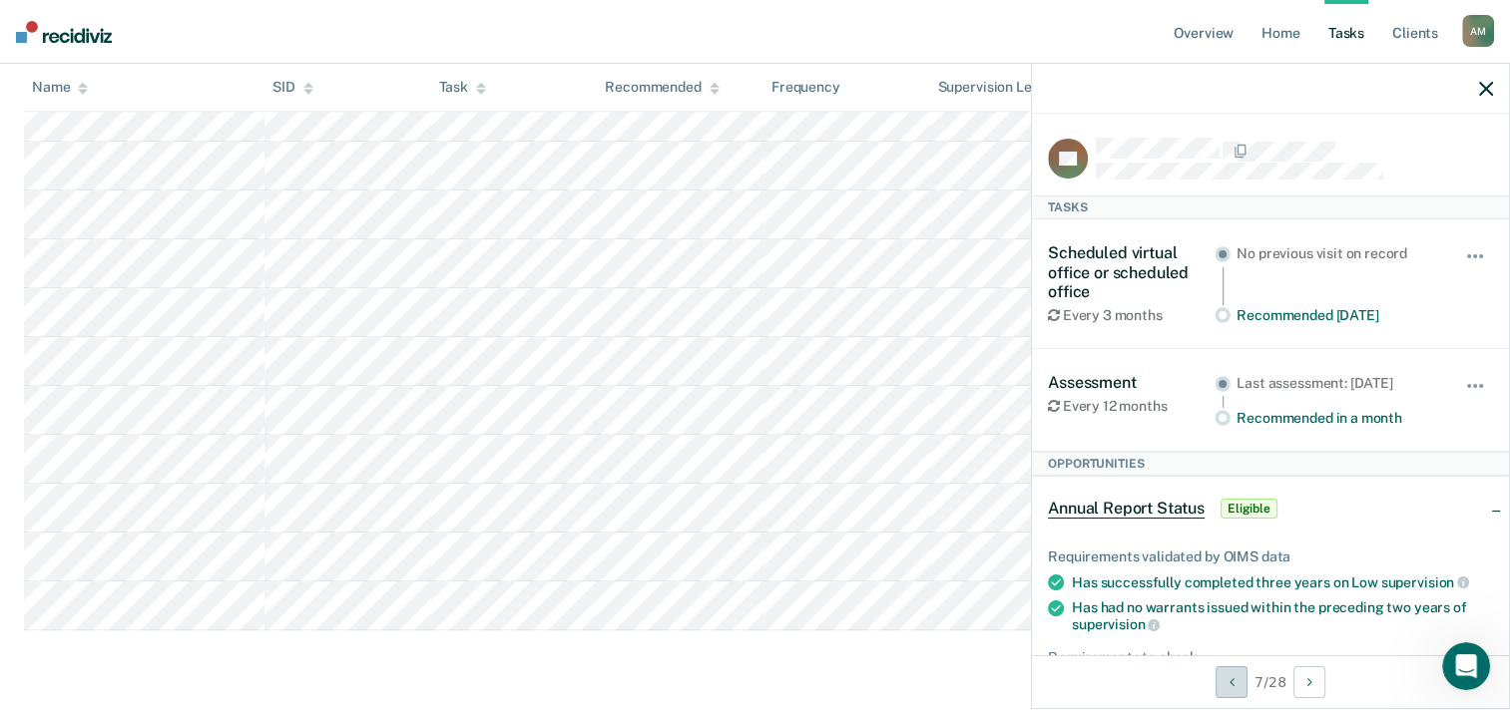
scroll to position [1456, 0]
click at [1226, 690] on button "Previous Client" at bounding box center [1231, 683] width 32 height 32
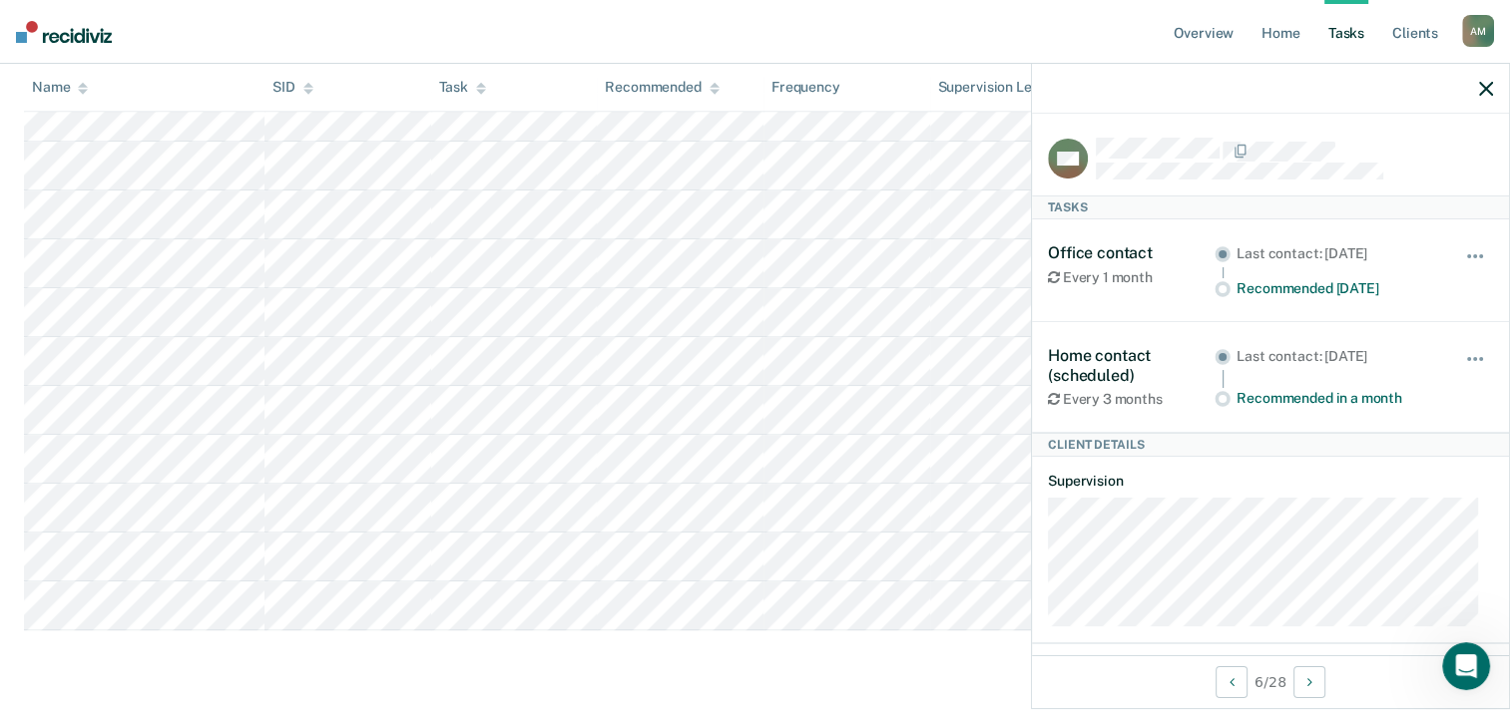
click at [1351, 23] on link "Tasks" at bounding box center [1346, 32] width 44 height 64
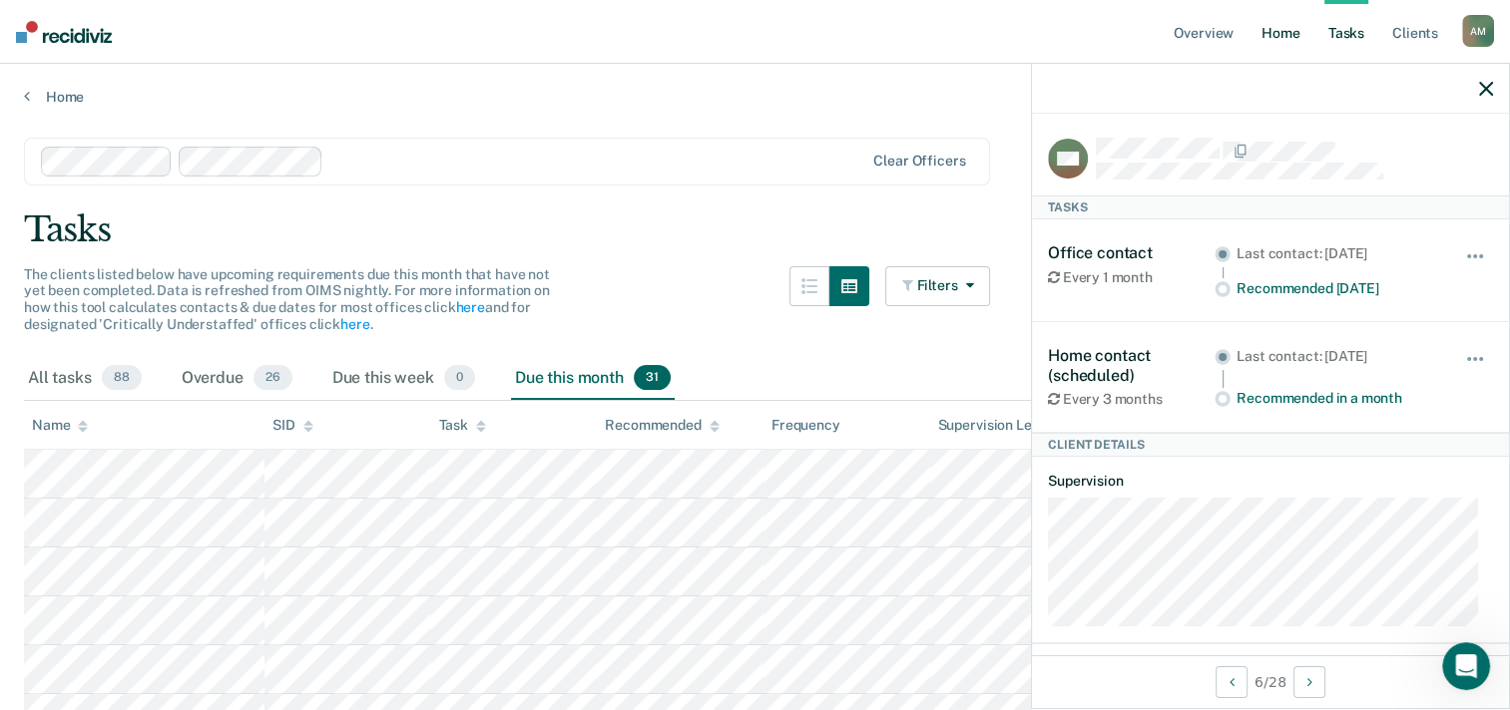
click at [1281, 36] on link "Home" at bounding box center [1280, 32] width 46 height 64
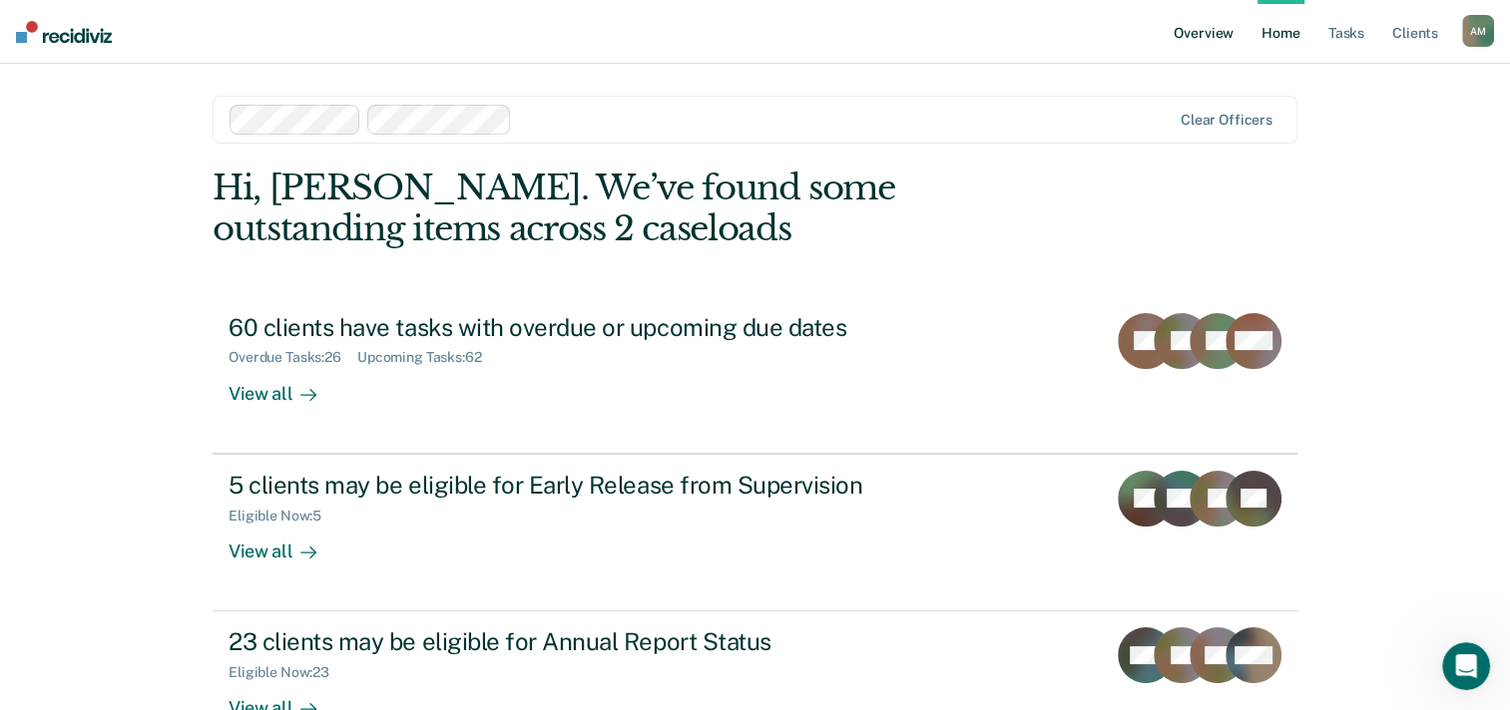
click at [1202, 36] on link "Overview" at bounding box center [1203, 32] width 68 height 64
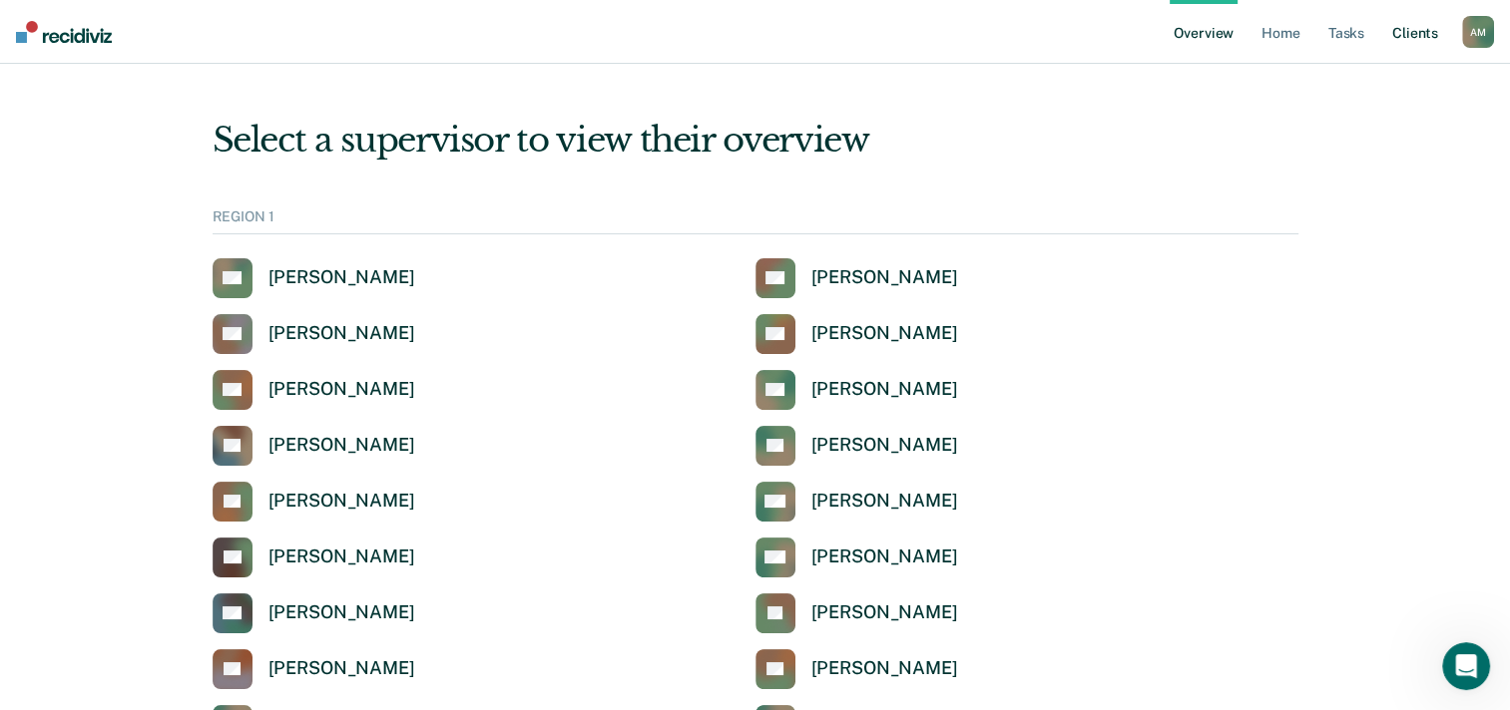
click at [1406, 30] on link "Client s" at bounding box center [1415, 32] width 54 height 64
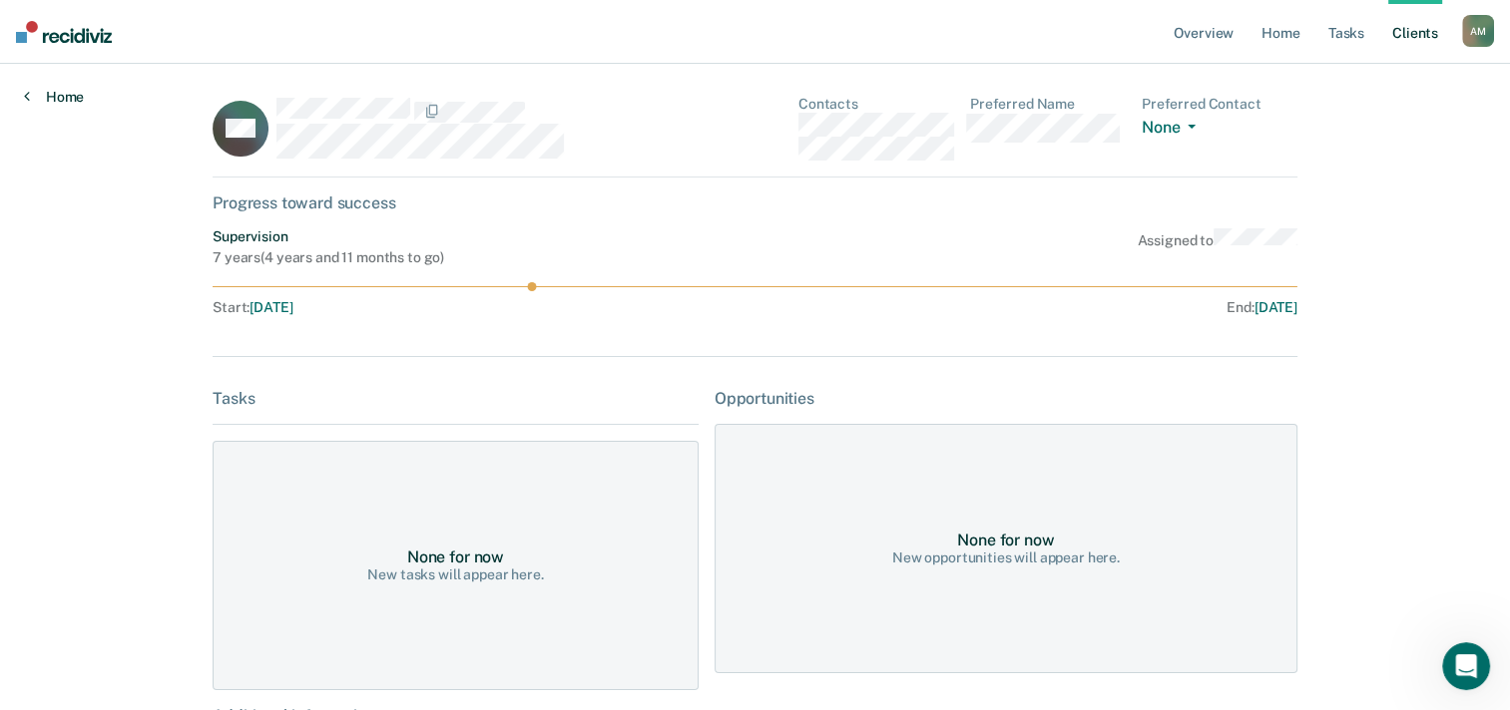
click at [38, 100] on link "Home" at bounding box center [54, 97] width 60 height 18
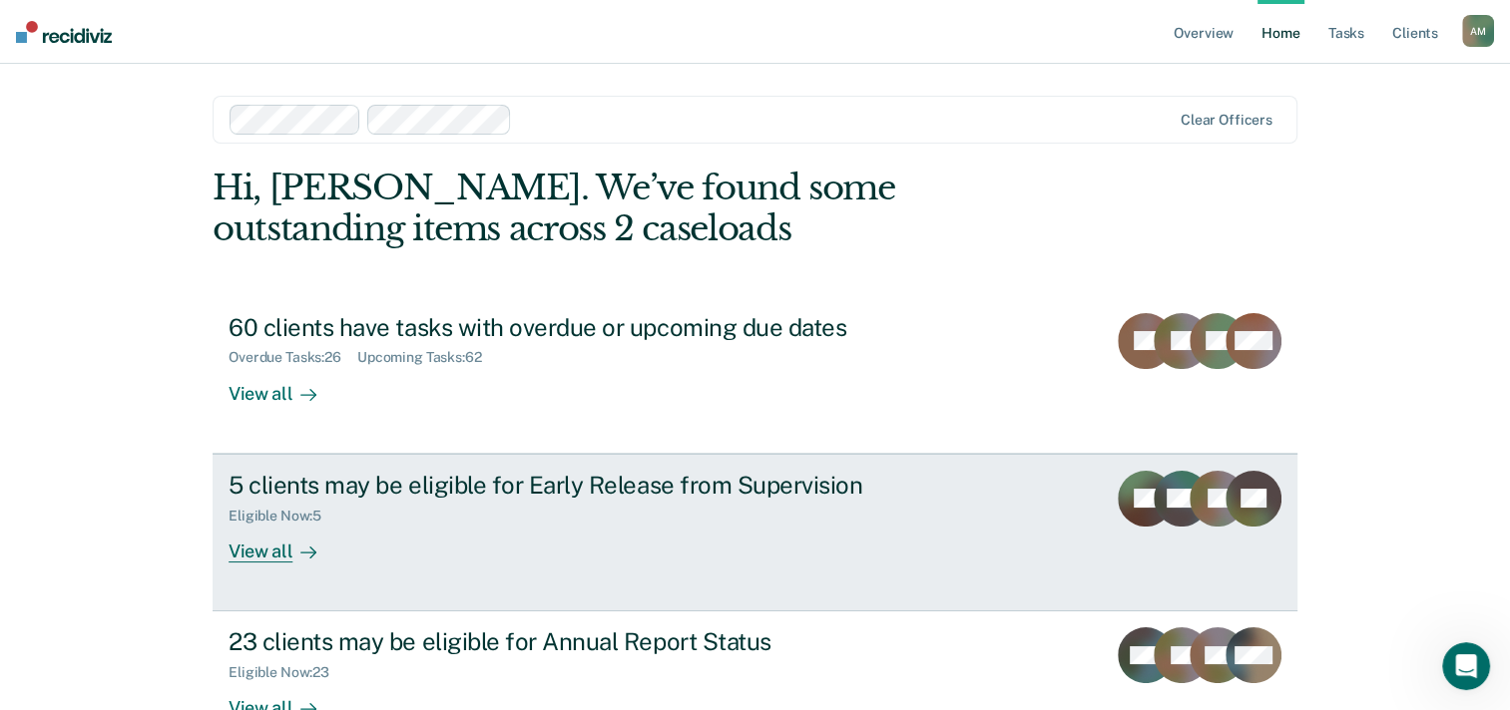
click at [614, 515] on div "Eligible Now : 5" at bounding box center [578, 512] width 700 height 25
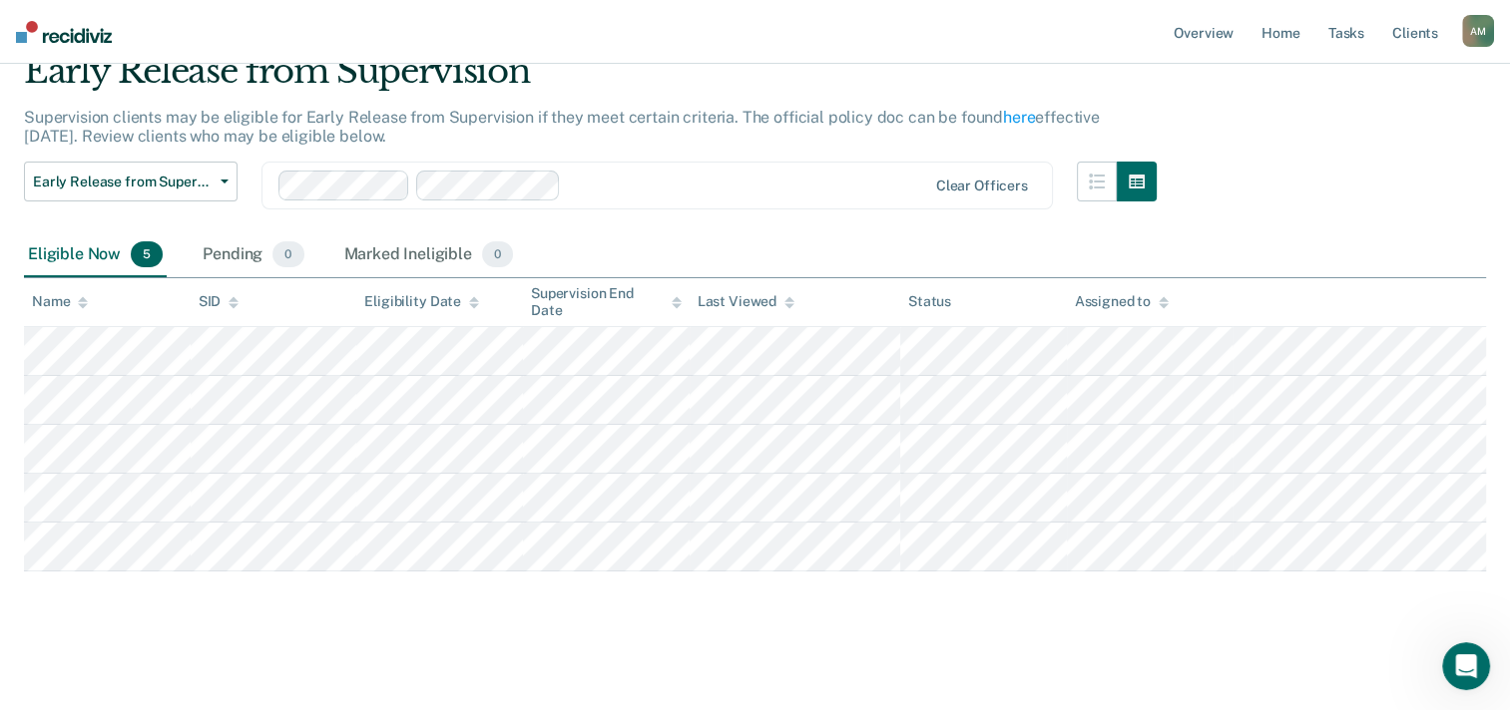
scroll to position [90, 0]
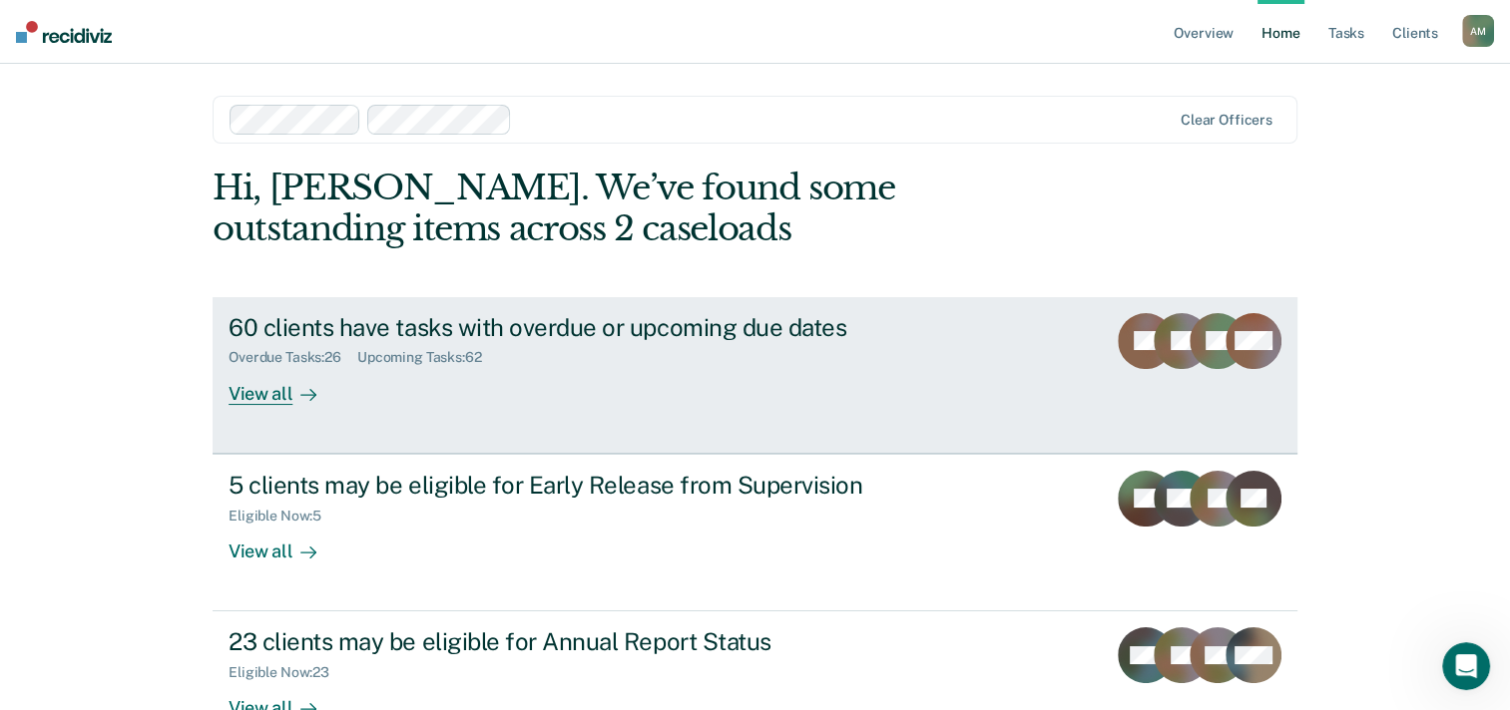
click at [1161, 341] on icon at bounding box center [1167, 340] width 43 height 62
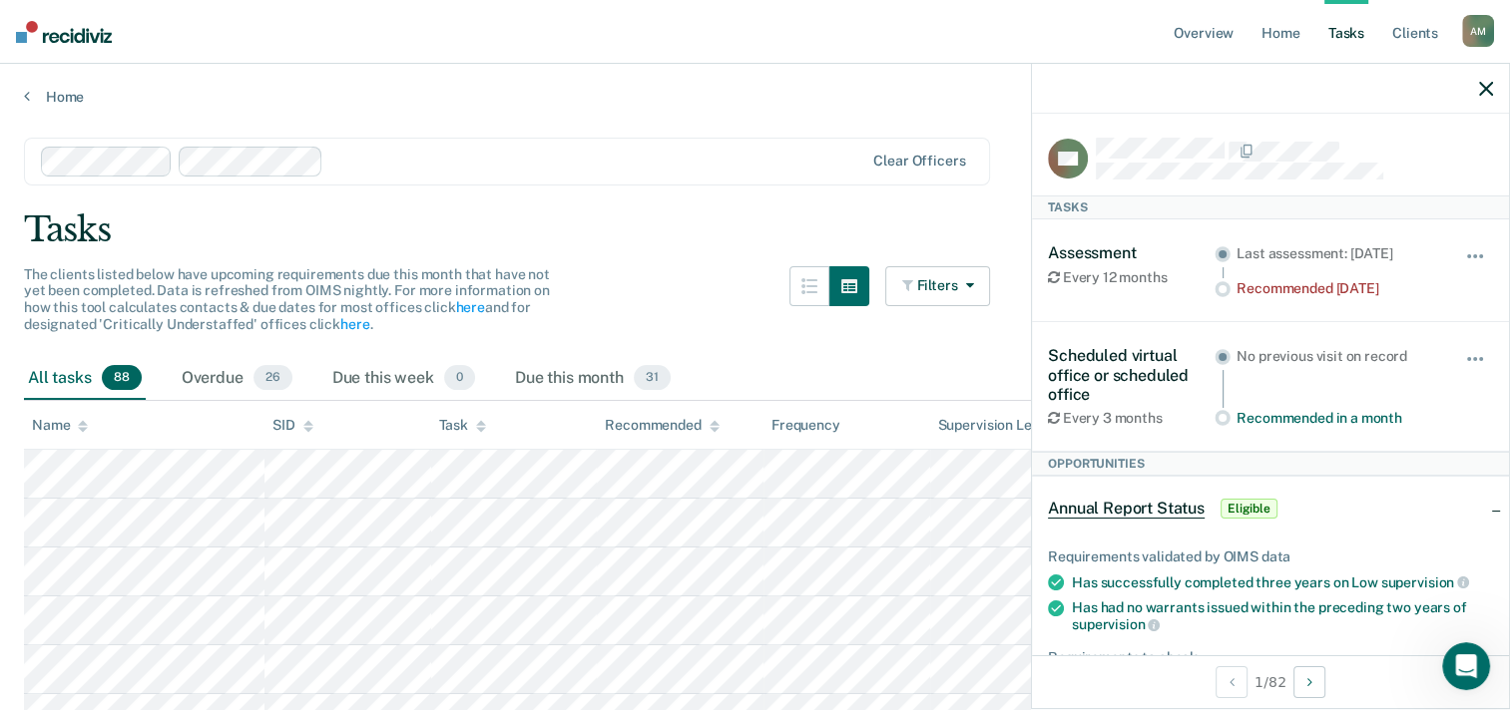
click at [590, 174] on div at bounding box center [453, 162] width 824 height 30
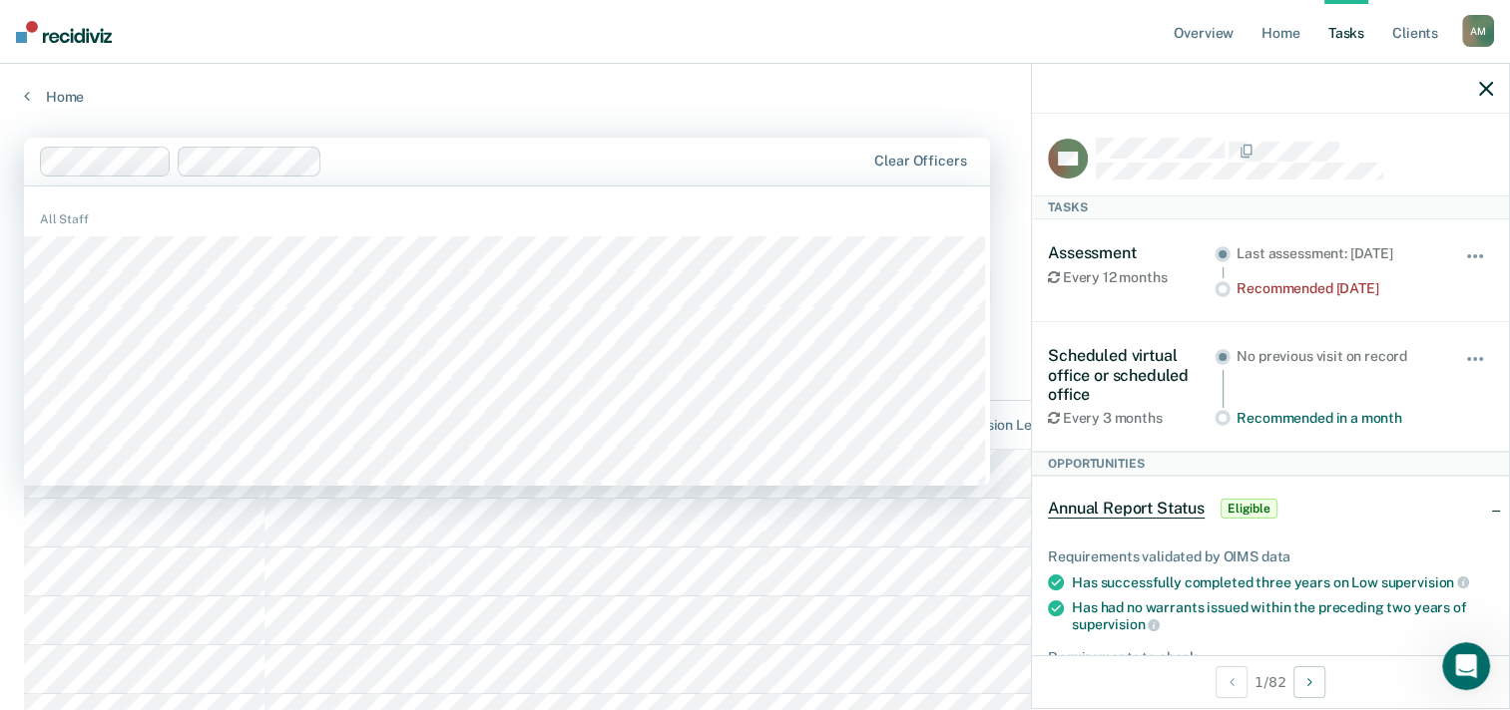
click at [707, 52] on nav "Overview Home Tasks Client s [PERSON_NAME] A M Profile How it works Log Out" at bounding box center [755, 32] width 1510 height 64
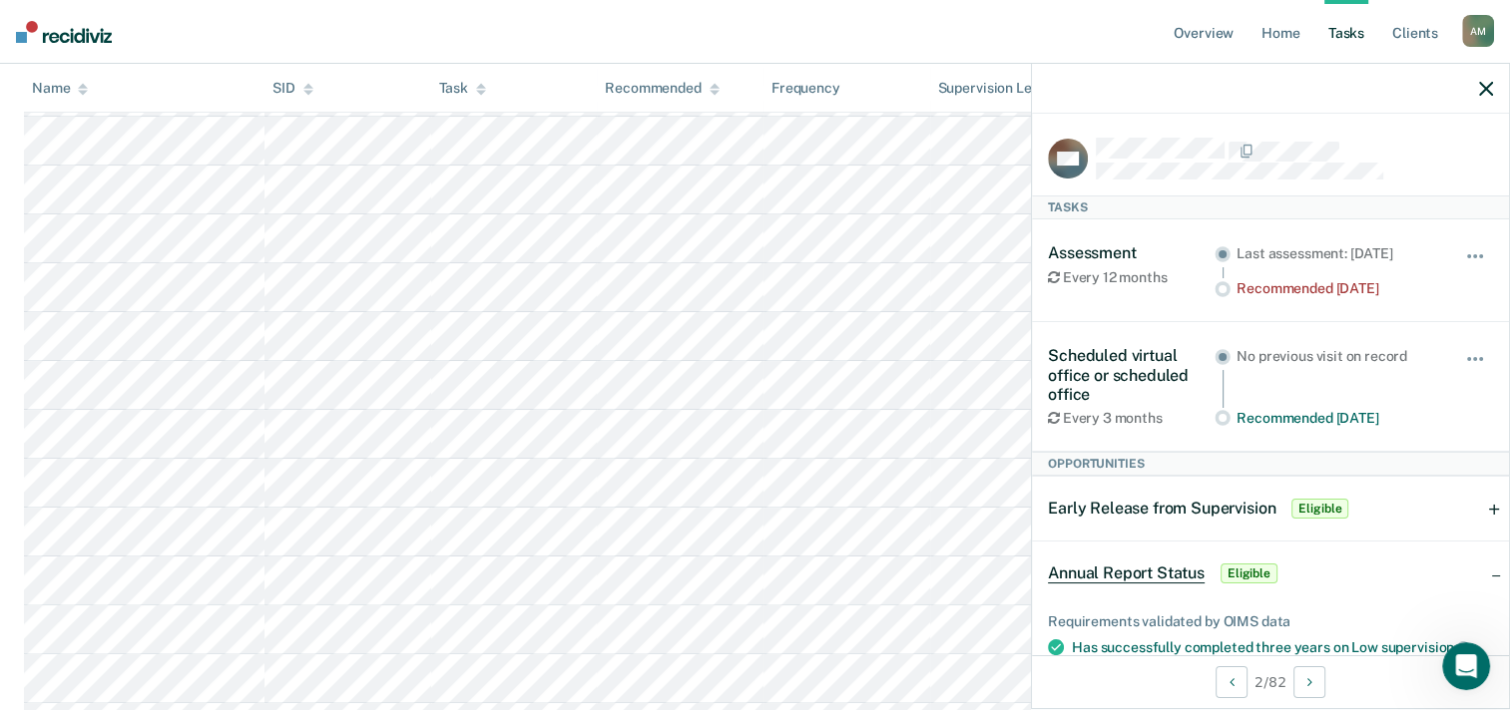
scroll to position [399, 0]
click at [1481, 89] on icon "button" at bounding box center [1486, 89] width 14 height 14
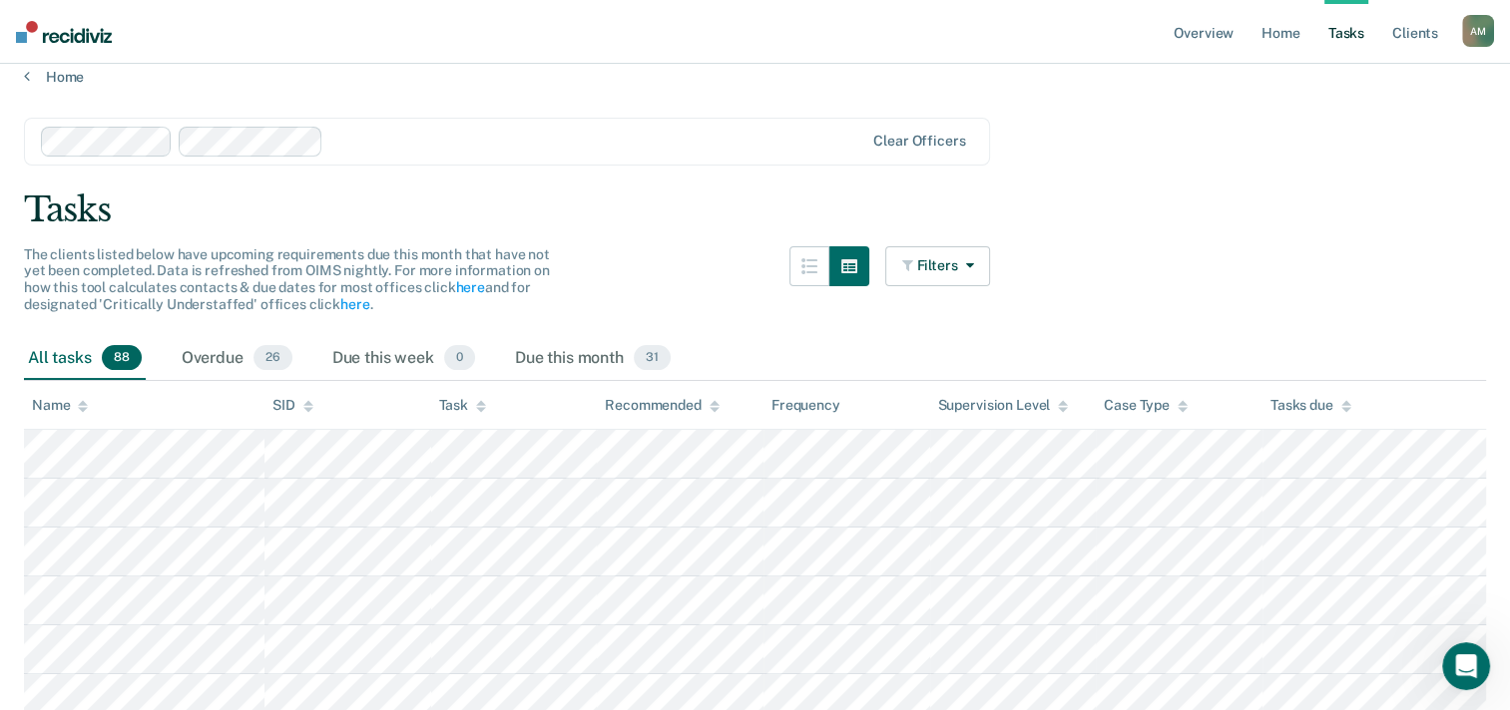
scroll to position [0, 0]
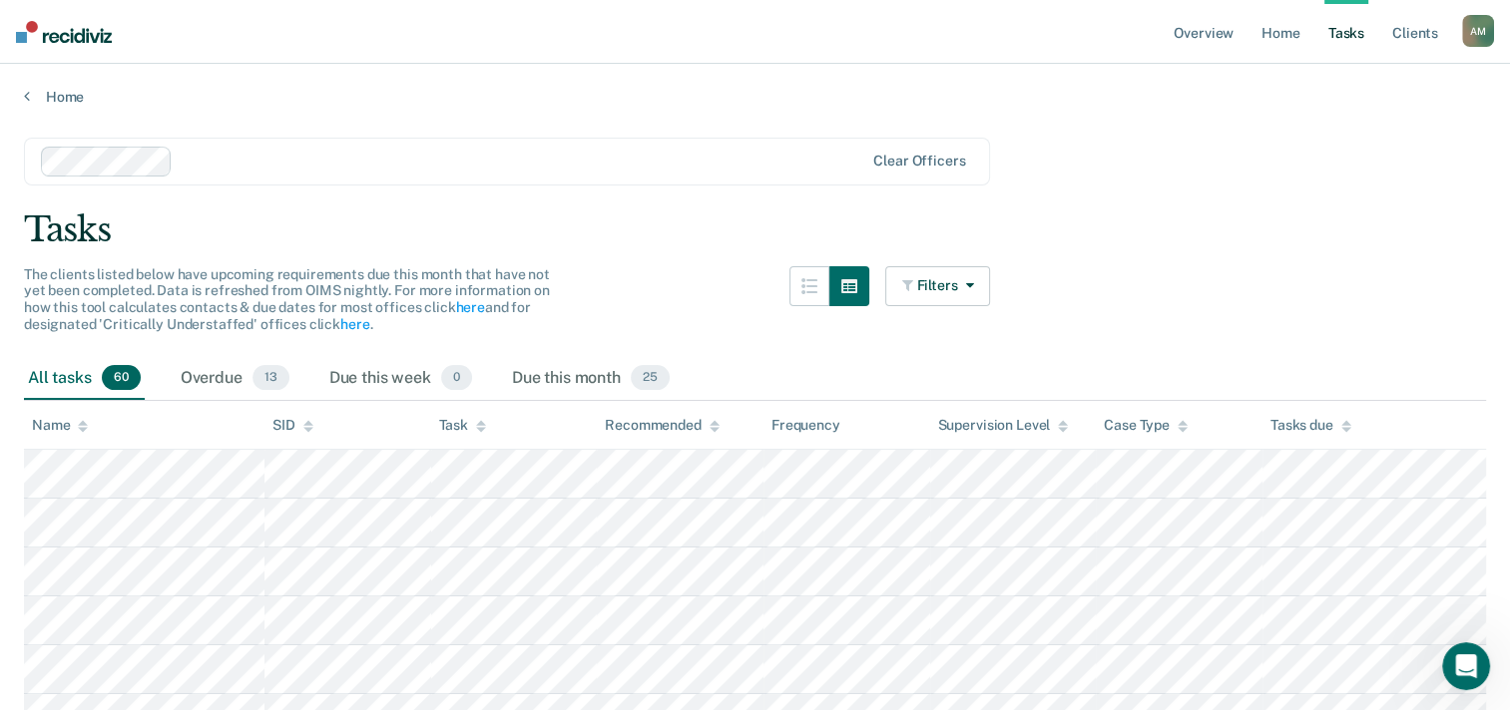
drag, startPoint x: 584, startPoint y: 240, endPoint x: 448, endPoint y: 154, distance: 161.1
click at [448, 154] on div at bounding box center [522, 161] width 683 height 23
click at [973, 280] on icon "button" at bounding box center [965, 285] width 16 height 14
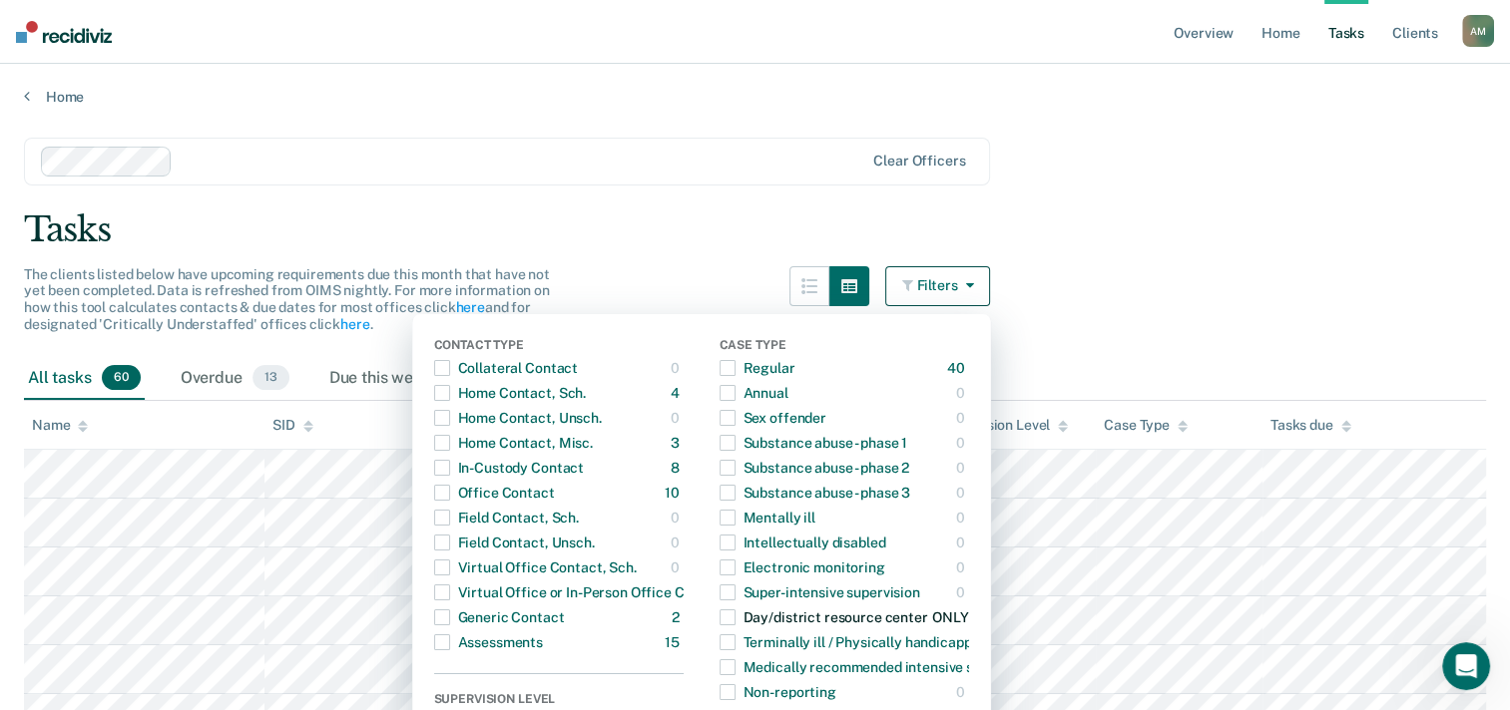
click at [735, 615] on span "button" at bounding box center [727, 618] width 16 height 16
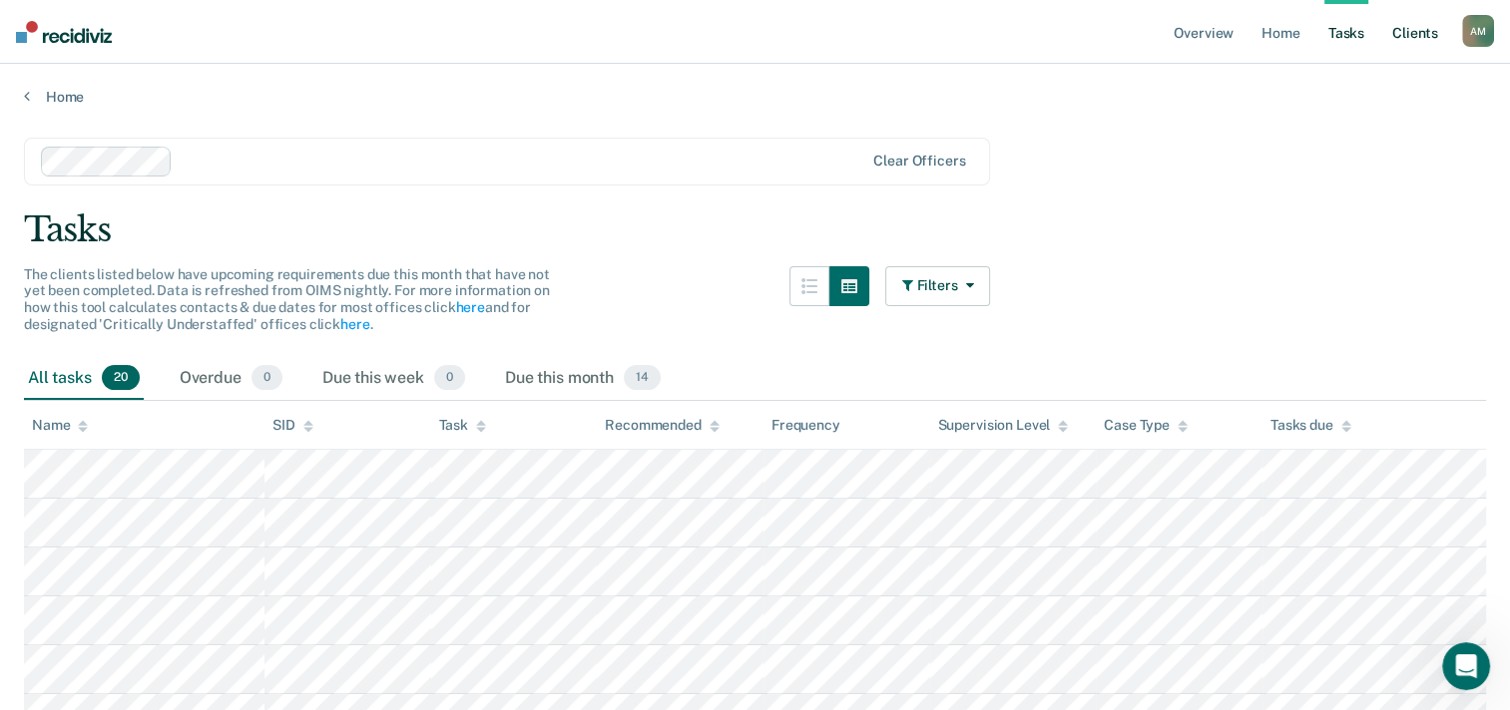
click at [1415, 32] on link "Client s" at bounding box center [1415, 32] width 54 height 64
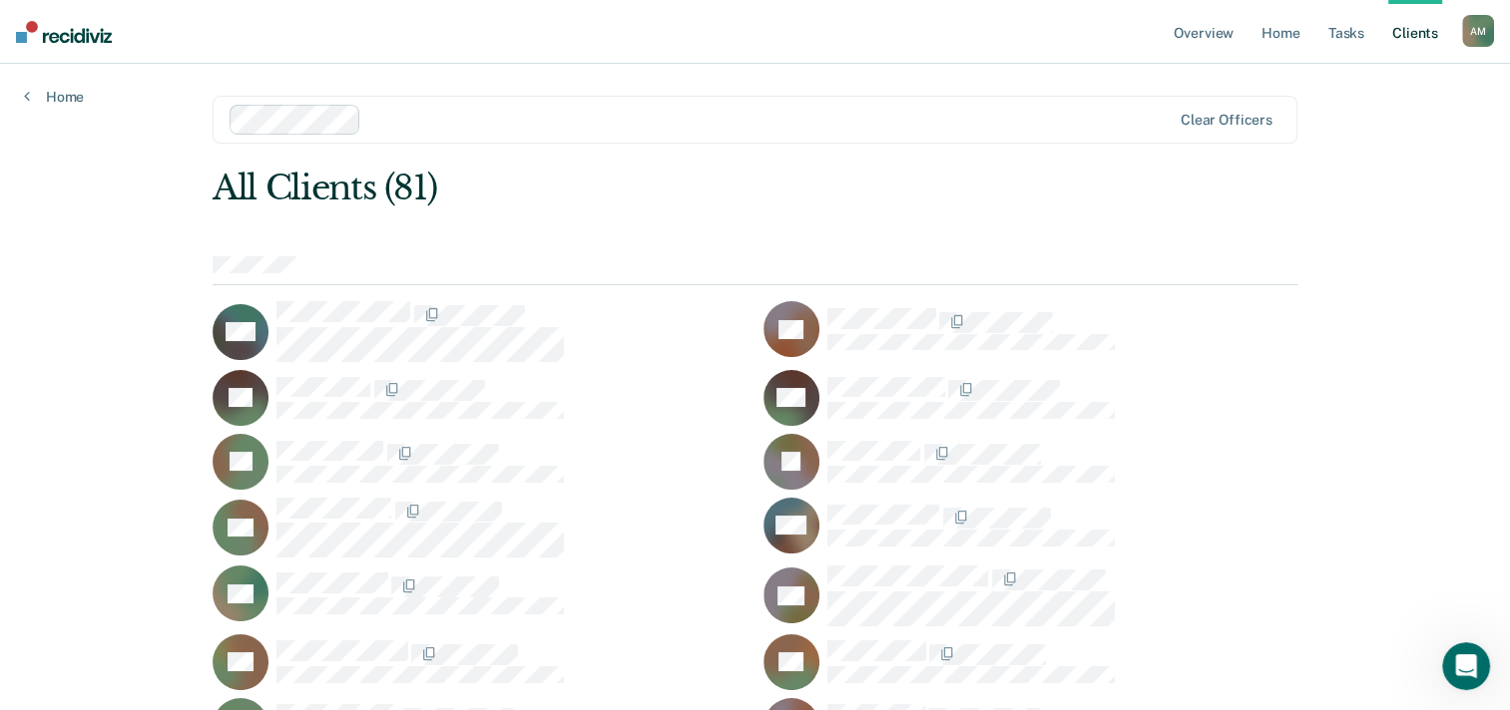
click at [455, 124] on div at bounding box center [769, 119] width 801 height 23
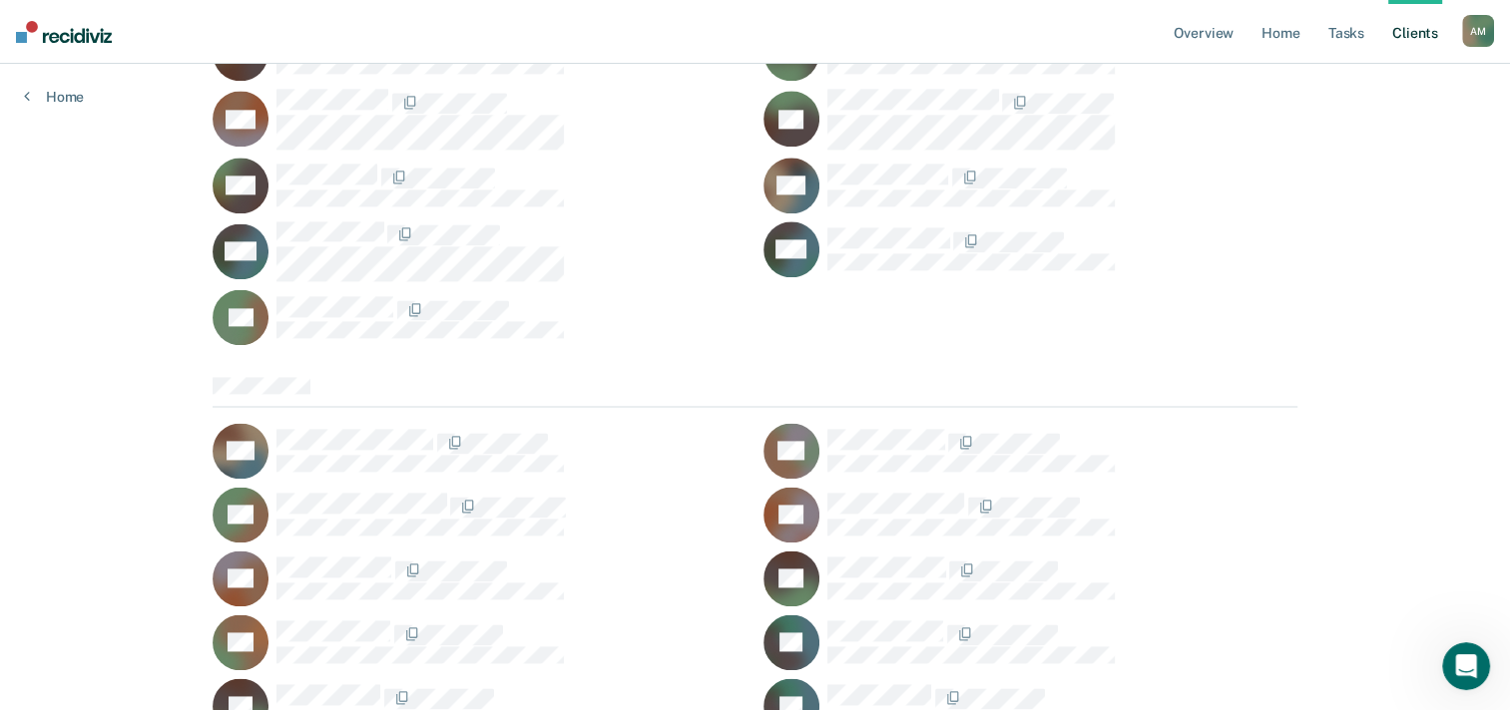
scroll to position [2619, 0]
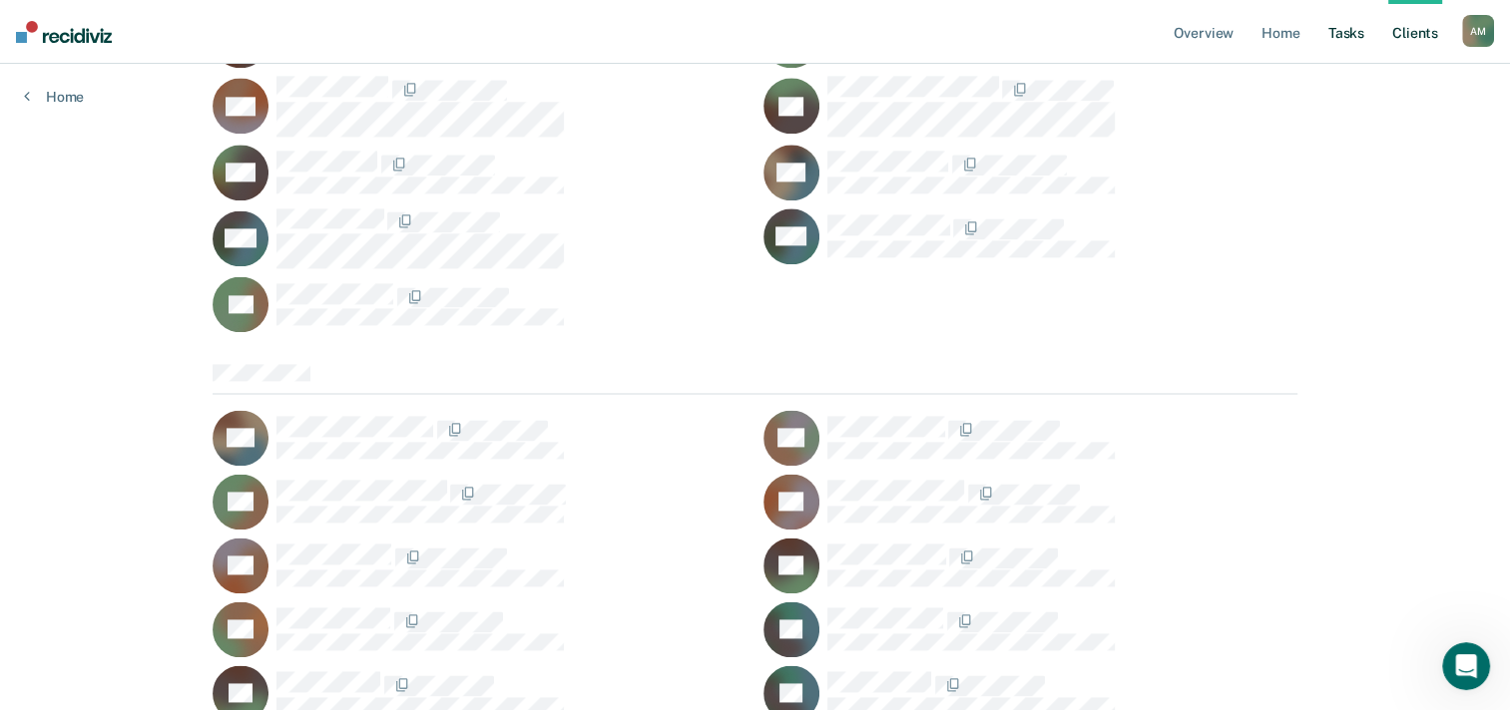
click at [1344, 42] on link "Tasks" at bounding box center [1346, 32] width 44 height 64
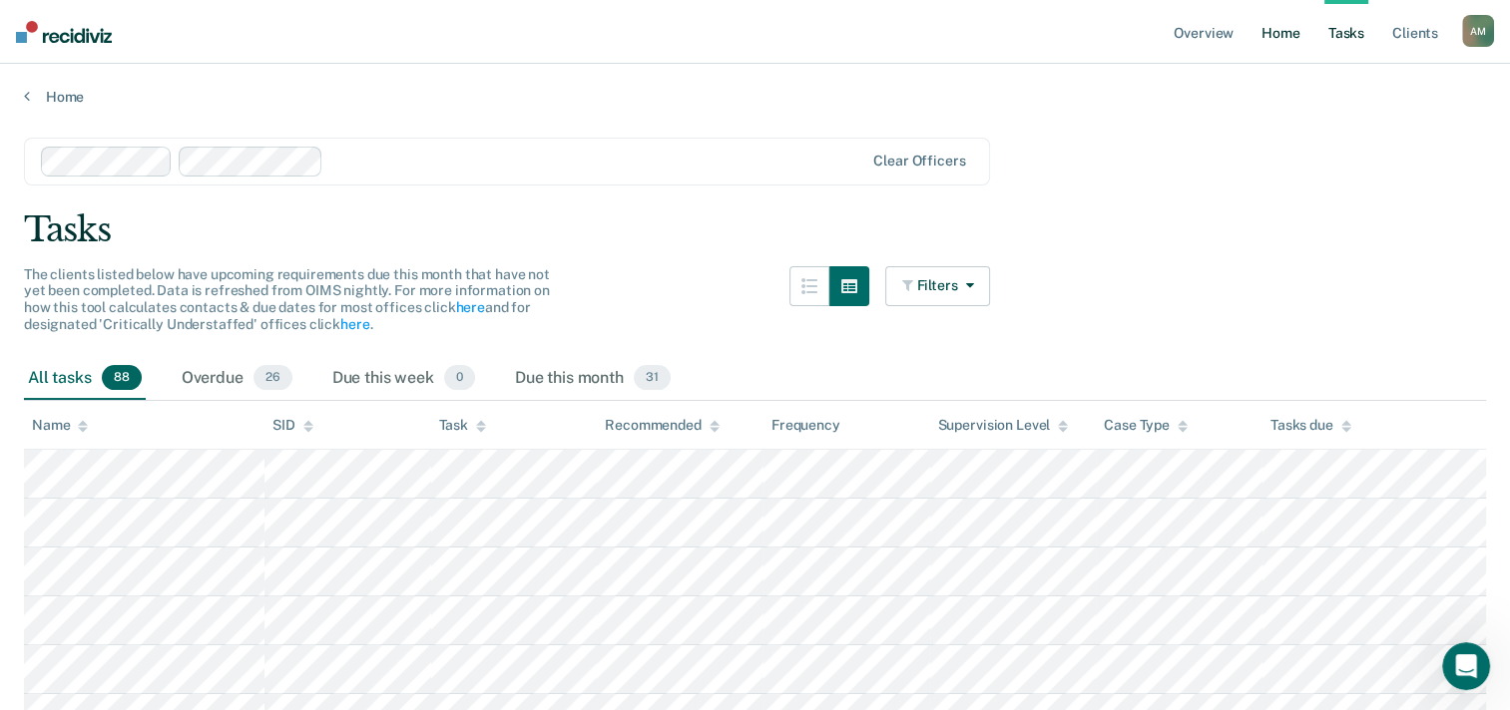
click at [1282, 36] on link "Home" at bounding box center [1280, 32] width 46 height 64
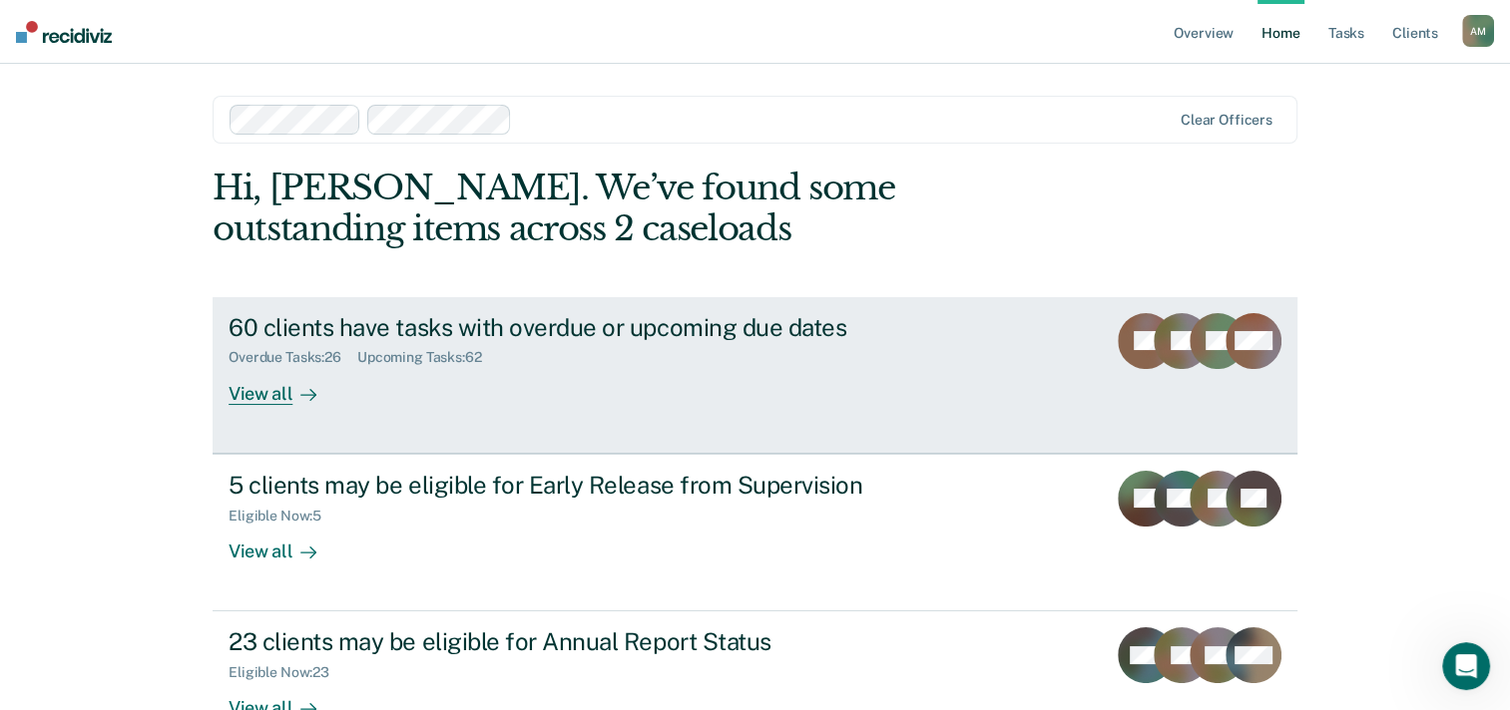
click at [262, 400] on div "View all" at bounding box center [284, 385] width 112 height 39
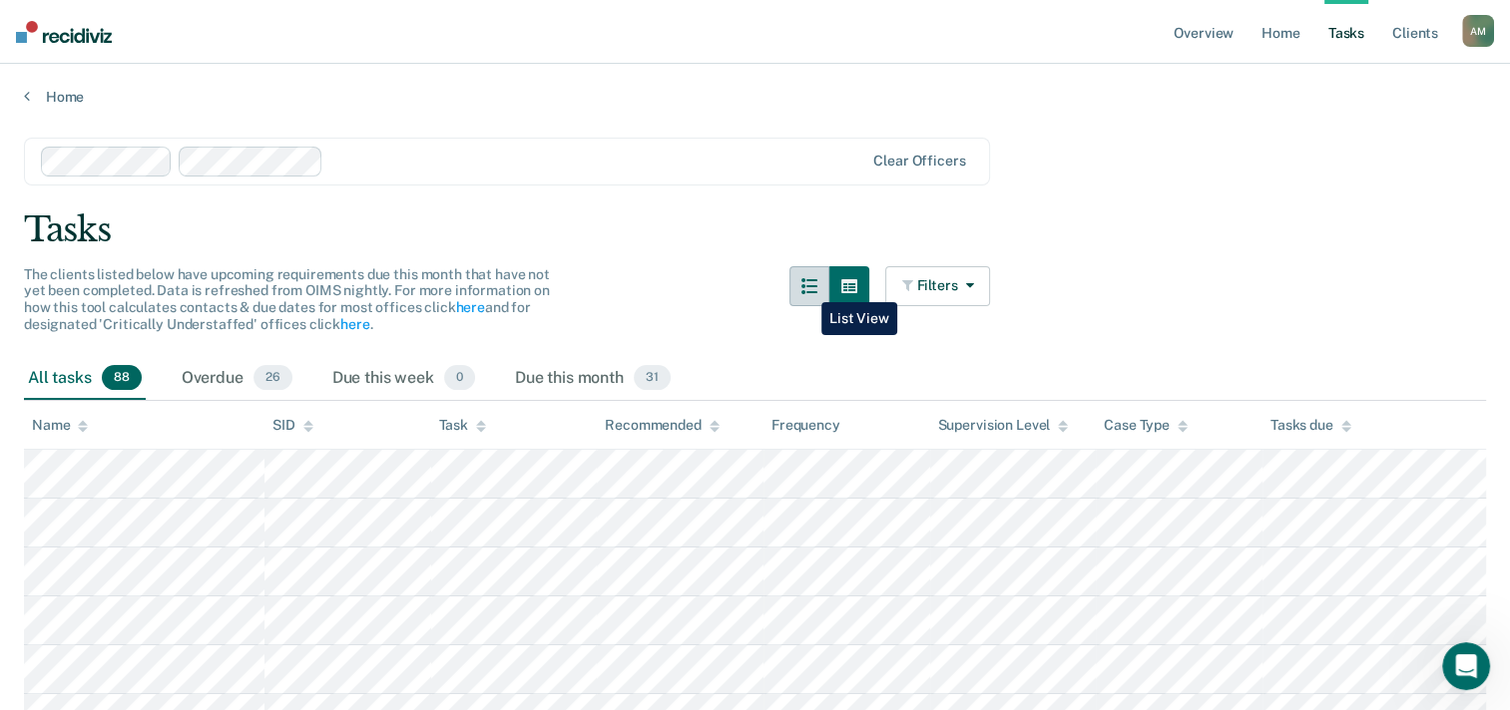
click at [806, 287] on button "button" at bounding box center [809, 286] width 40 height 40
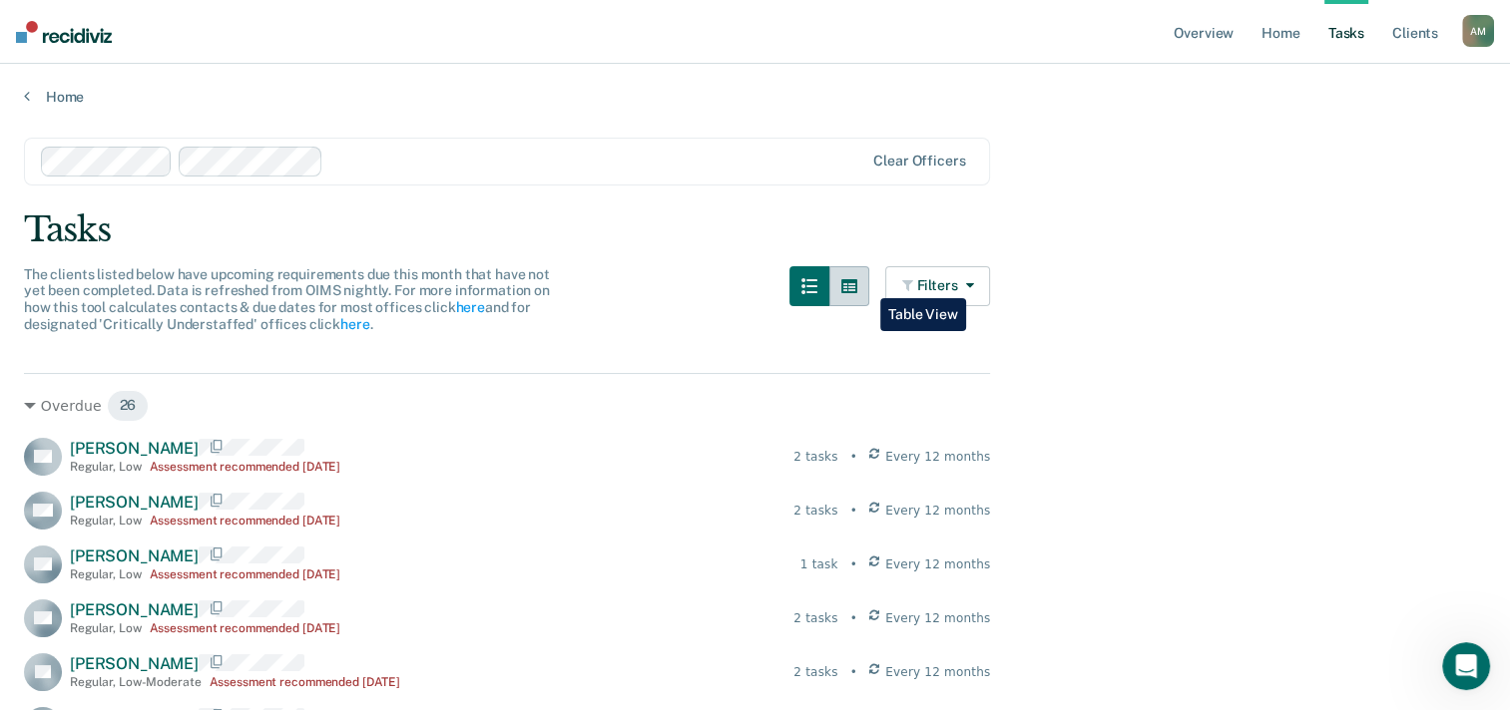
click at [857, 283] on icon "button" at bounding box center [849, 286] width 16 height 14
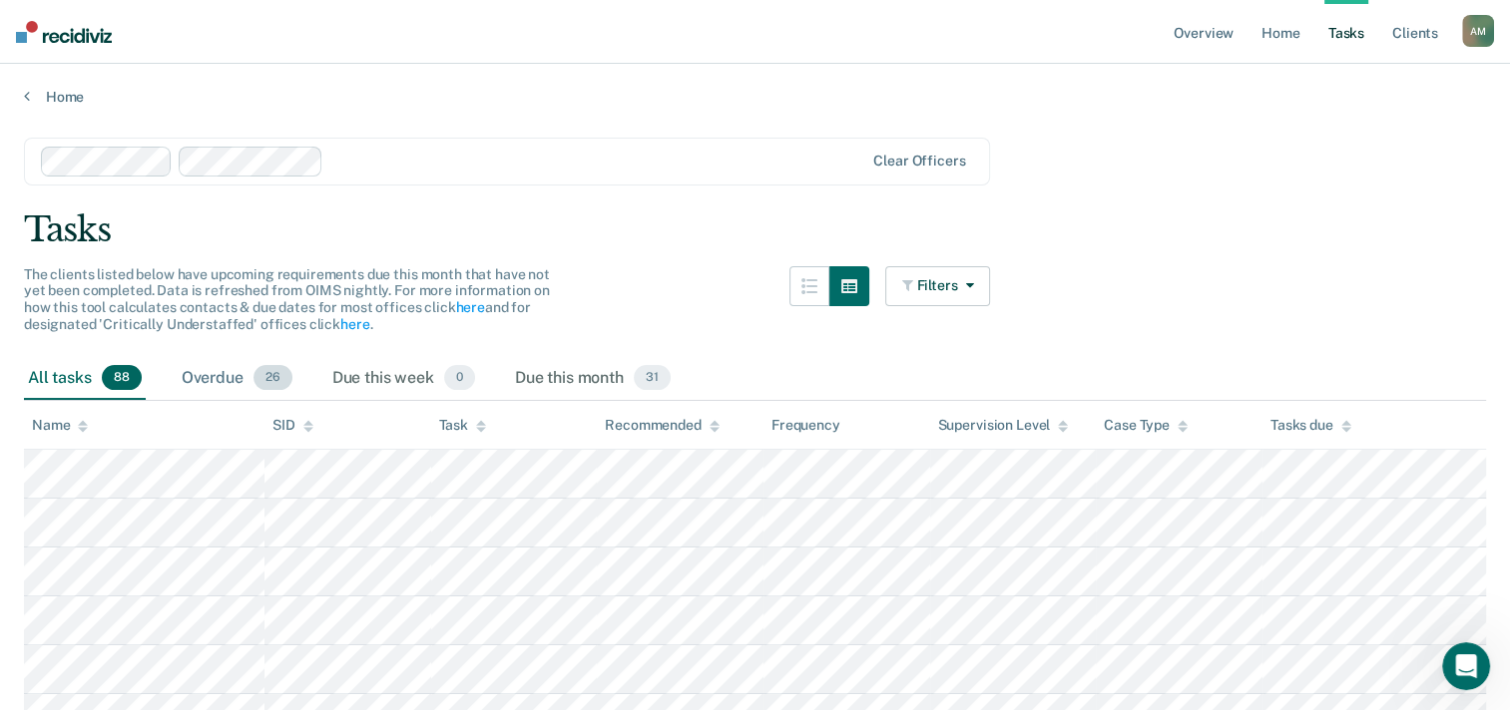
click at [270, 379] on span "26" at bounding box center [272, 378] width 39 height 26
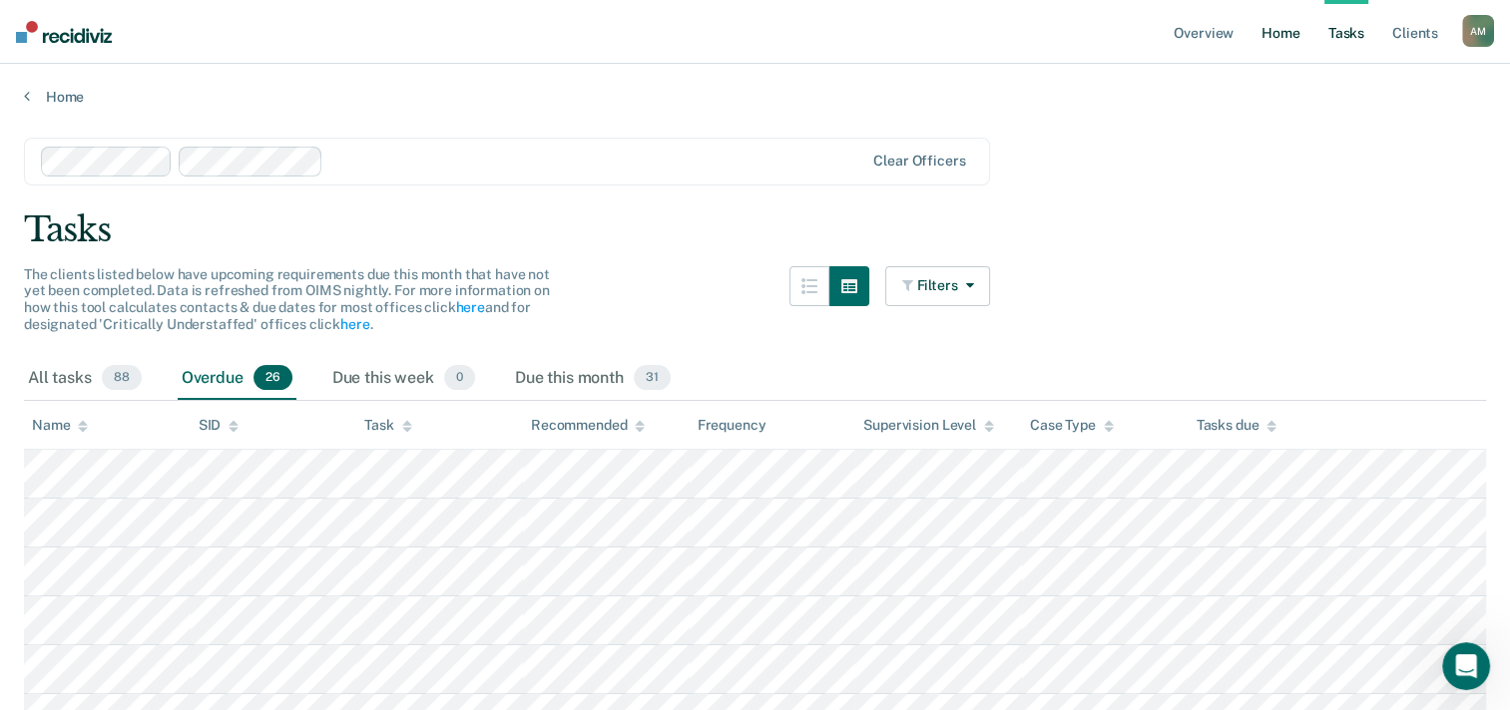
click at [1277, 27] on link "Home" at bounding box center [1280, 32] width 46 height 64
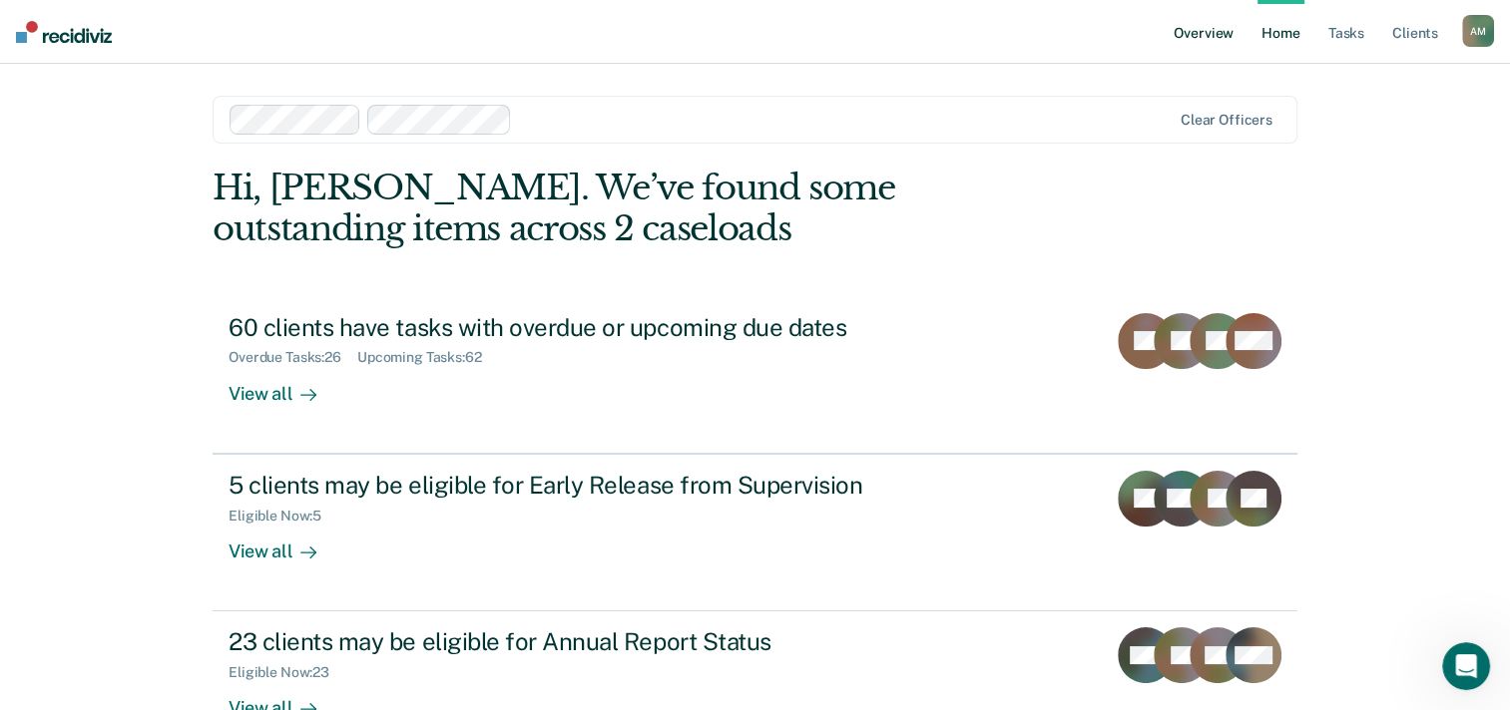
click at [1186, 32] on link "Overview" at bounding box center [1203, 32] width 68 height 64
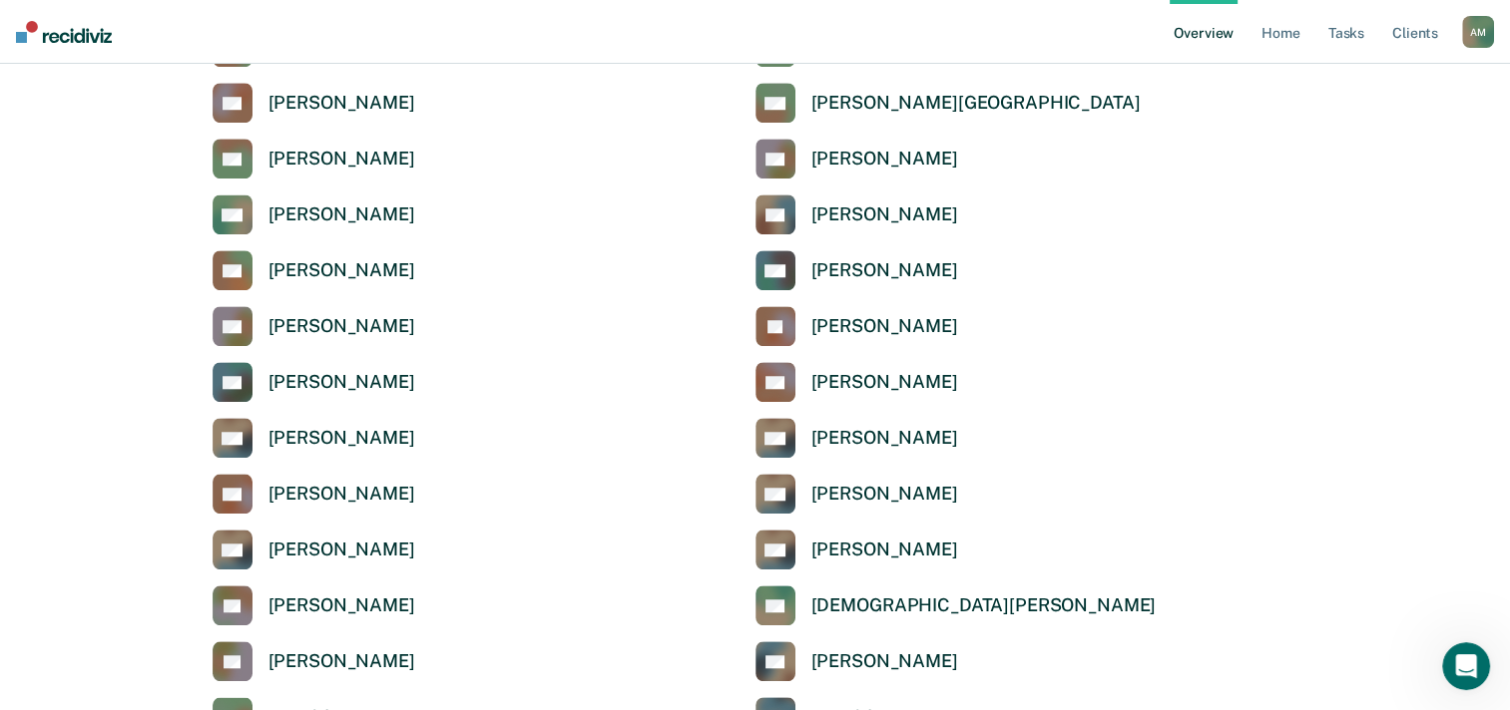
scroll to position [1733, 0]
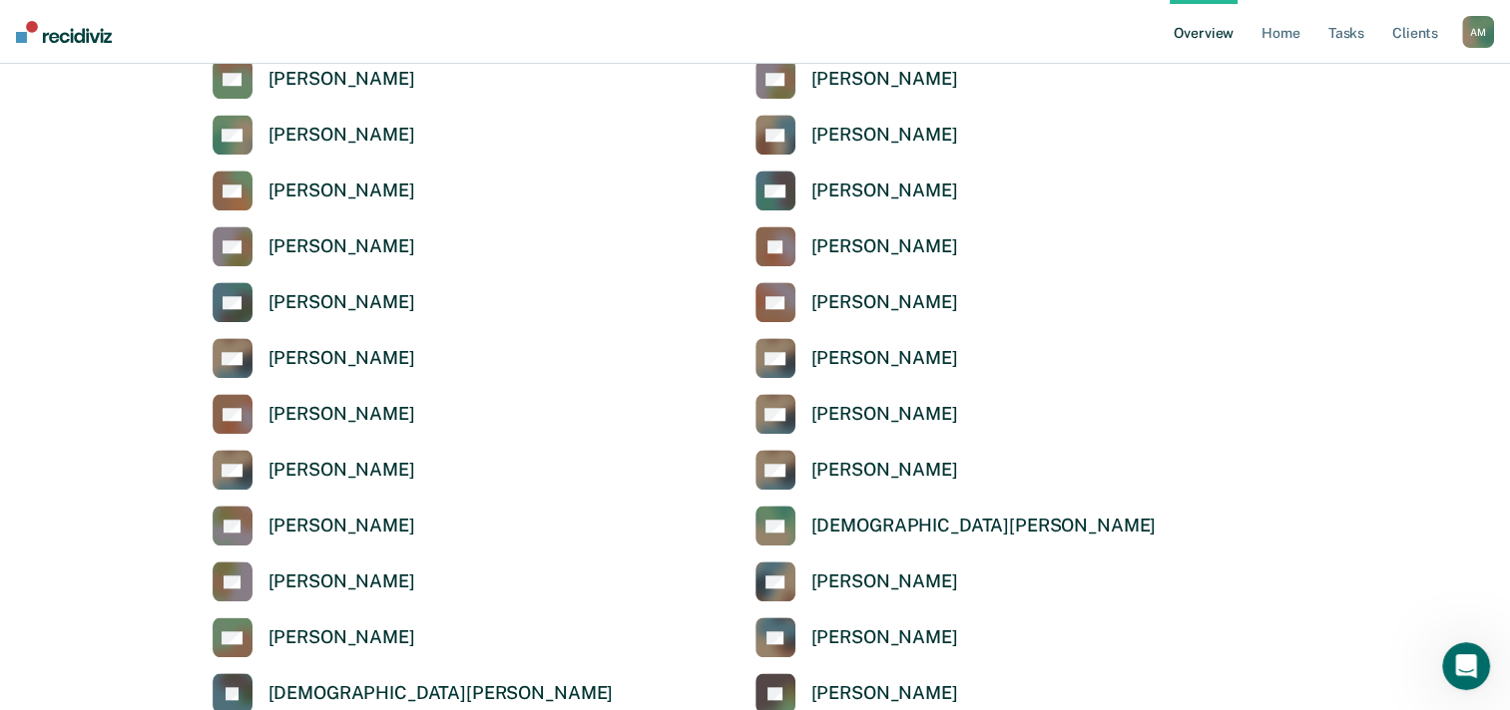
drag, startPoint x: 743, startPoint y: 178, endPoint x: 663, endPoint y: 8, distance: 187.9
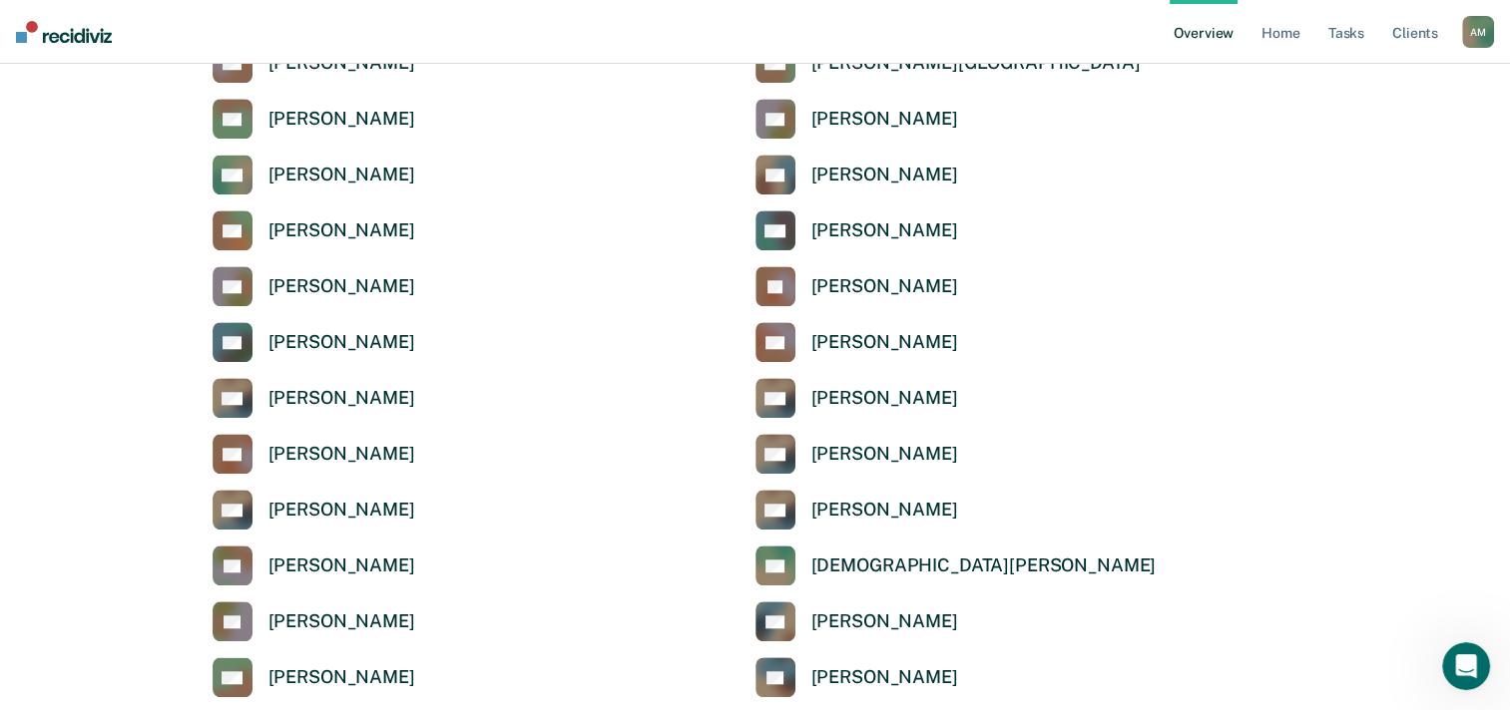
click at [1197, 33] on link "Overview" at bounding box center [1203, 32] width 68 height 64
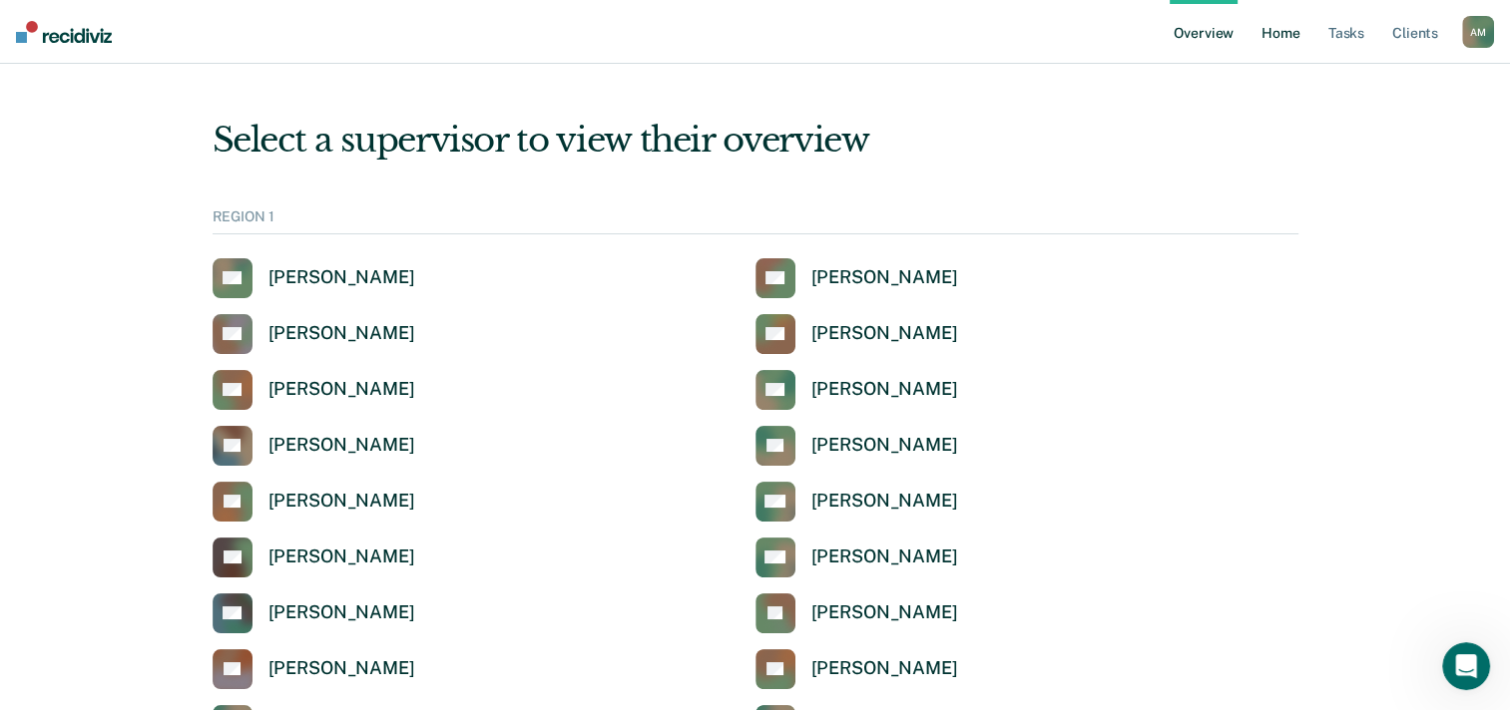
click at [1287, 34] on link "Home" at bounding box center [1280, 32] width 46 height 64
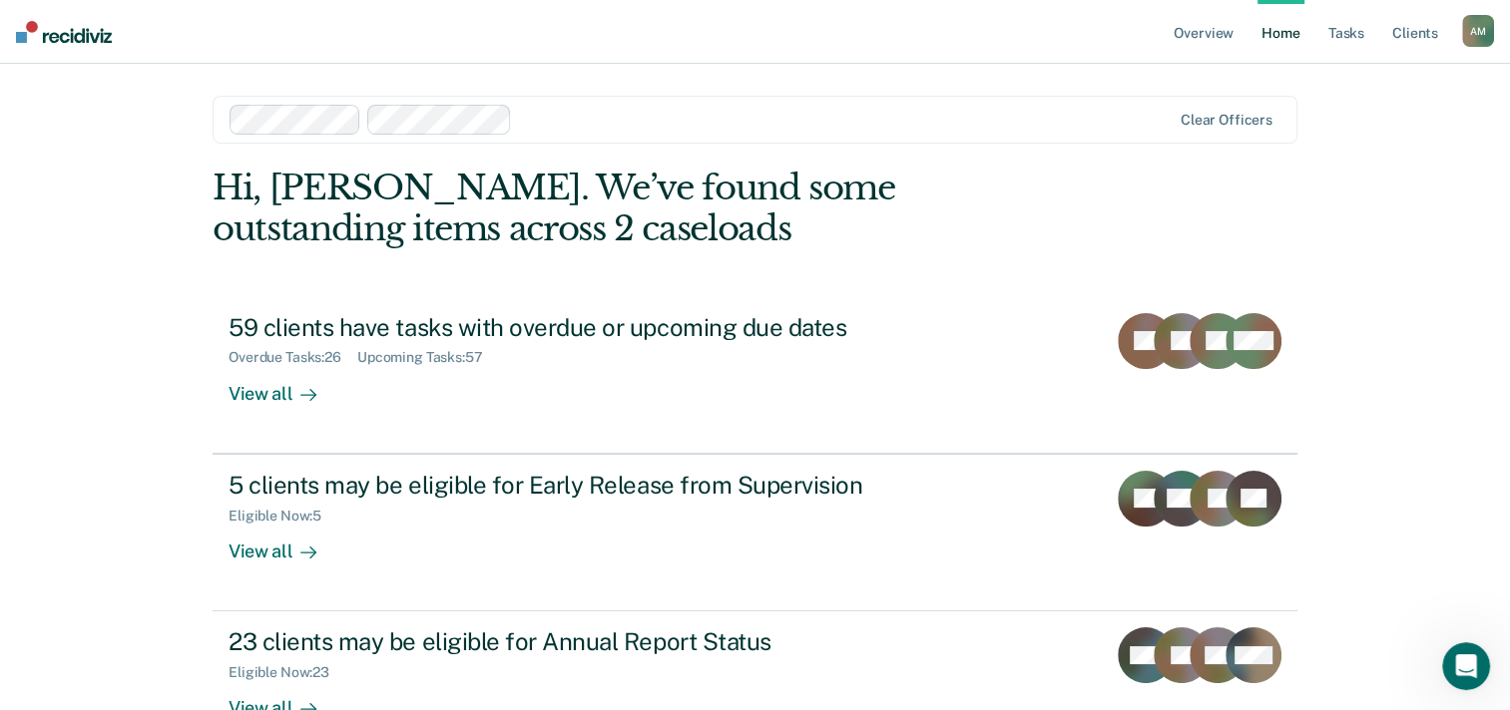
click at [1445, 373] on div "Overview Home Tasks Client s [PERSON_NAME] A M Profile How it works Log Out Cle…" at bounding box center [755, 355] width 1510 height 710
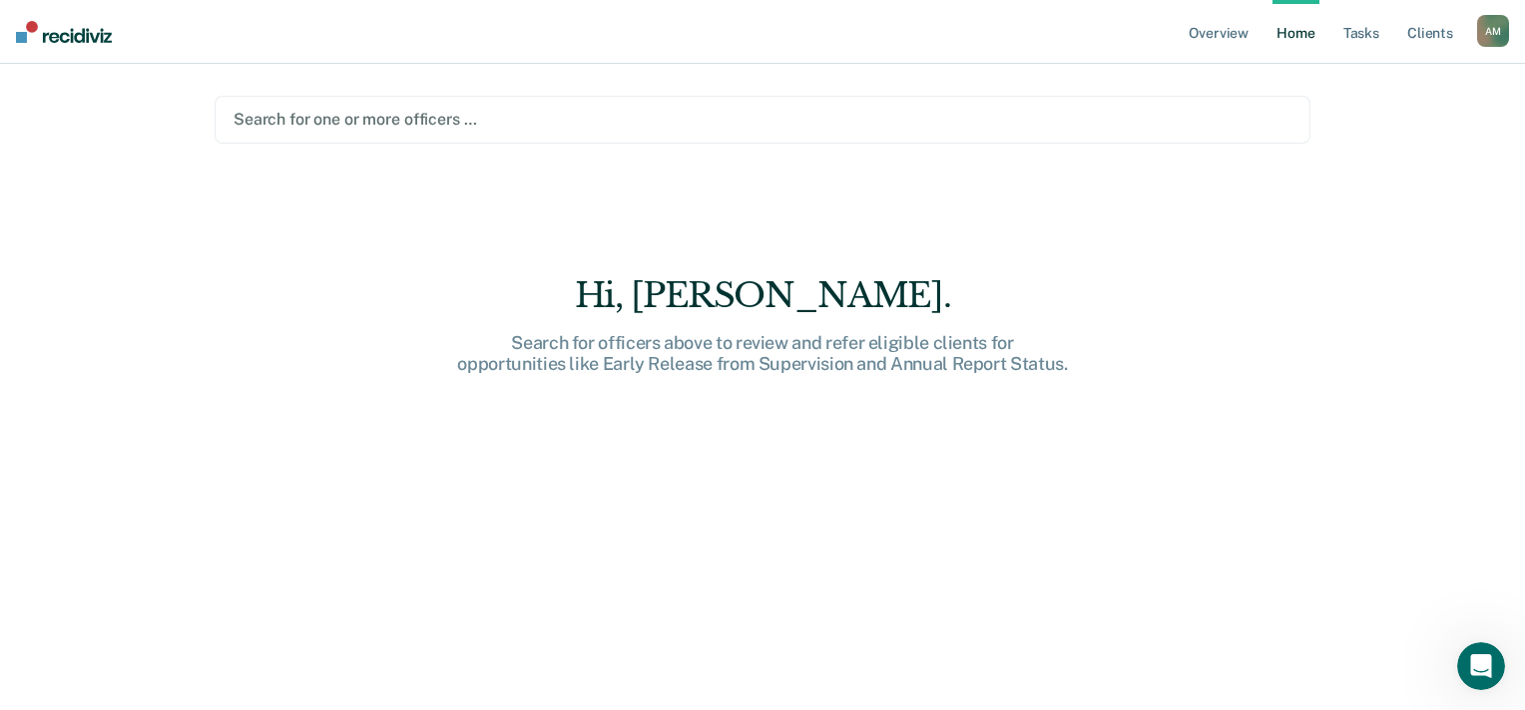
click at [1504, 28] on div "A M" at bounding box center [1493, 31] width 32 height 32
click at [1350, 74] on link "Profile" at bounding box center [1412, 81] width 161 height 17
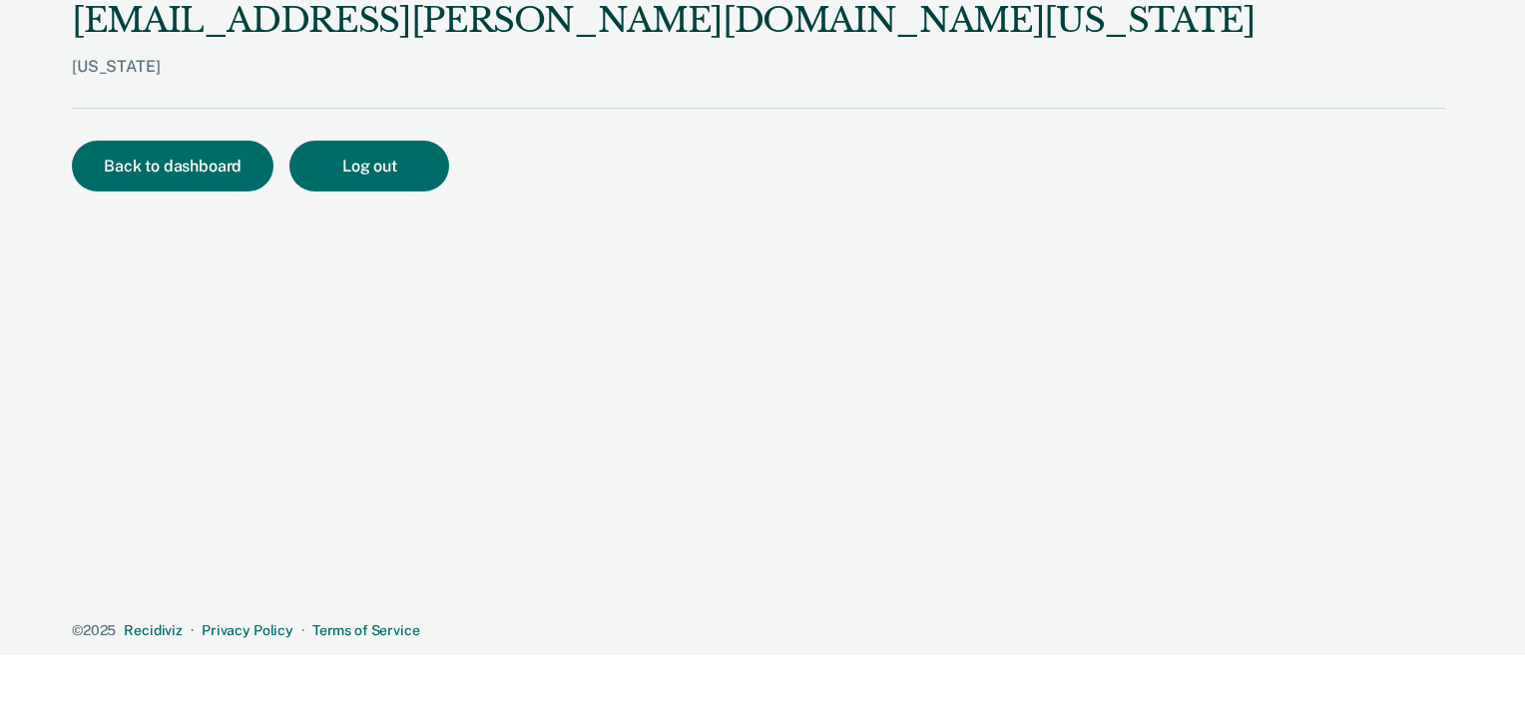
click at [1337, 136] on div "[EMAIL_ADDRESS][PERSON_NAME][DOMAIN_NAME][US_STATE] [US_STATE] Back to dashboar…" at bounding box center [758, 320] width 1373 height 640
click at [459, 24] on div "[EMAIL_ADDRESS][PERSON_NAME][DOMAIN_NAME][US_STATE]" at bounding box center [663, 20] width 1183 height 41
